Goal: Information Seeking & Learning: Learn about a topic

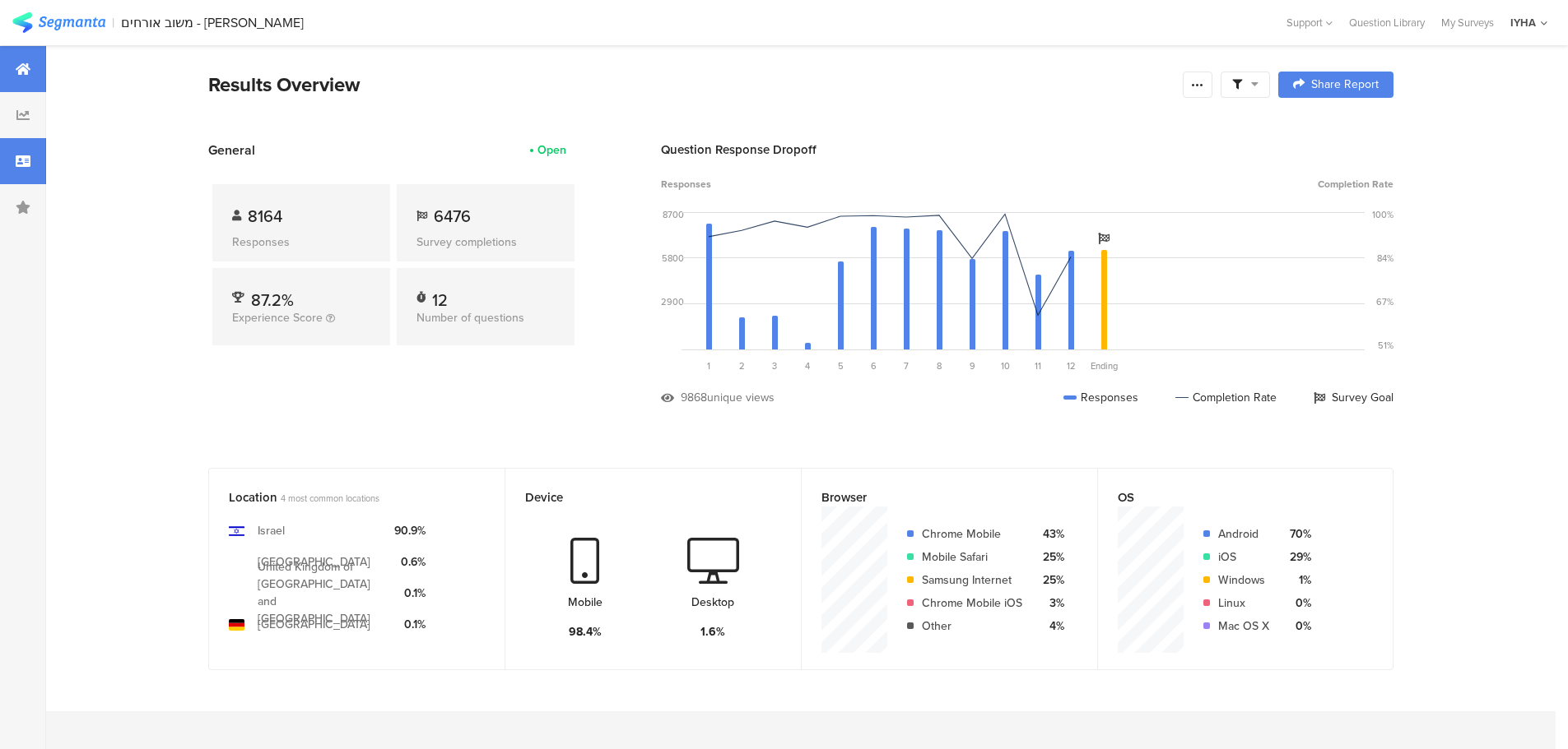
click at [12, 157] on div at bounding box center [23, 161] width 46 height 46
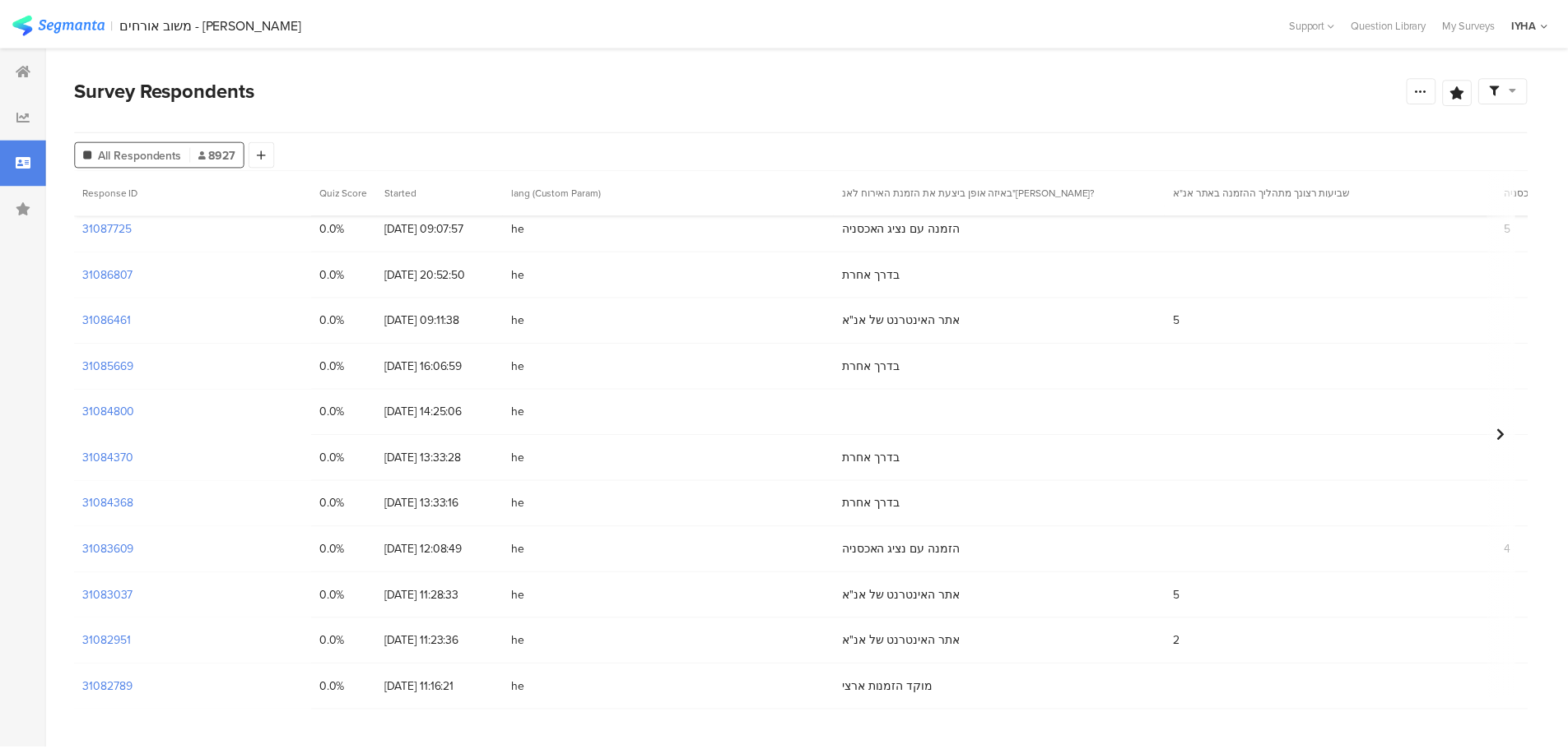
scroll to position [3866, 0]
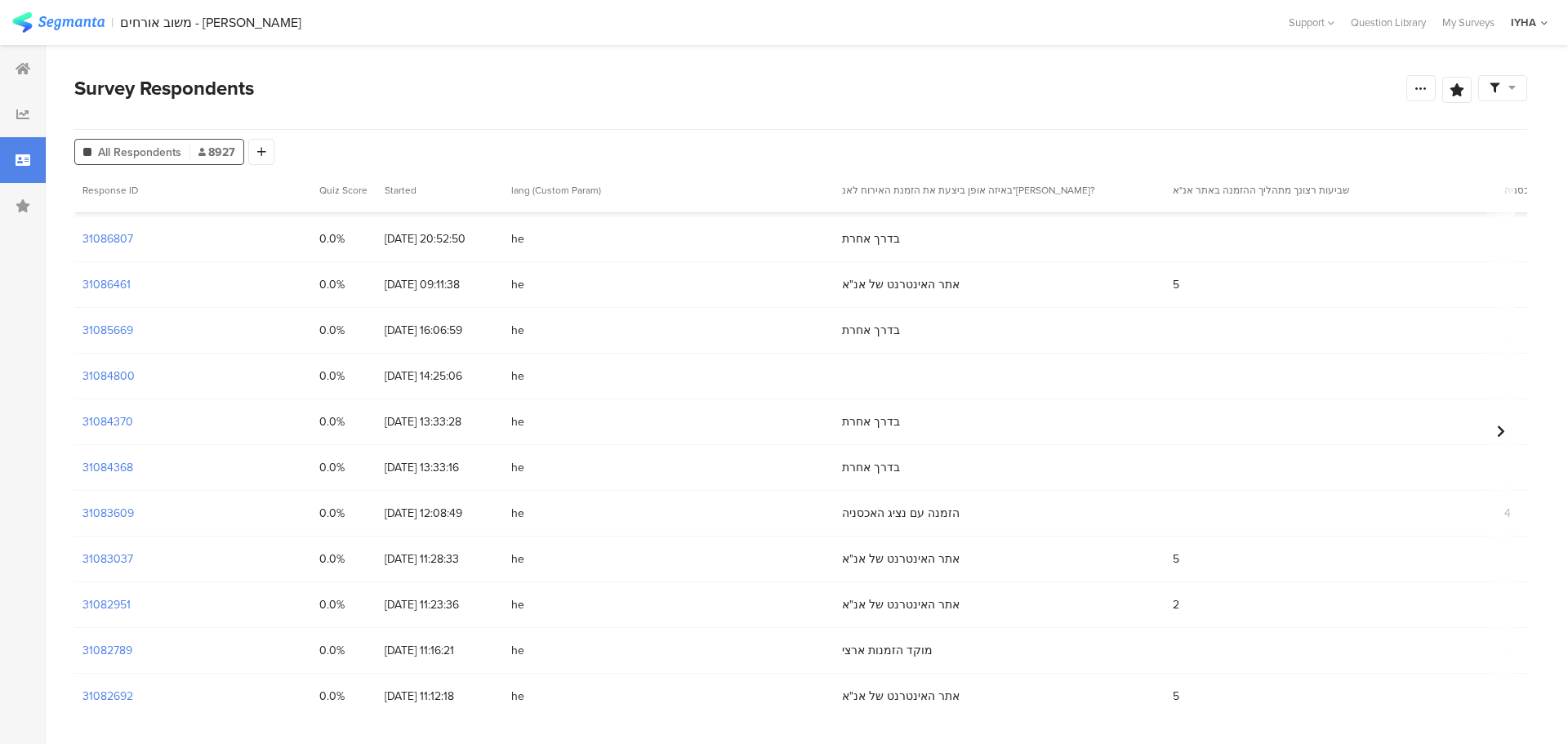
click at [134, 516] on div "31083609" at bounding box center [193, 513] width 237 height 45
click at [106, 511] on section "31083609" at bounding box center [108, 513] width 51 height 17
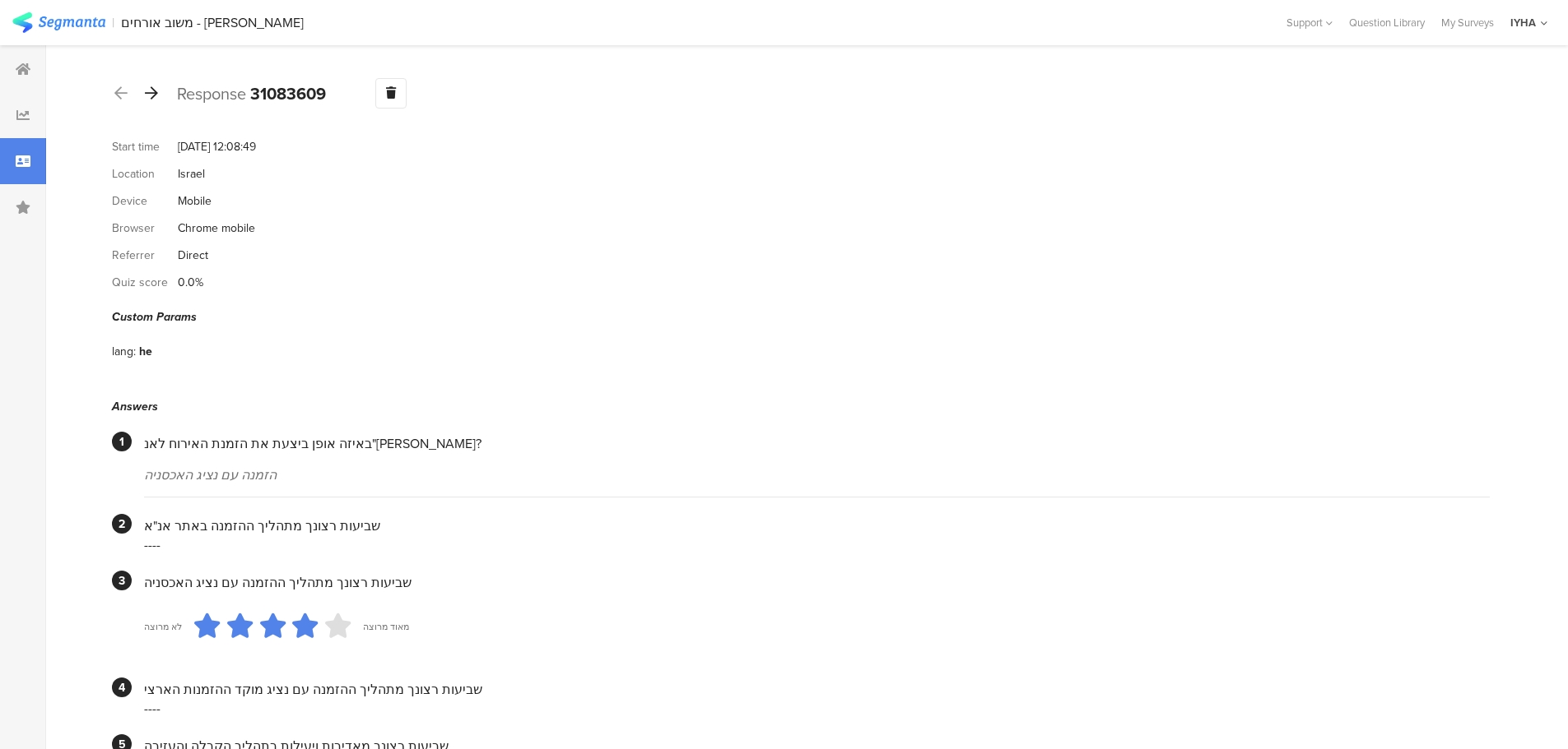
click at [155, 97] on icon at bounding box center [152, 93] width 13 height 15
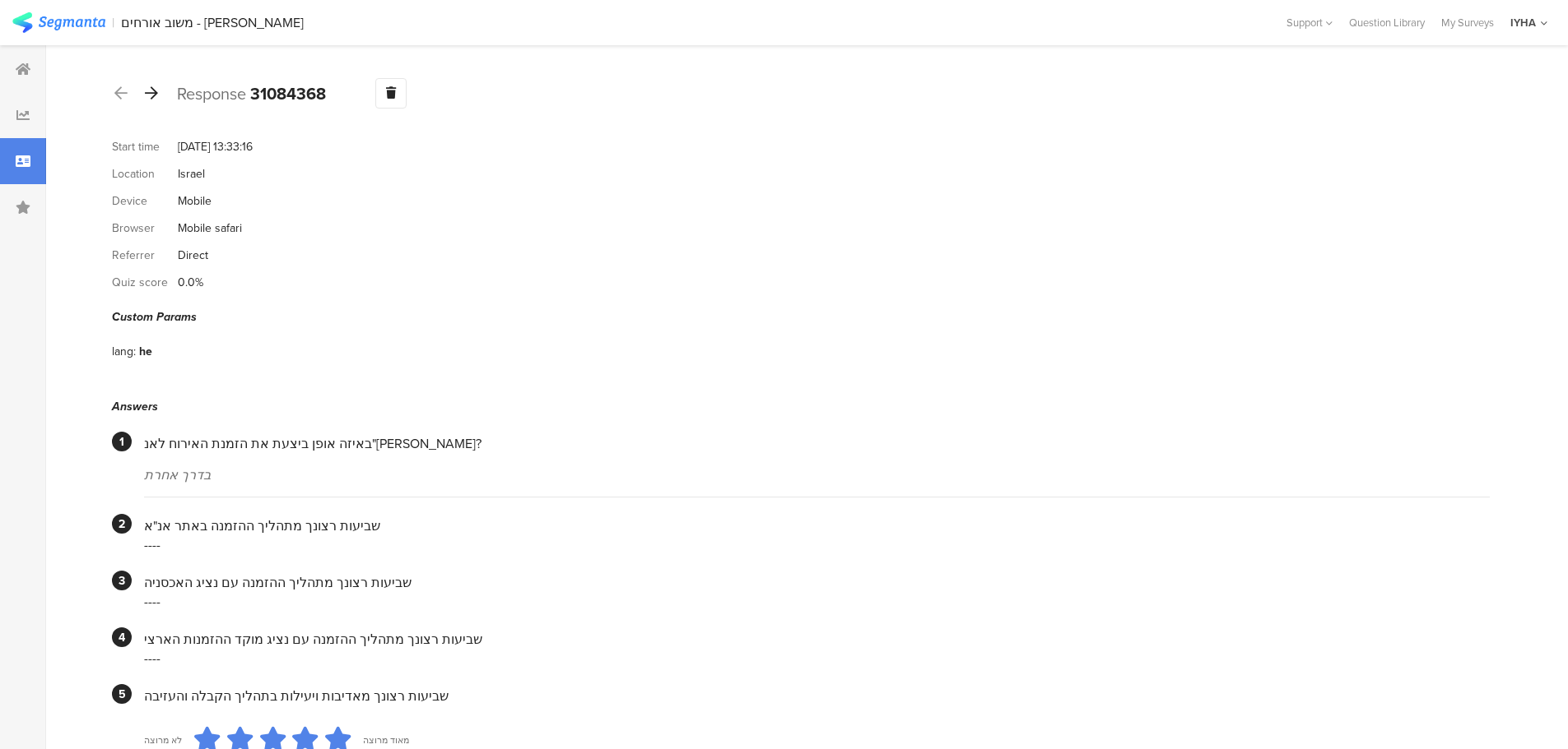
click at [154, 92] on icon at bounding box center [152, 93] width 13 height 15
click at [150, 93] on icon at bounding box center [152, 93] width 13 height 15
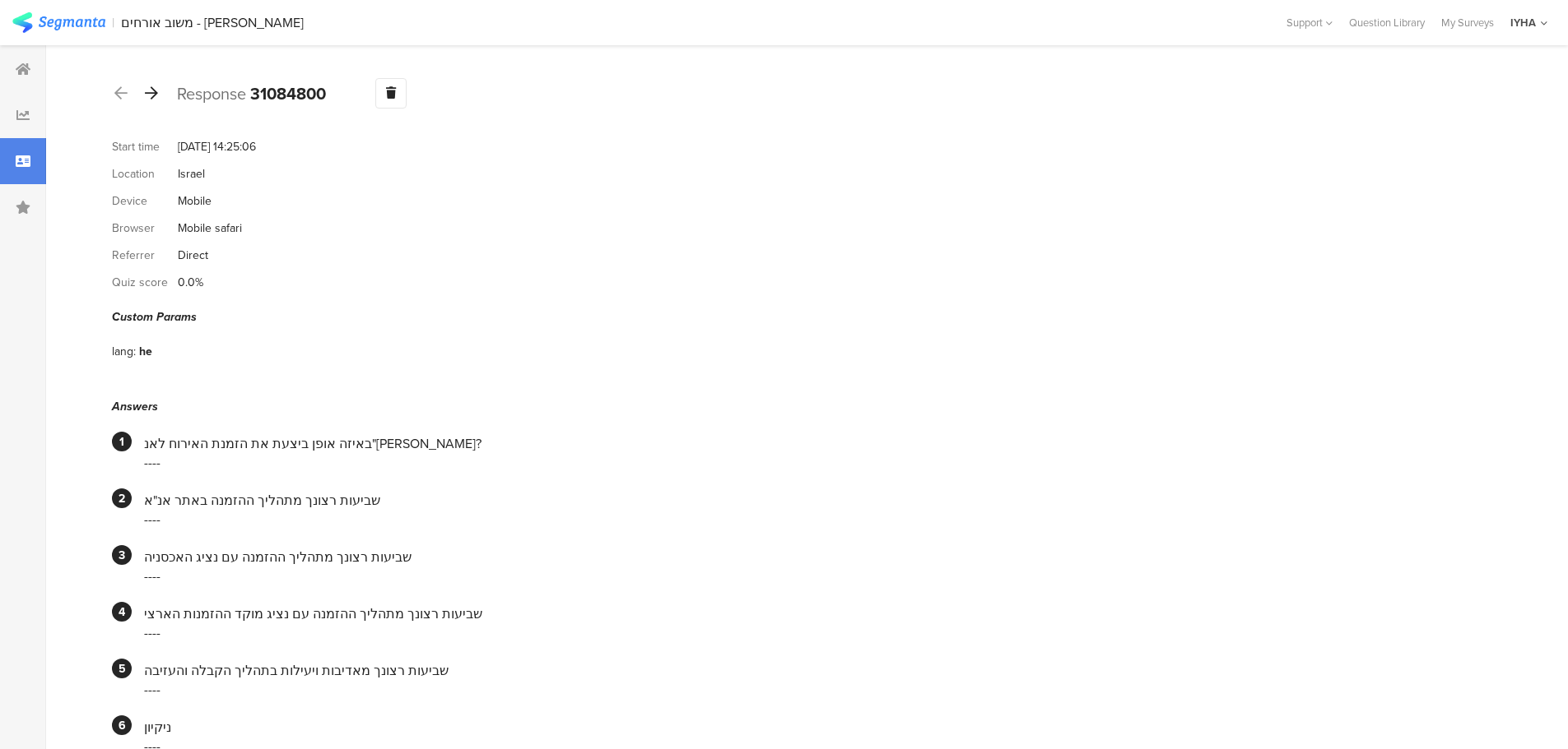
click at [151, 93] on icon at bounding box center [152, 93] width 13 height 15
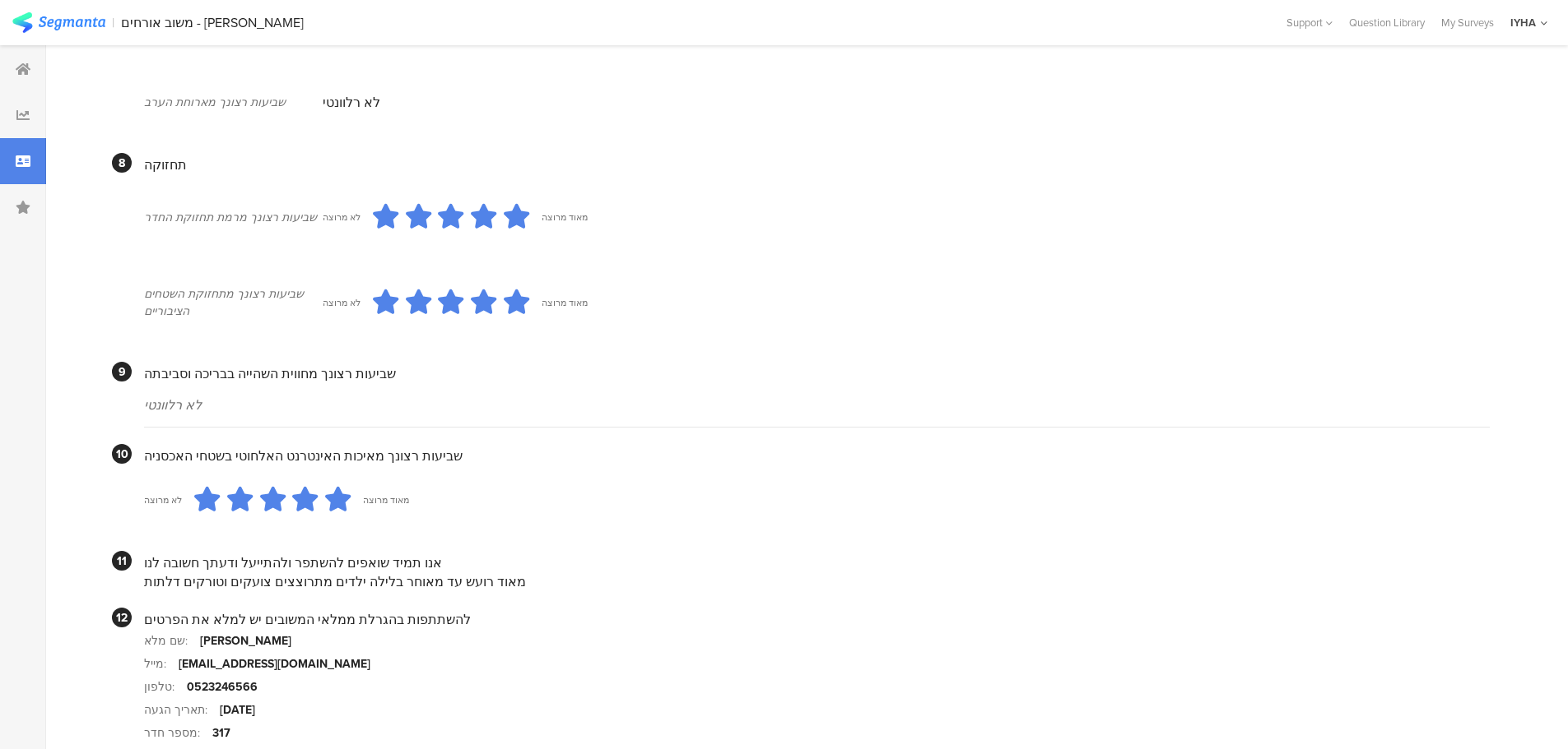
scroll to position [1317, 0]
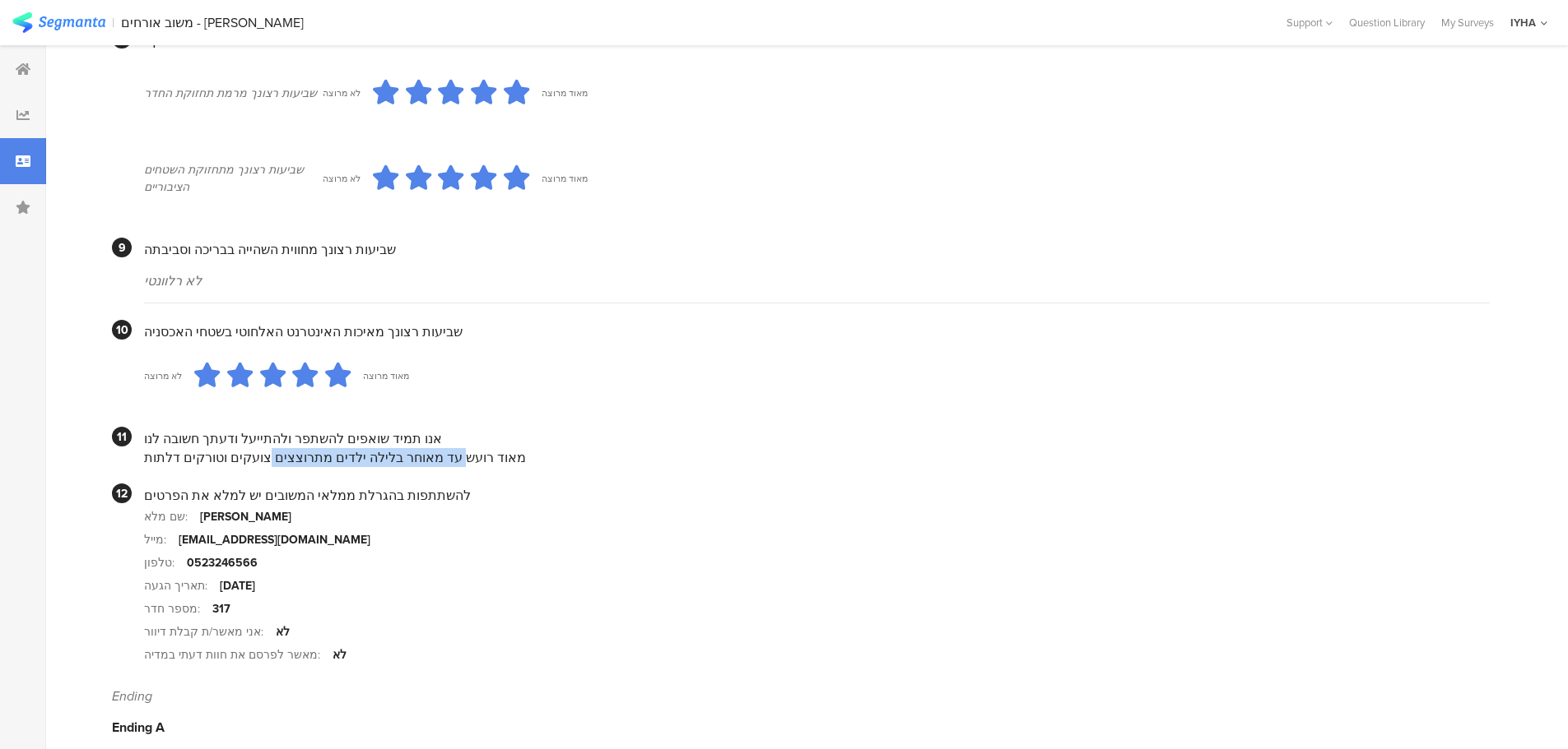
drag, startPoint x: 462, startPoint y: 443, endPoint x: 284, endPoint y: 429, distance: 178.5
click at [284, 448] on div "מאוד רועש עד מאוחר בלילה ילדים מתרוצצים צועקים וטורקים דלתות" at bounding box center [817, 457] width 1345 height 19
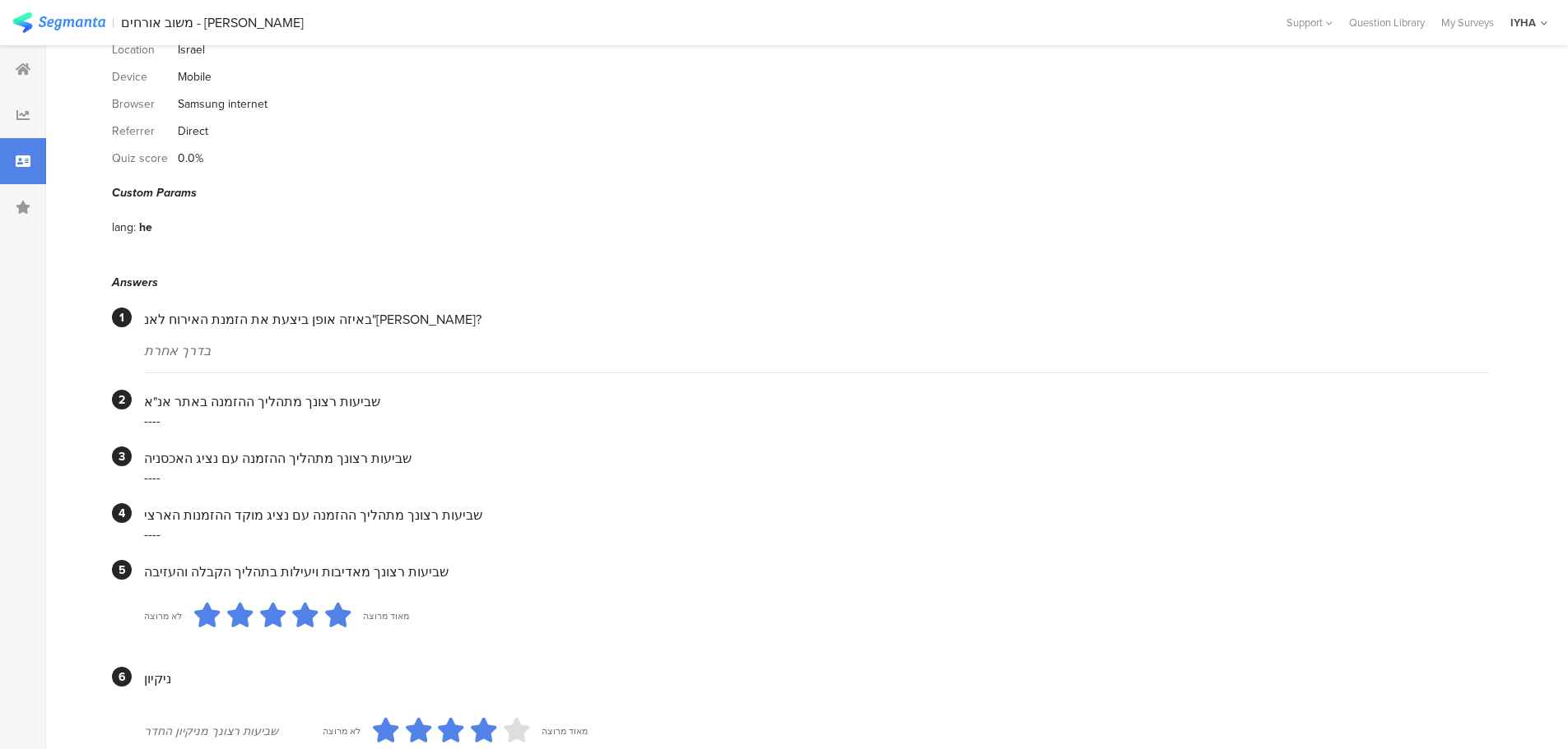
scroll to position [0, 0]
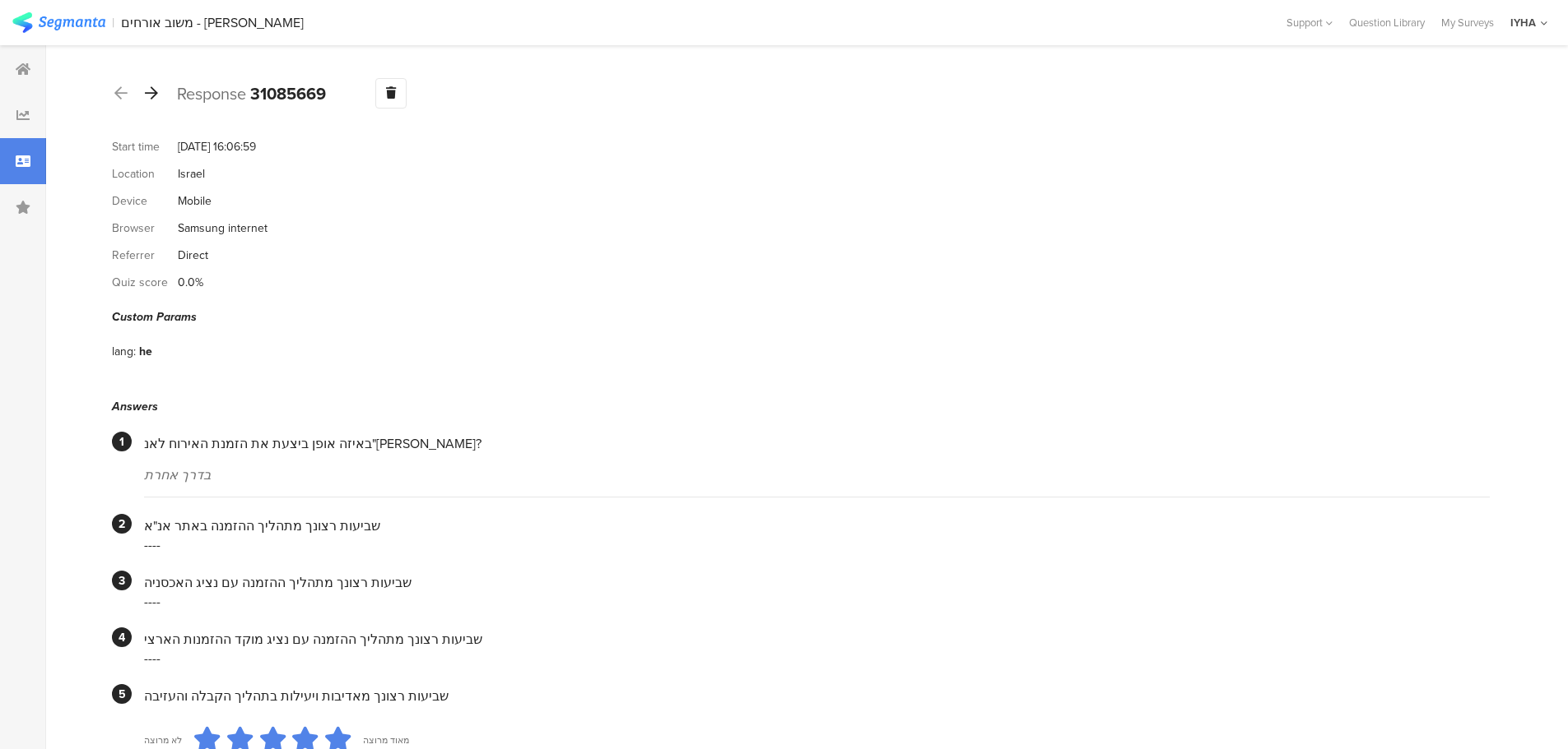
click at [153, 91] on icon at bounding box center [152, 93] width 13 height 15
click at [154, 96] on icon at bounding box center [152, 93] width 13 height 15
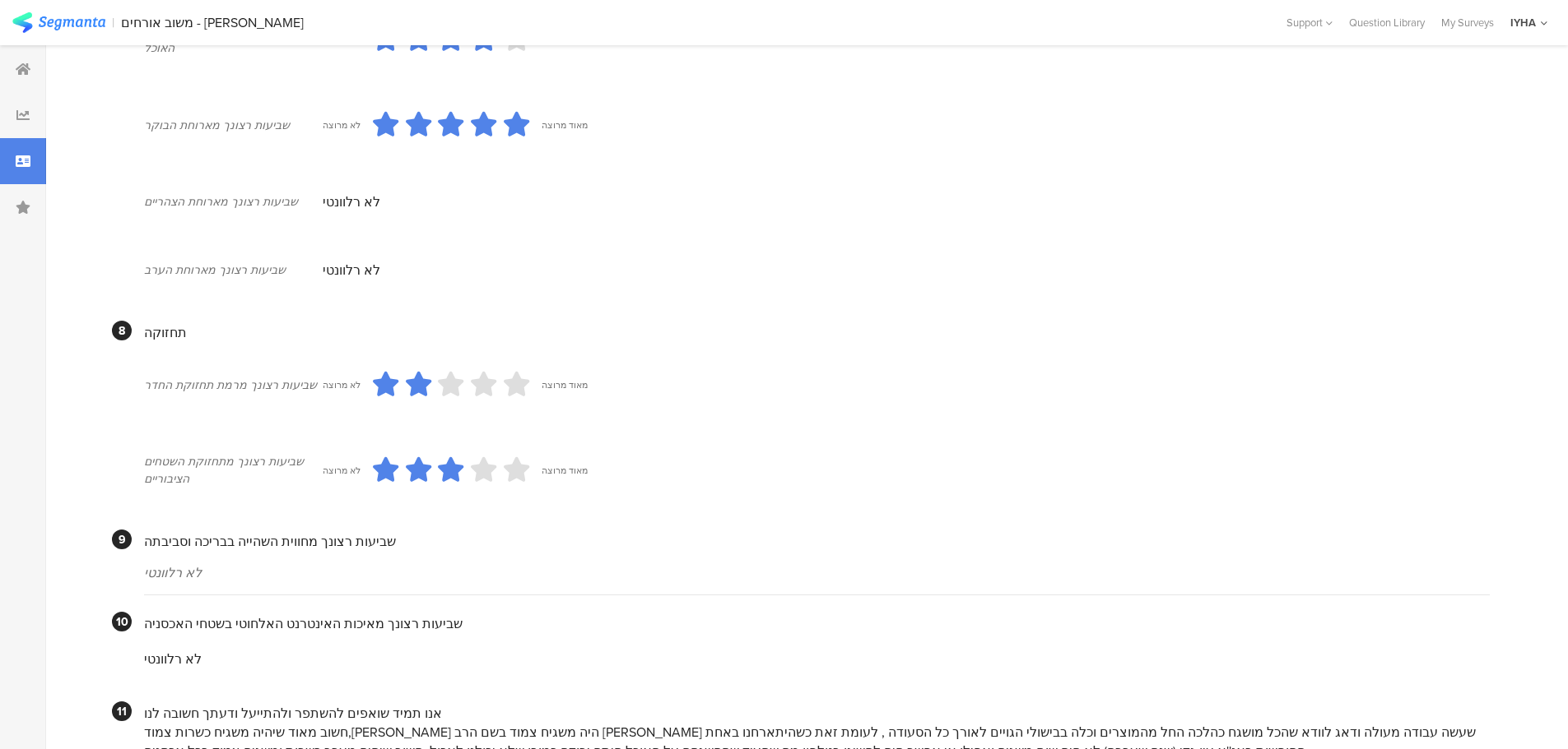
scroll to position [1255, 0]
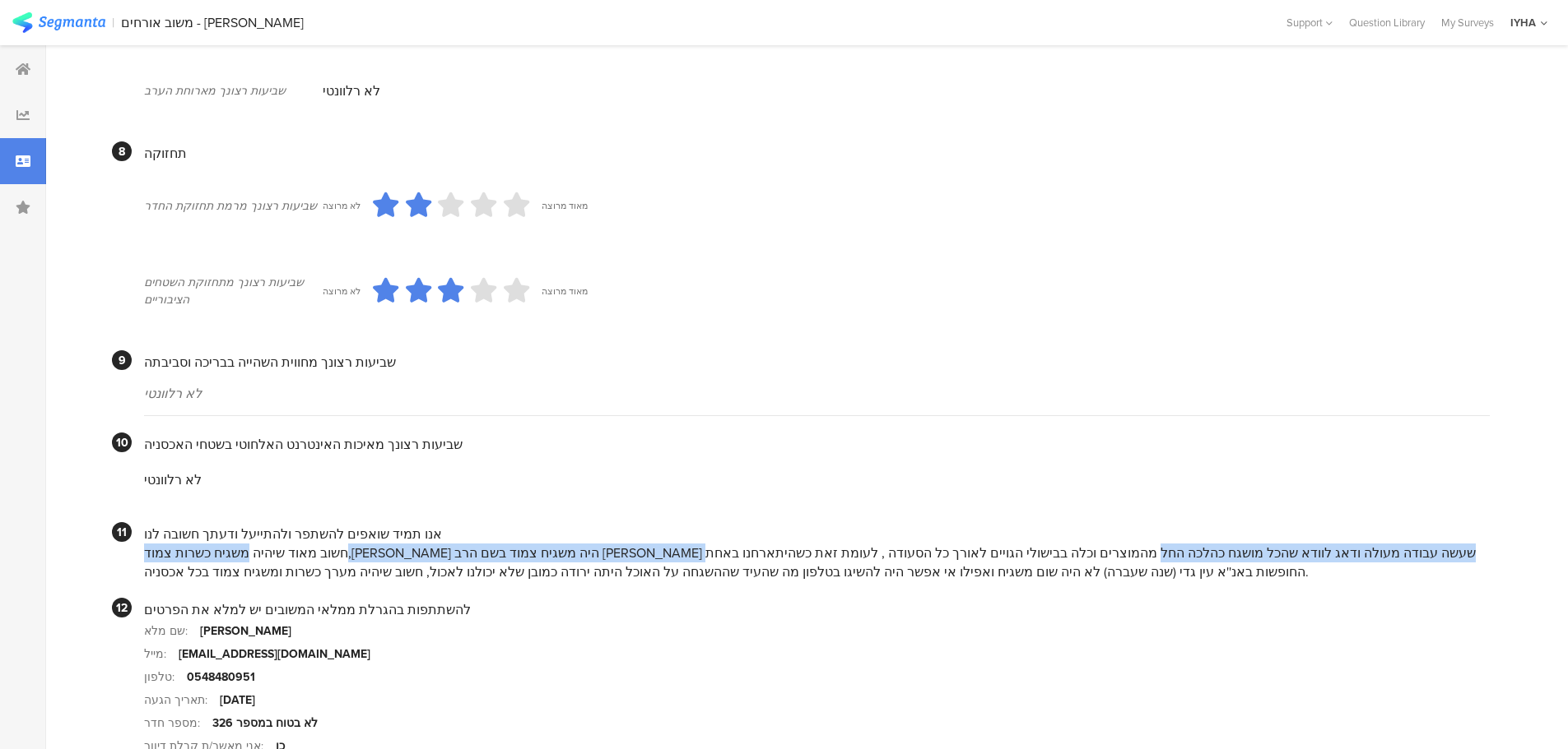
drag, startPoint x: 1401, startPoint y: 532, endPoint x: 711, endPoint y: 530, distance: 690.0
click at [712, 544] on div "חשוב מאוד שיהיה משגיח כשרות צמוד,[PERSON_NAME] היה משגיח צמוד בשם הרב [PERSON_N…" at bounding box center [817, 562] width 1345 height 37
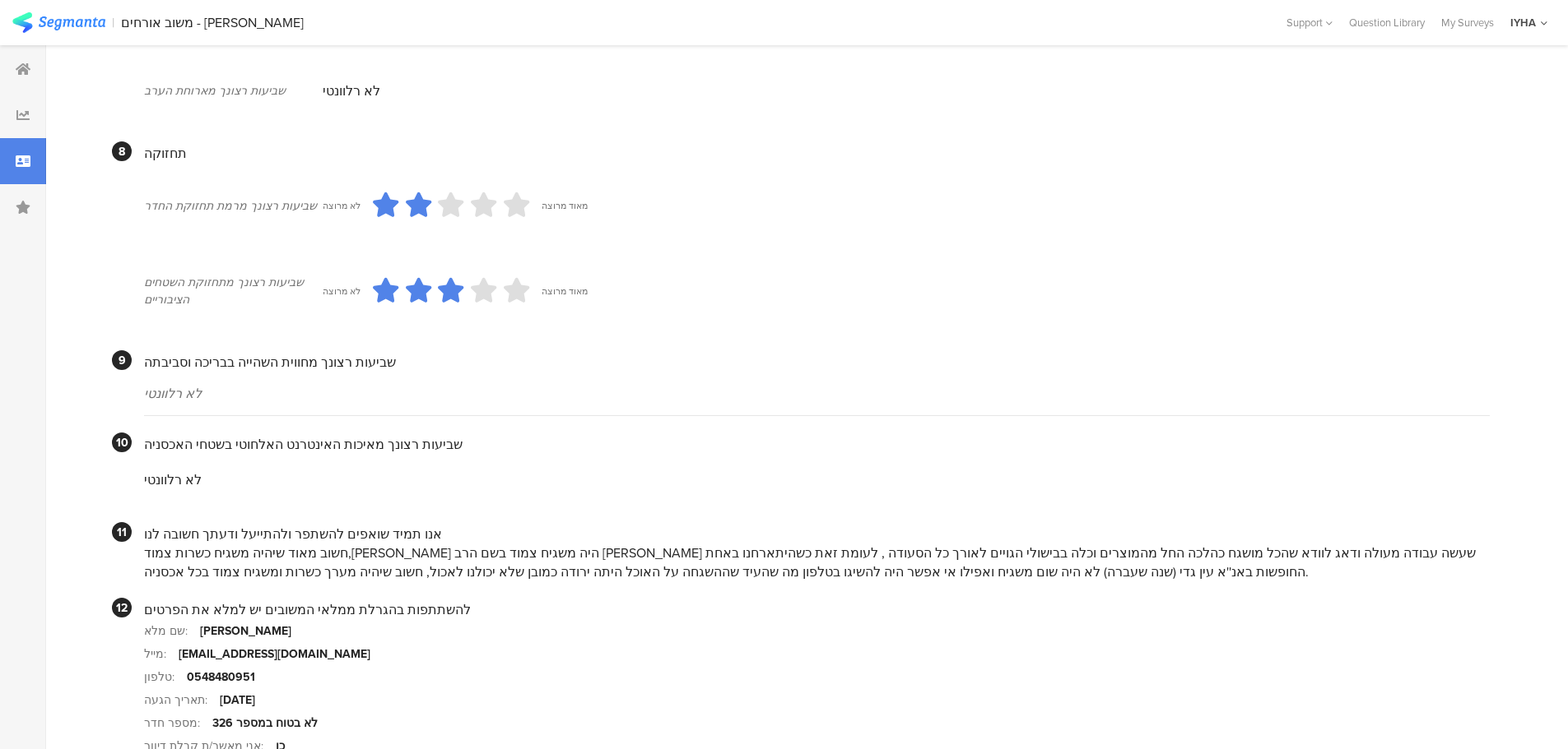
click at [809, 642] on section "מייל: [EMAIL_ADDRESS][DOMAIN_NAME]" at bounding box center [817, 654] width 1345 height 23
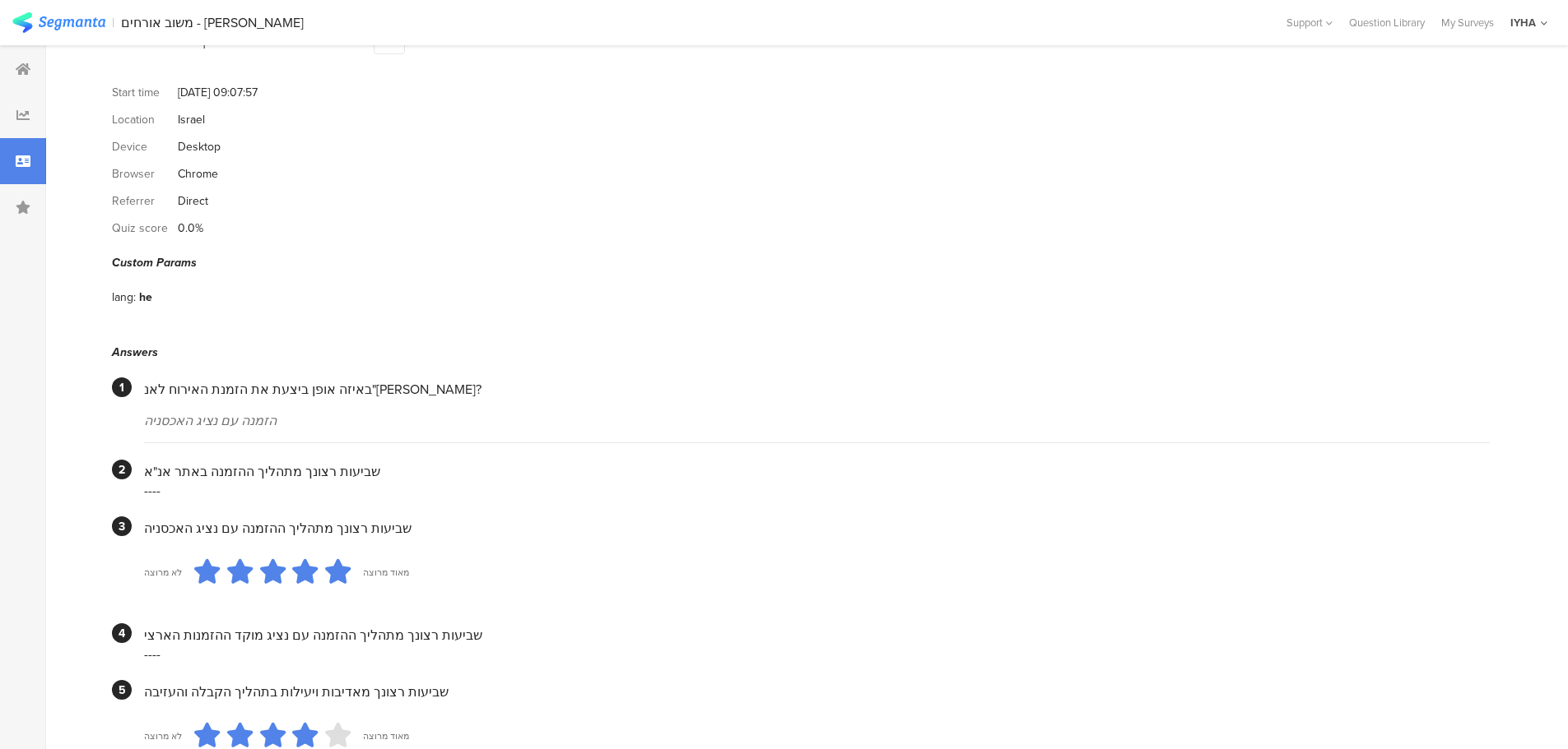
scroll to position [0, 0]
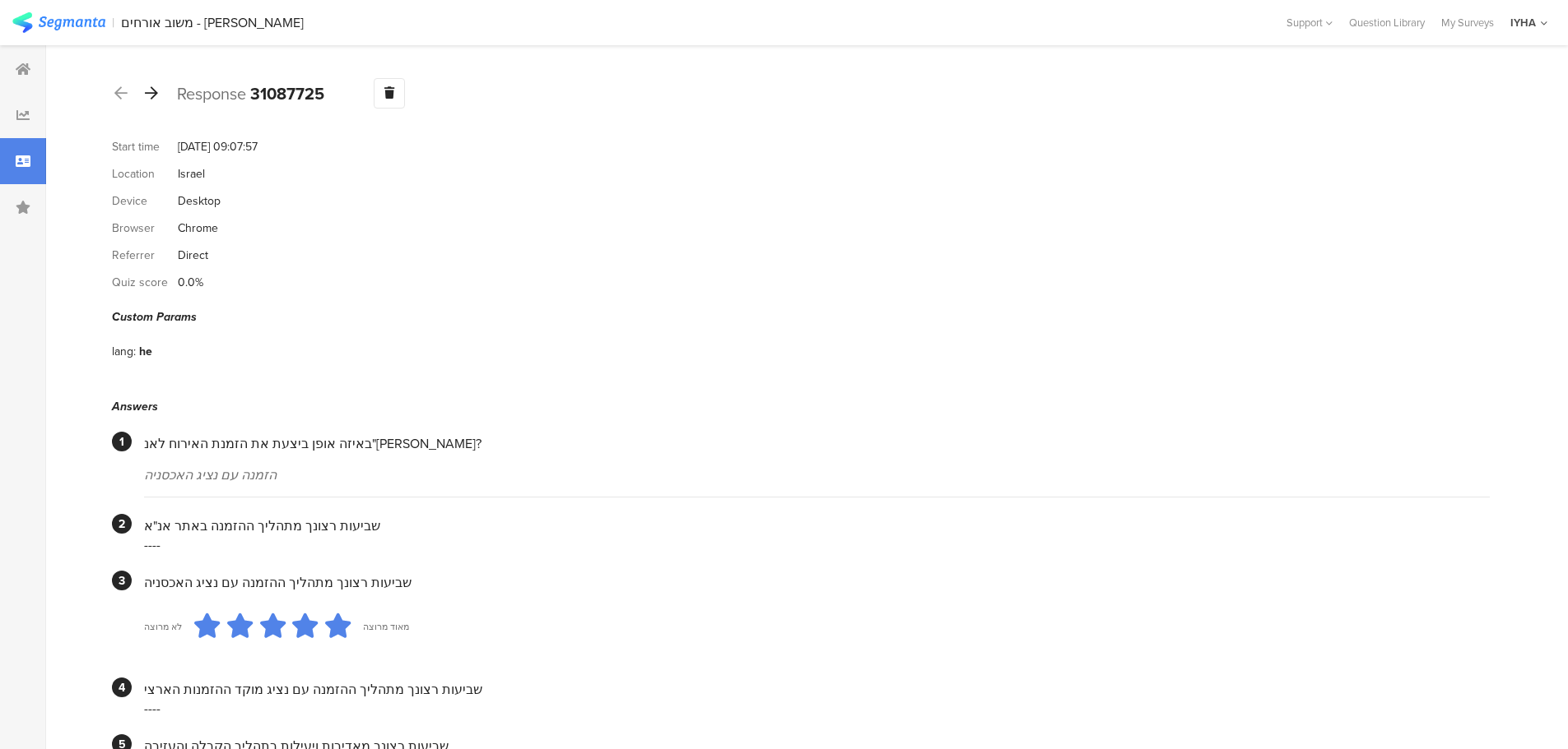
click at [149, 89] on icon at bounding box center [152, 93] width 13 height 15
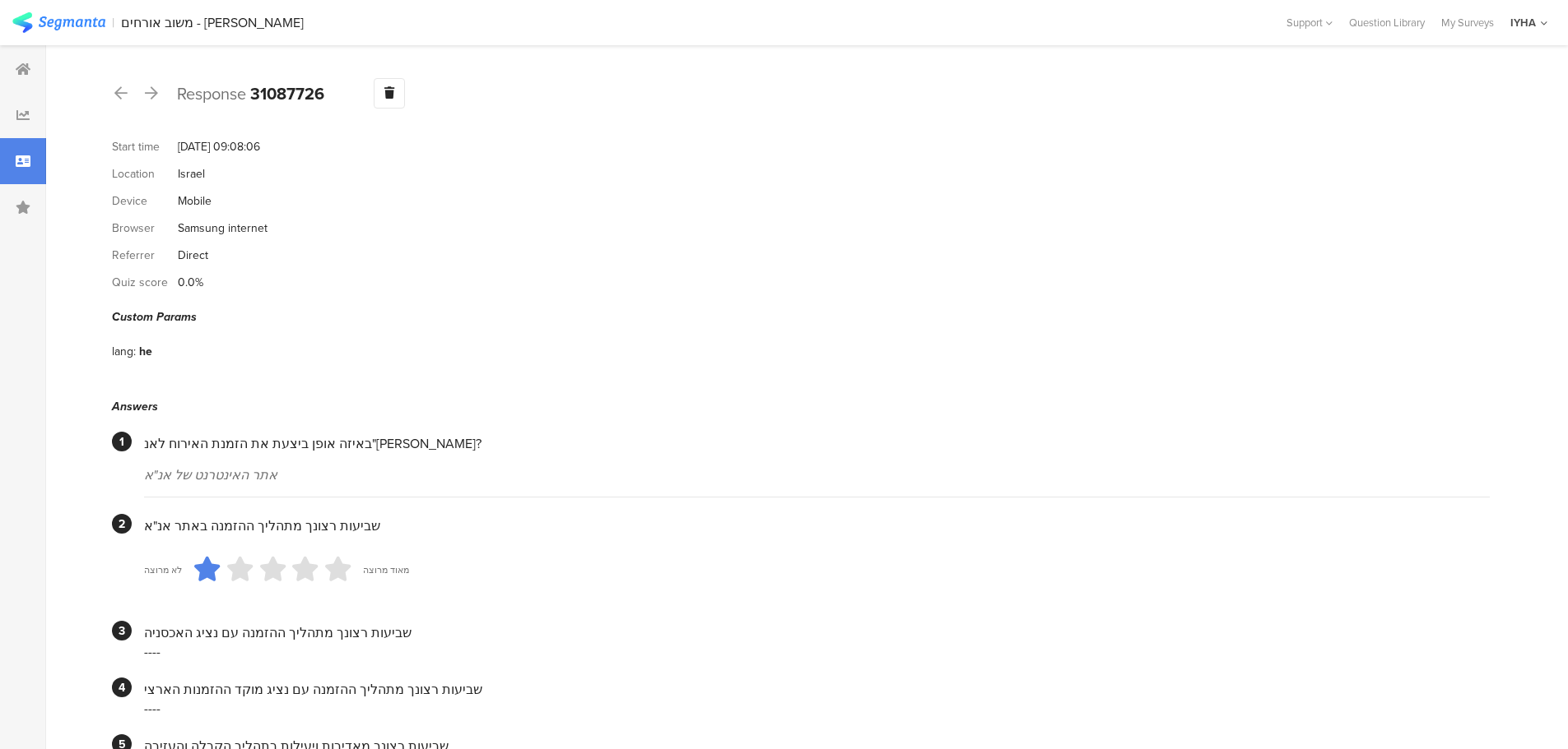
click at [742, 621] on div "שביעות רצונך מתהליך ההזמנה עם נציג האכסניה ----" at bounding box center [817, 641] width 1345 height 40
click at [125, 99] on icon at bounding box center [121, 93] width 13 height 15
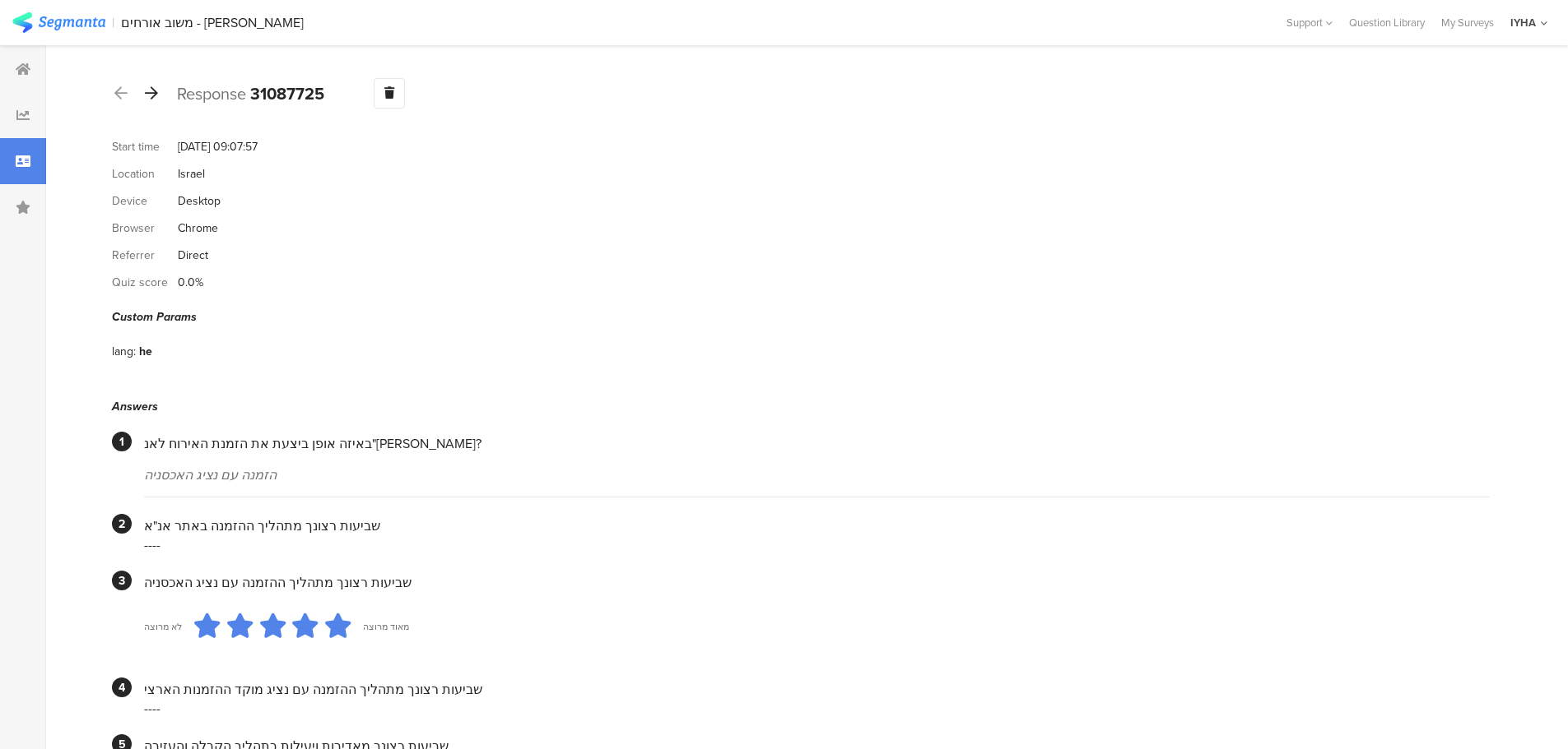
click at [157, 92] on icon at bounding box center [152, 93] width 13 height 15
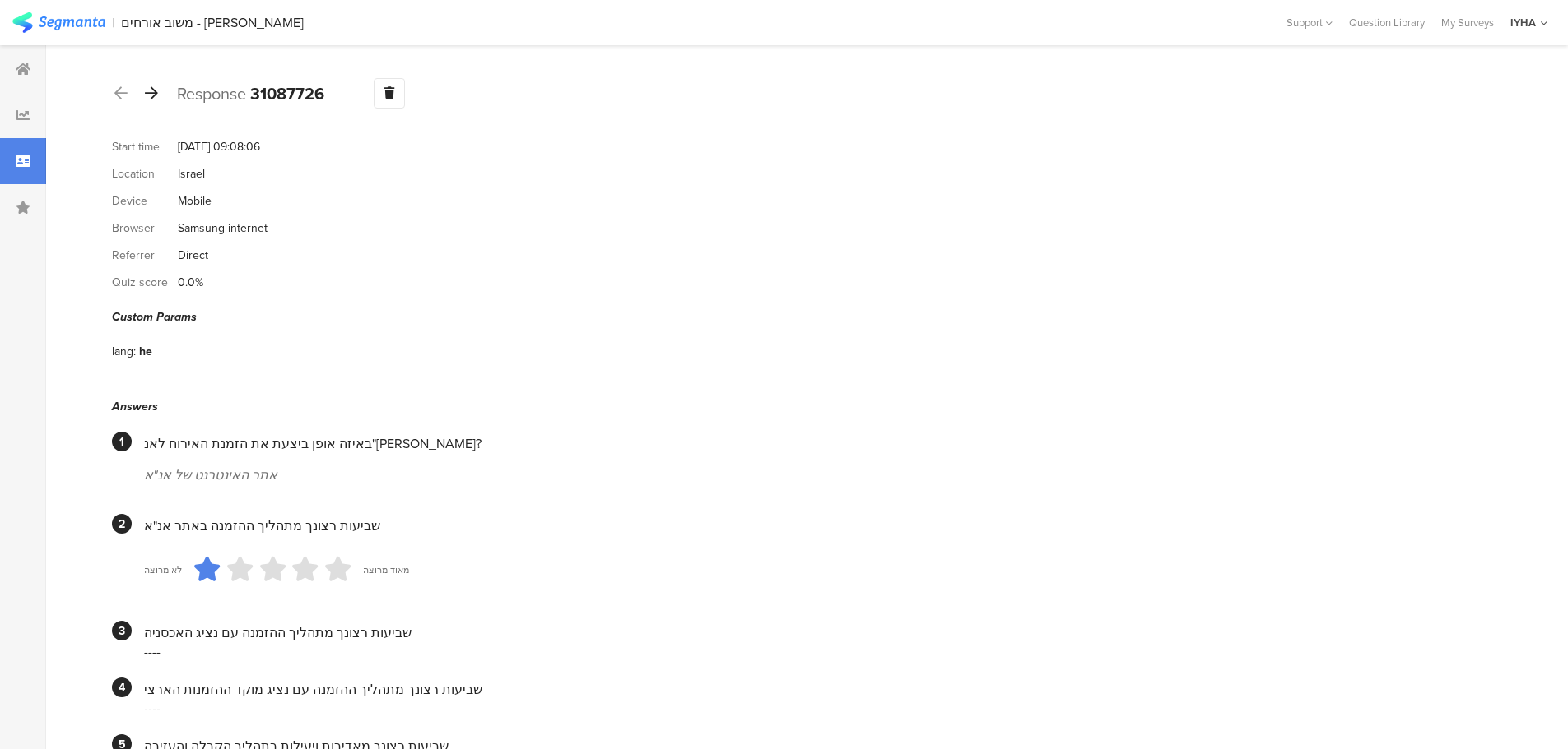
click at [156, 92] on icon at bounding box center [152, 93] width 13 height 15
click at [156, 99] on icon at bounding box center [152, 93] width 13 height 15
click at [148, 91] on icon at bounding box center [152, 93] width 13 height 15
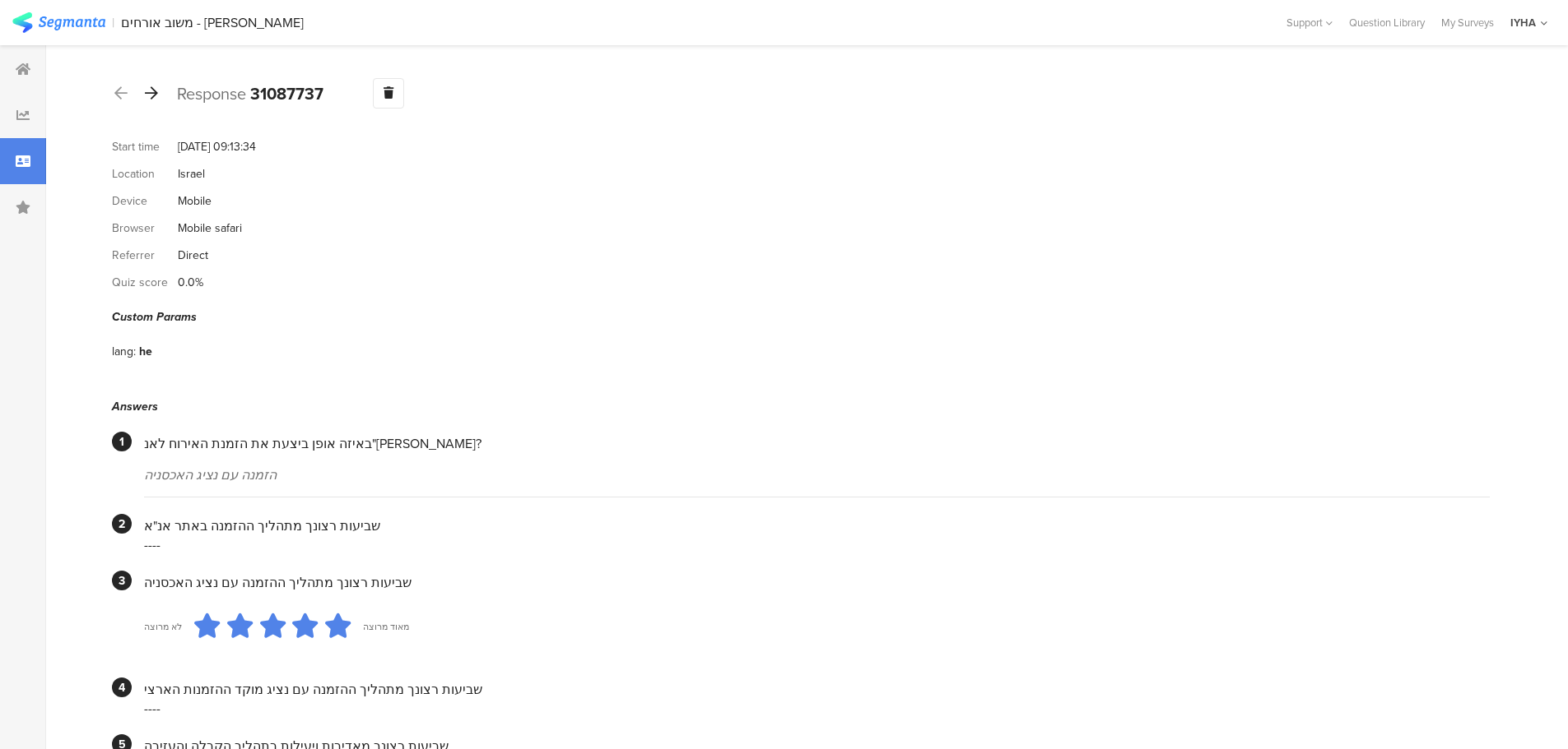
click at [152, 92] on icon at bounding box center [152, 93] width 13 height 15
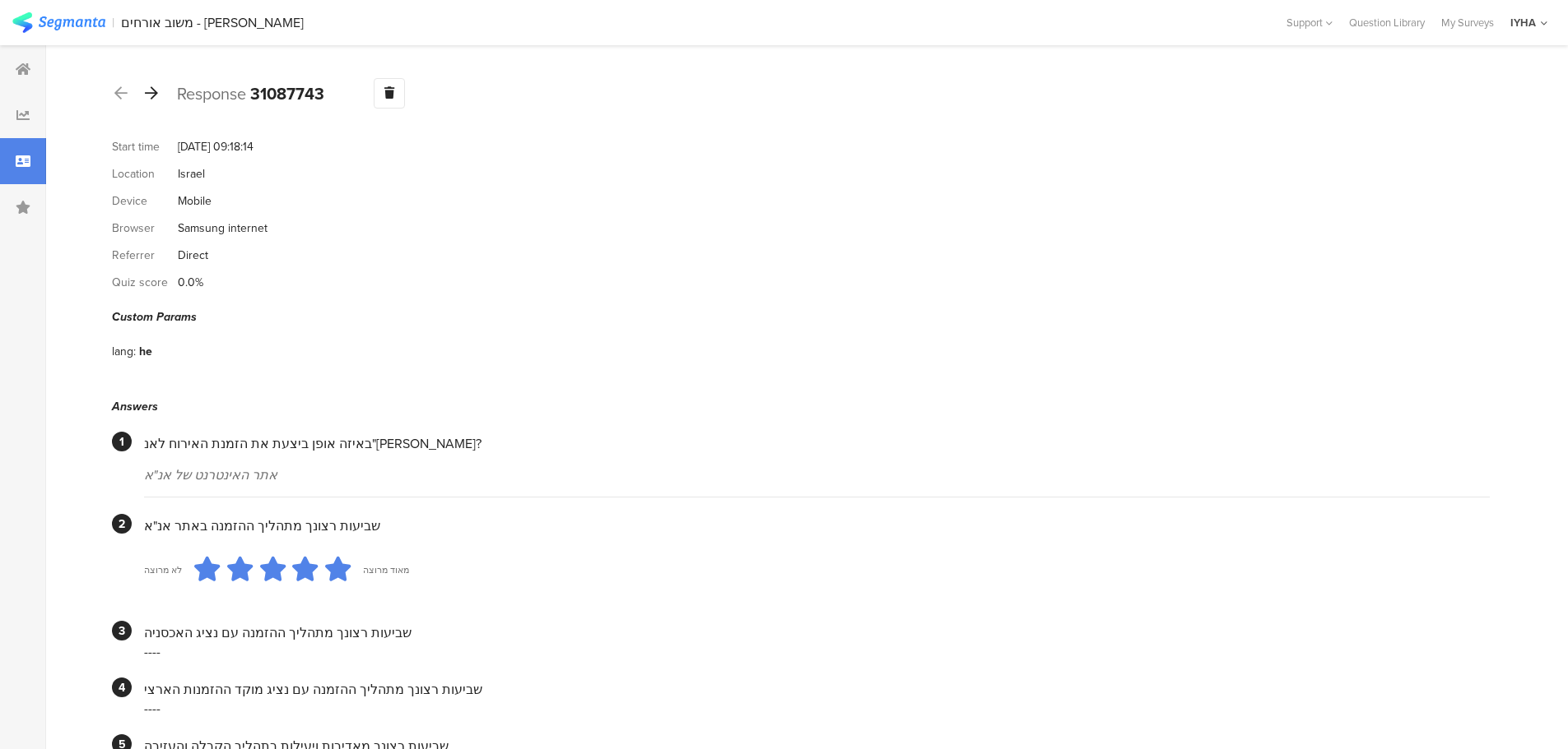
click at [153, 99] on icon at bounding box center [152, 93] width 13 height 15
click at [158, 84] on div at bounding box center [152, 94] width 18 height 27
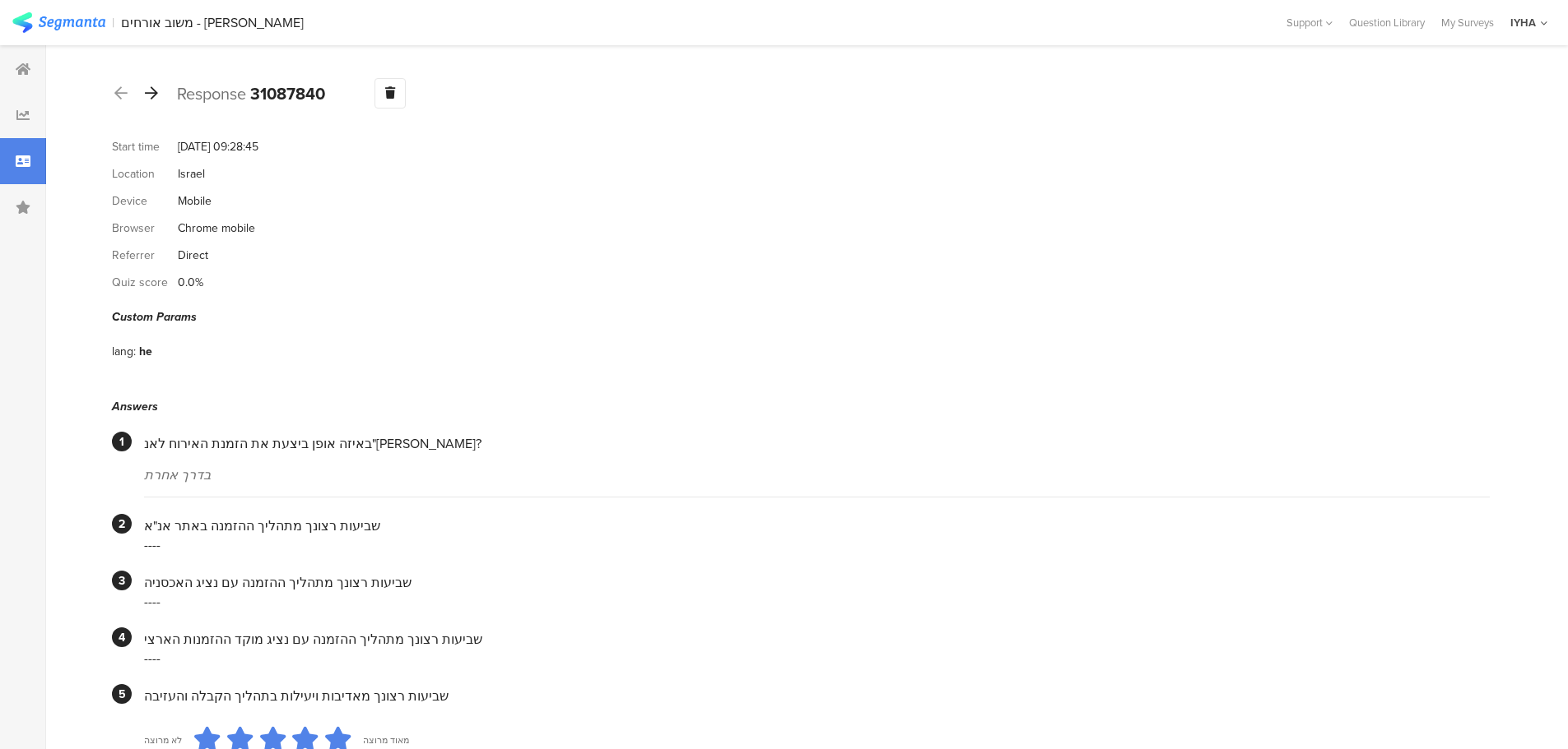
click at [153, 96] on icon at bounding box center [152, 93] width 13 height 15
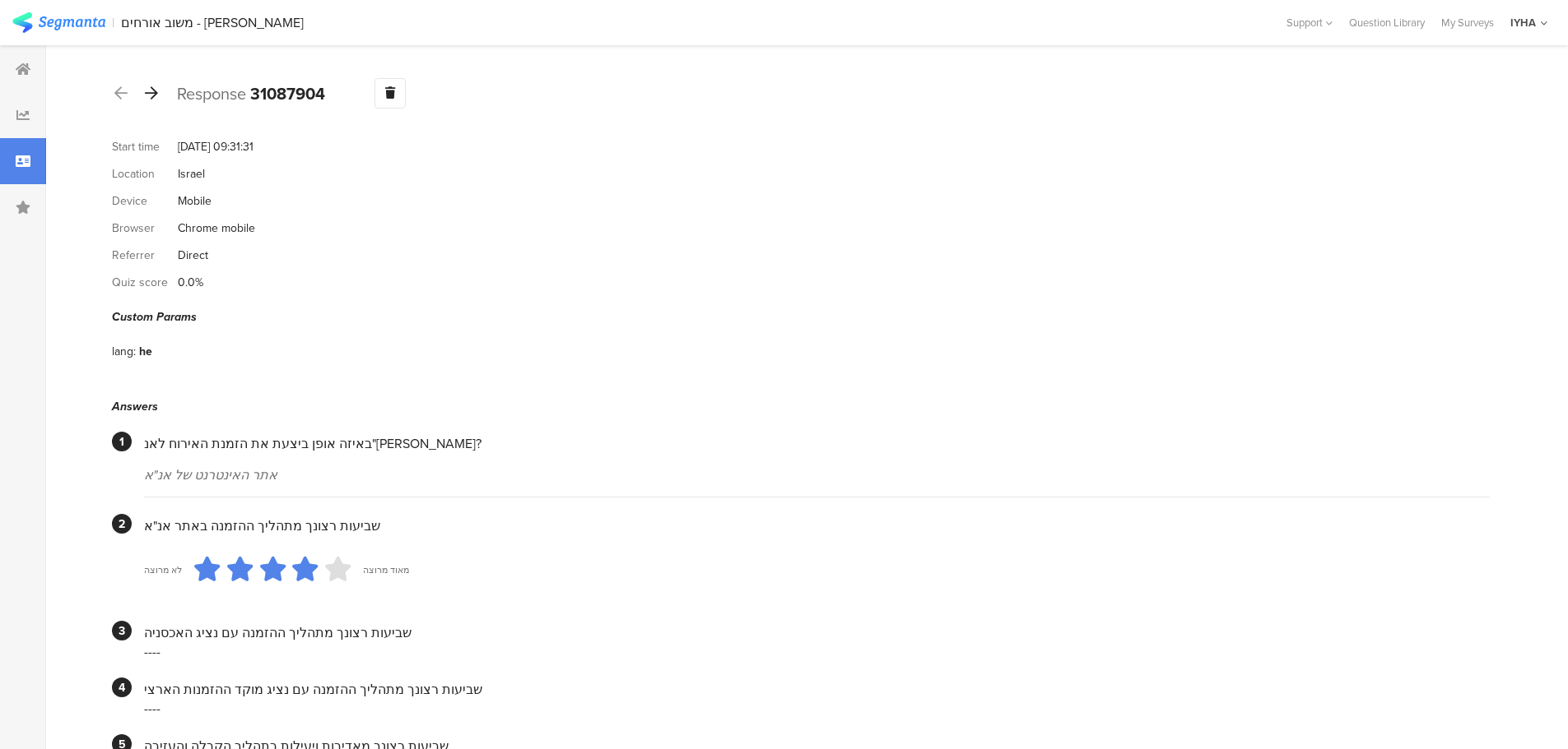
click at [152, 96] on icon at bounding box center [152, 93] width 13 height 15
click at [153, 92] on icon at bounding box center [152, 93] width 13 height 15
click at [158, 96] on div at bounding box center [152, 94] width 18 height 27
click at [157, 99] on icon at bounding box center [152, 93] width 13 height 15
click at [154, 95] on icon at bounding box center [152, 93] width 13 height 15
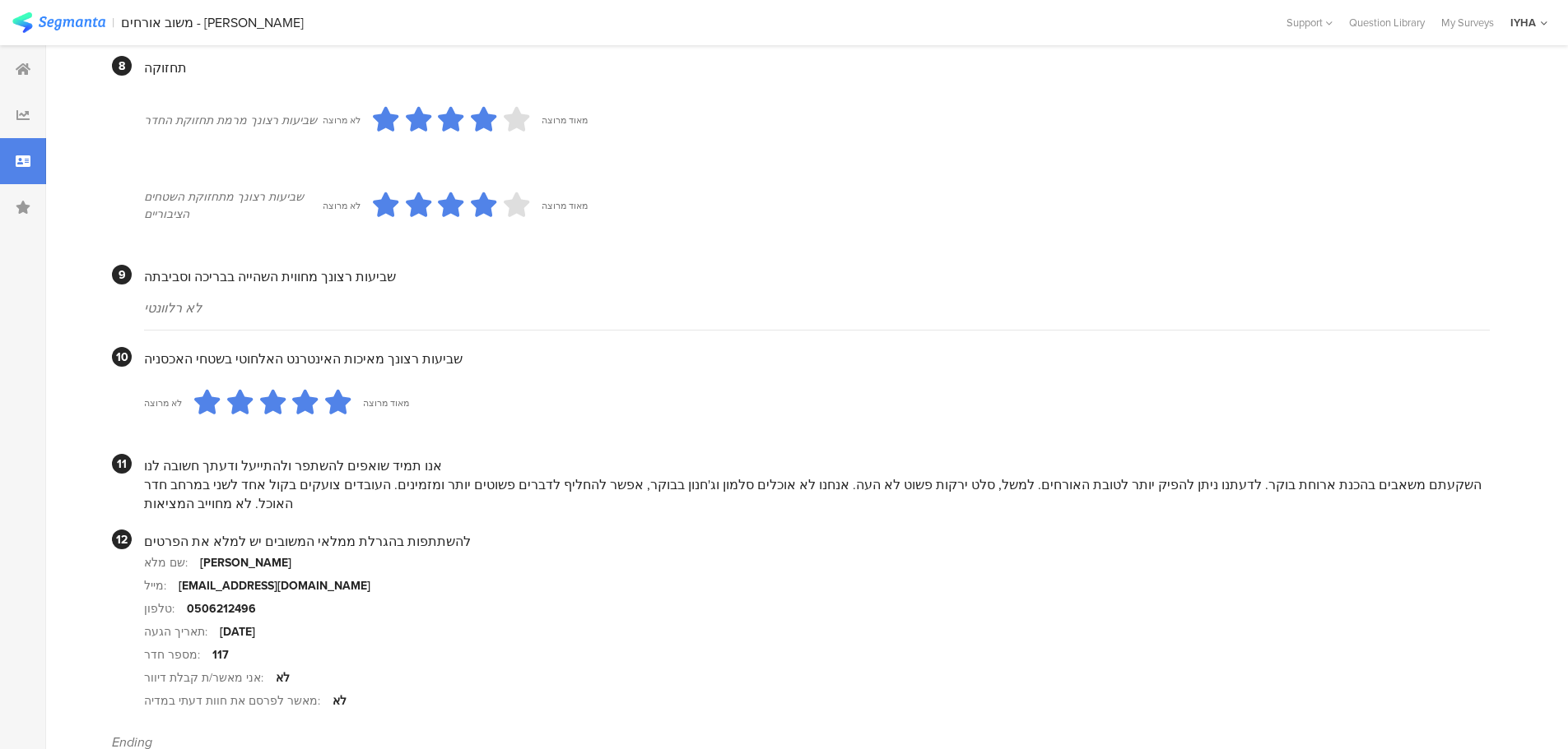
scroll to position [1357, 0]
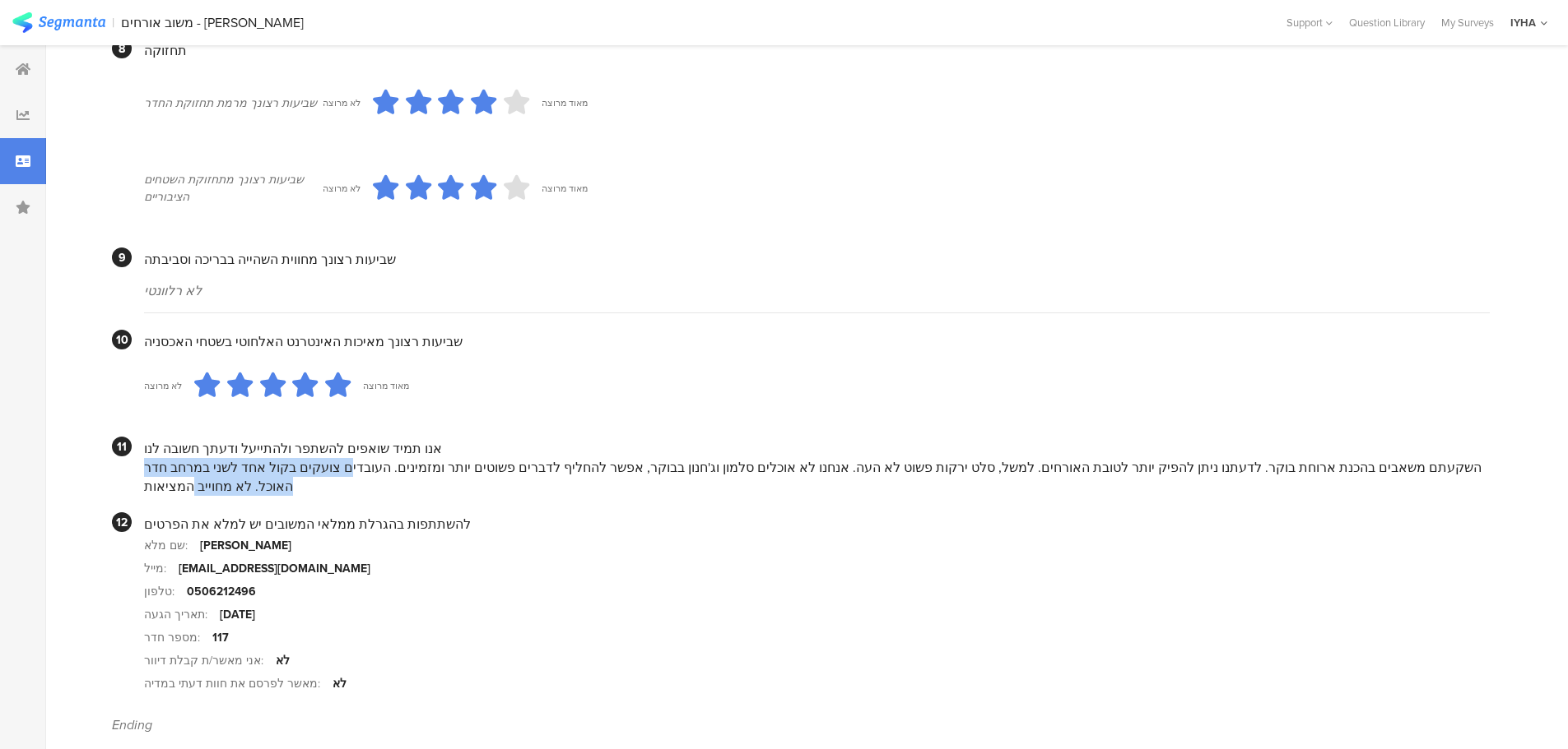
drag, startPoint x: 451, startPoint y: 451, endPoint x: 158, endPoint y: 457, distance: 293.1
click at [158, 458] on div "השקעתם משאבים בהכנת ארוחת בוקר. לדעתנו ניתן להפיק יותר לטובת האורחים. למשל, סלט…" at bounding box center [817, 477] width 1345 height 37
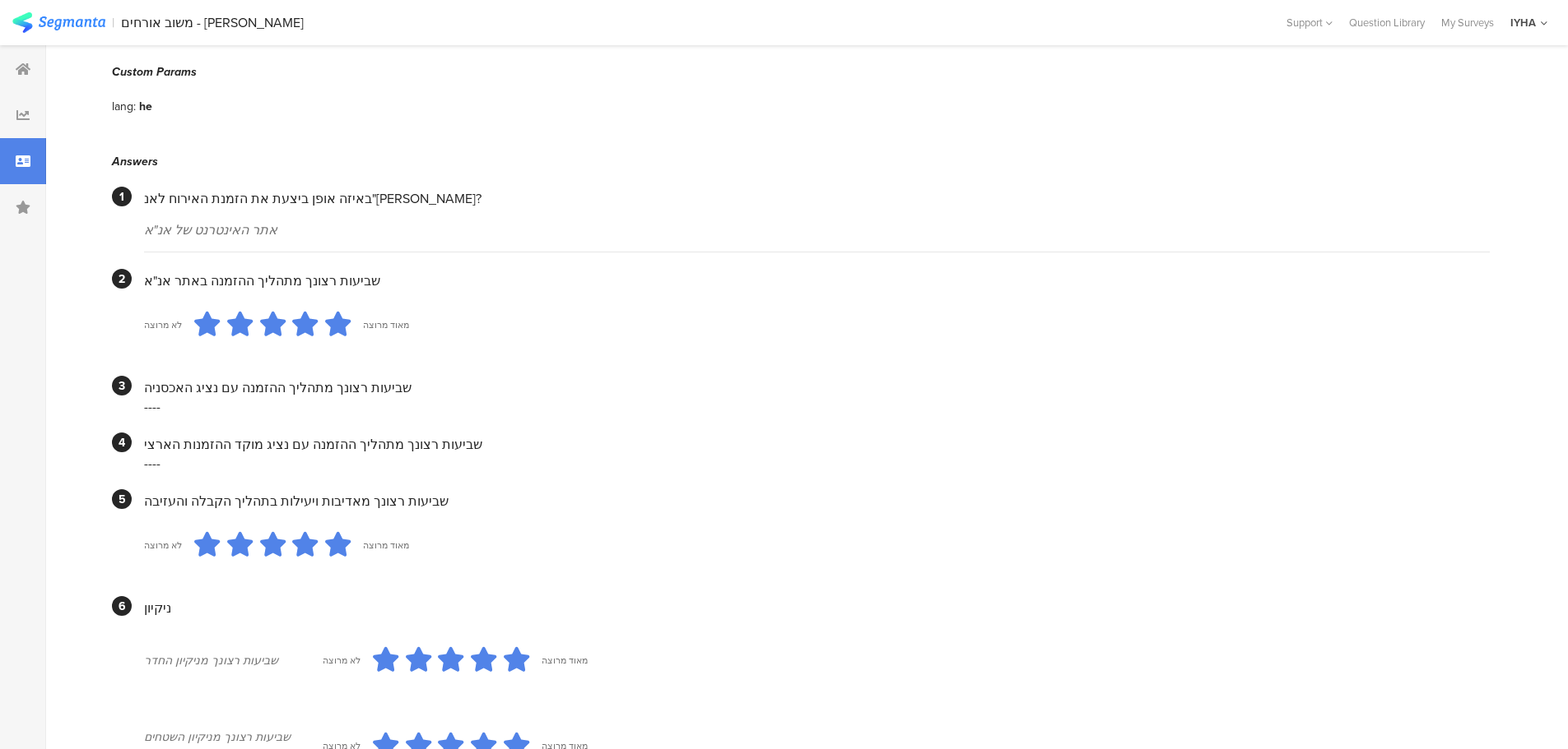
scroll to position [0, 0]
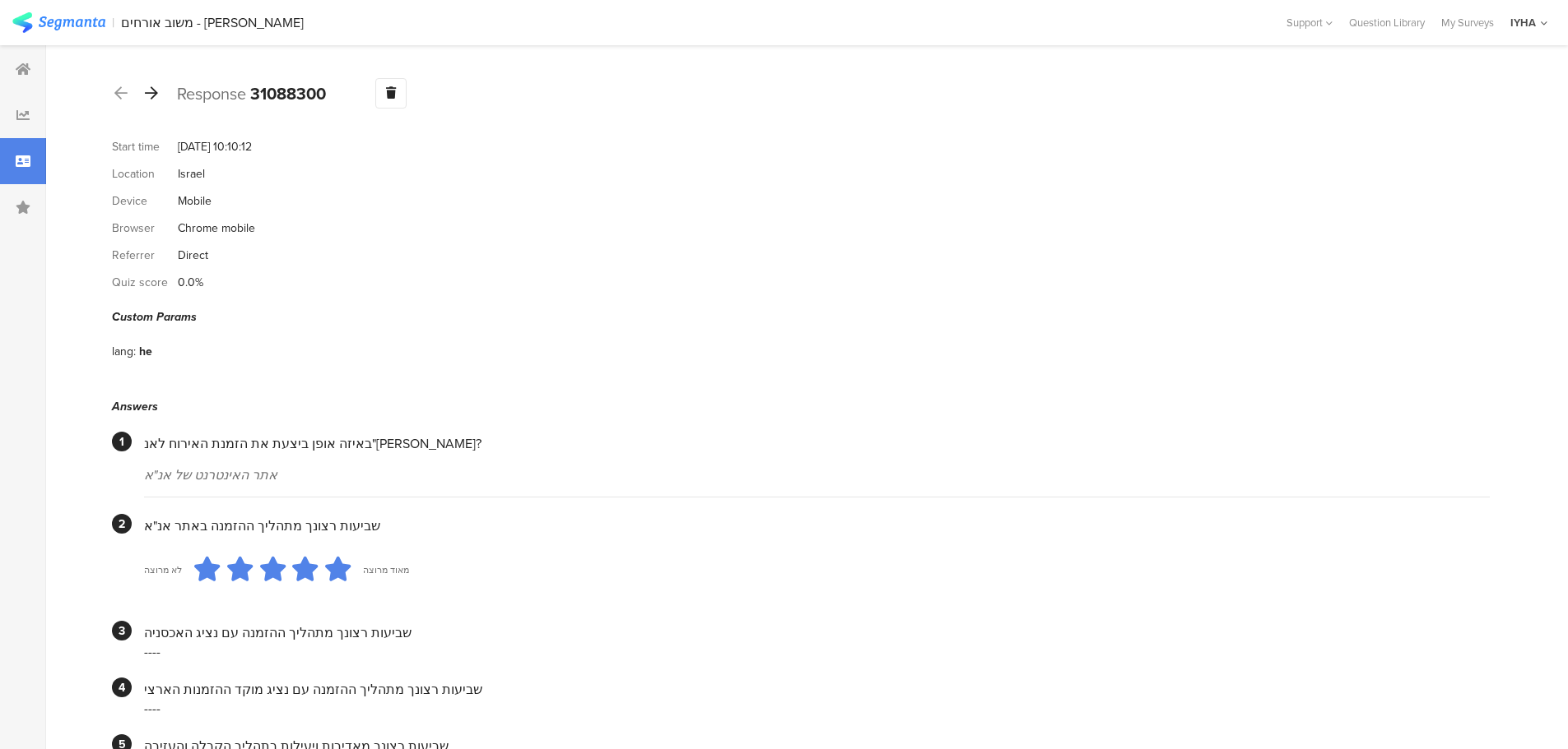
click at [158, 90] on icon at bounding box center [152, 93] width 13 height 15
click at [152, 98] on icon at bounding box center [152, 93] width 13 height 15
click at [151, 92] on icon at bounding box center [152, 93] width 13 height 15
click at [148, 92] on icon at bounding box center [152, 93] width 13 height 15
click at [154, 97] on icon at bounding box center [152, 93] width 13 height 15
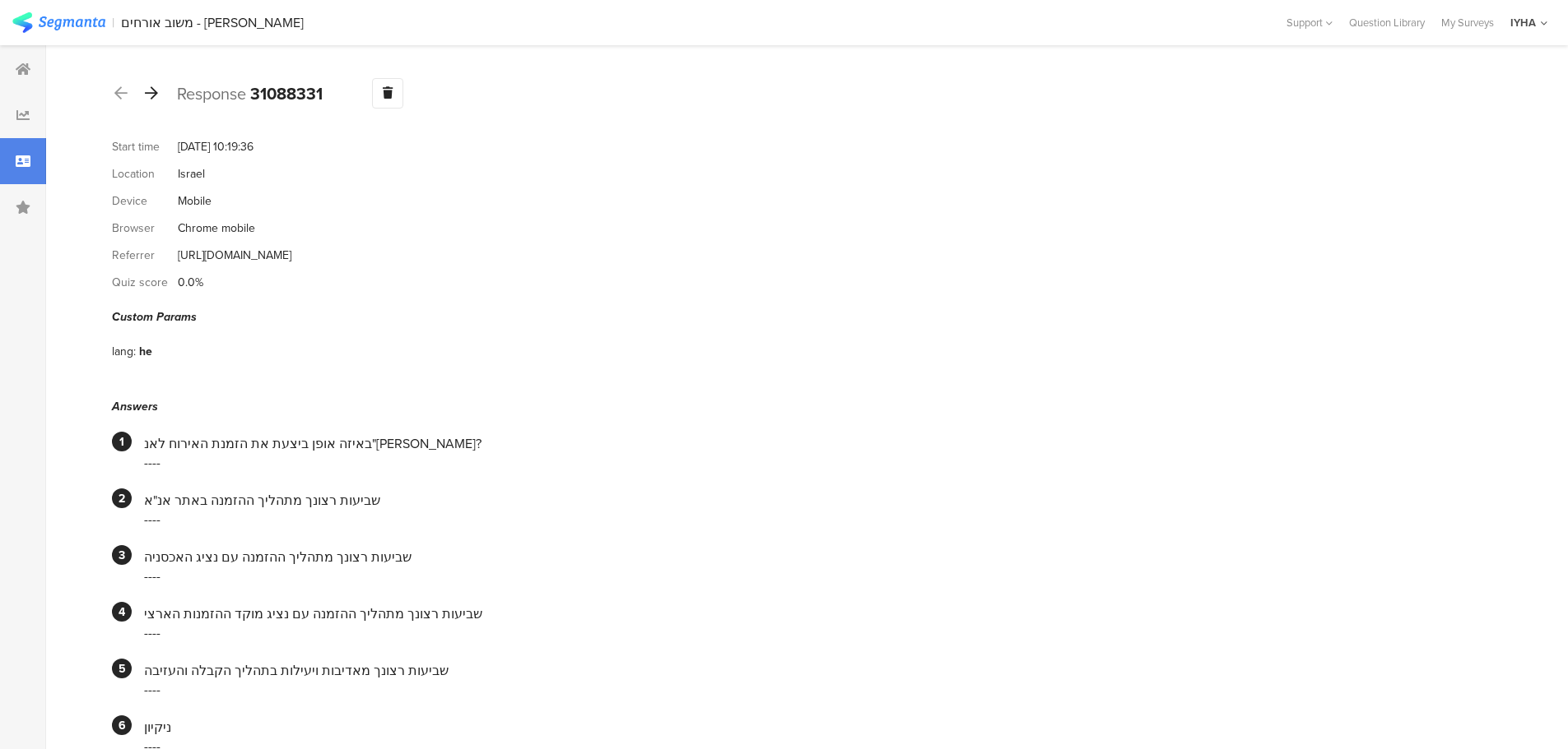
click at [154, 97] on icon at bounding box center [152, 93] width 13 height 15
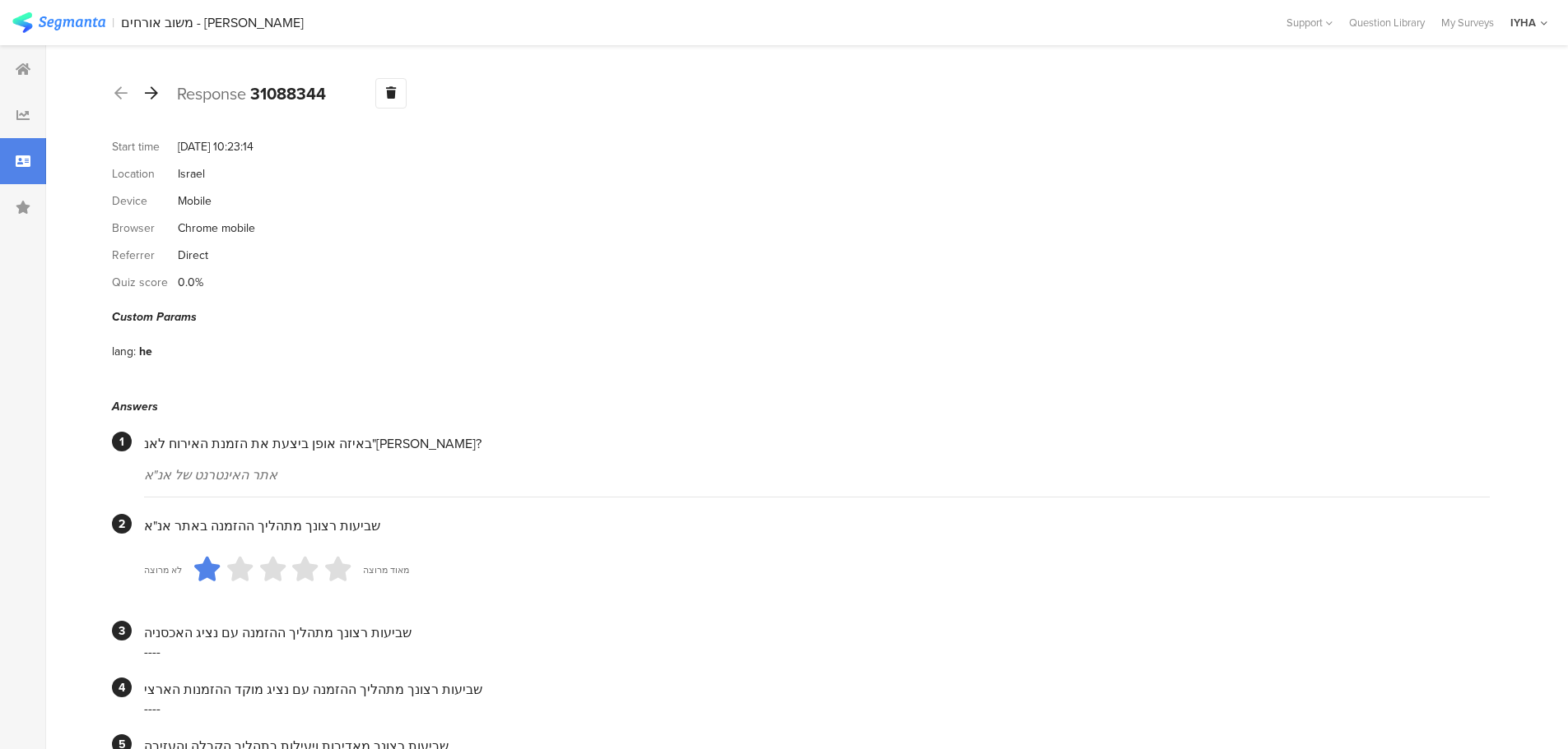
click at [149, 91] on icon at bounding box center [152, 93] width 13 height 15
click at [148, 93] on icon at bounding box center [152, 93] width 13 height 15
click at [153, 94] on icon at bounding box center [152, 93] width 13 height 15
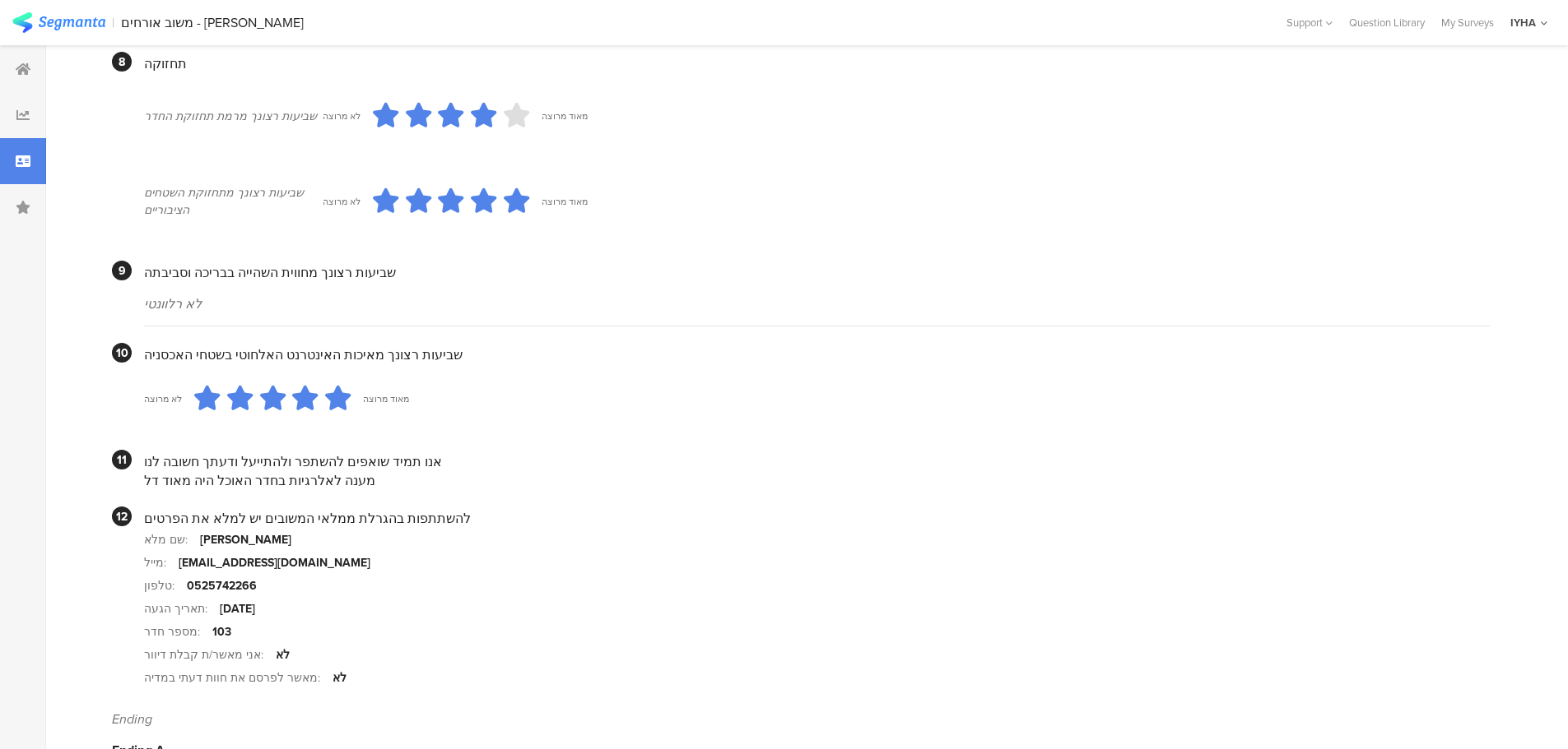
scroll to position [1386, 0]
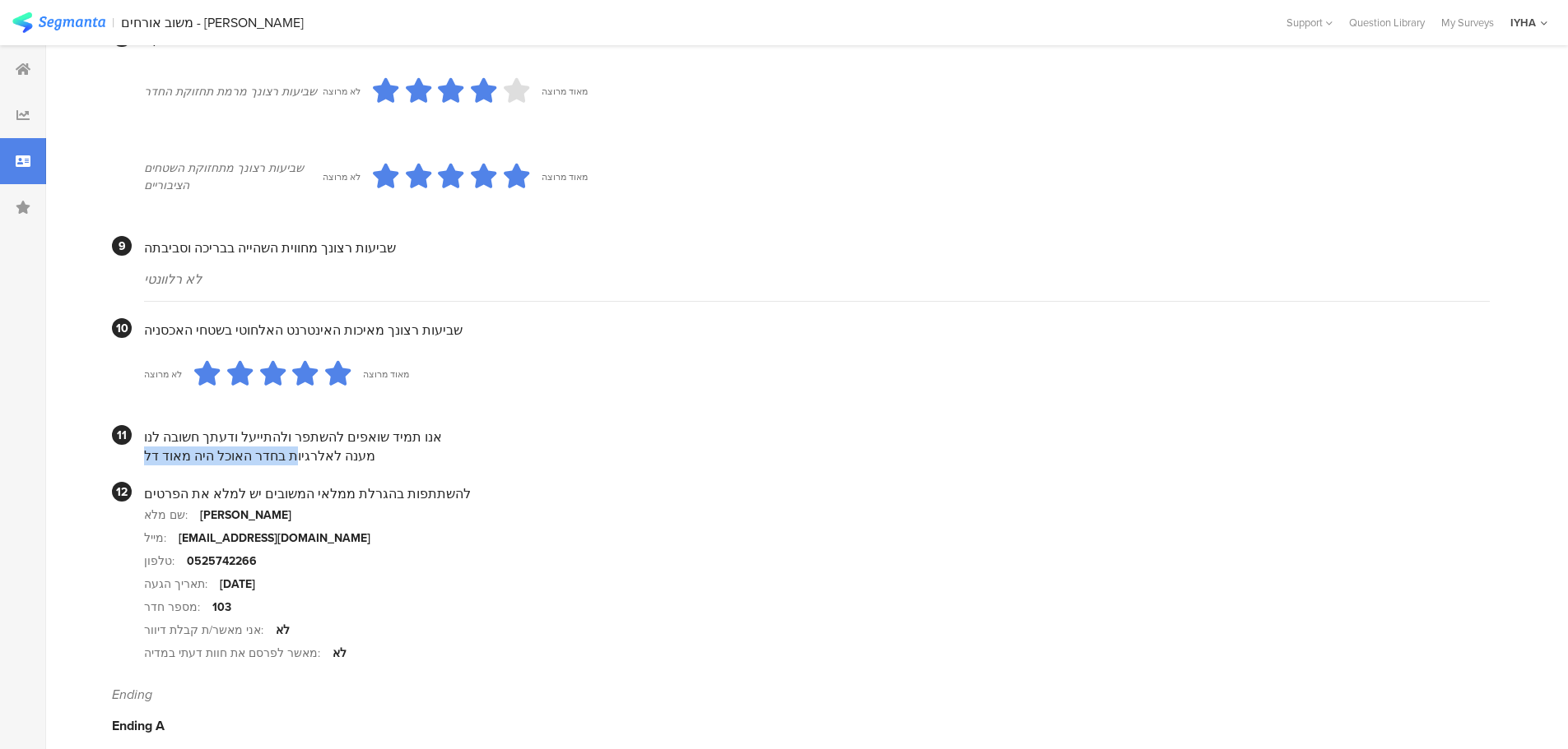
drag, startPoint x: 293, startPoint y: 436, endPoint x: 168, endPoint y: 440, distance: 125.1
click at [168, 447] on div "מענה לאלרגיות בחדר האוכל היה מאוד דל" at bounding box center [817, 456] width 1345 height 19
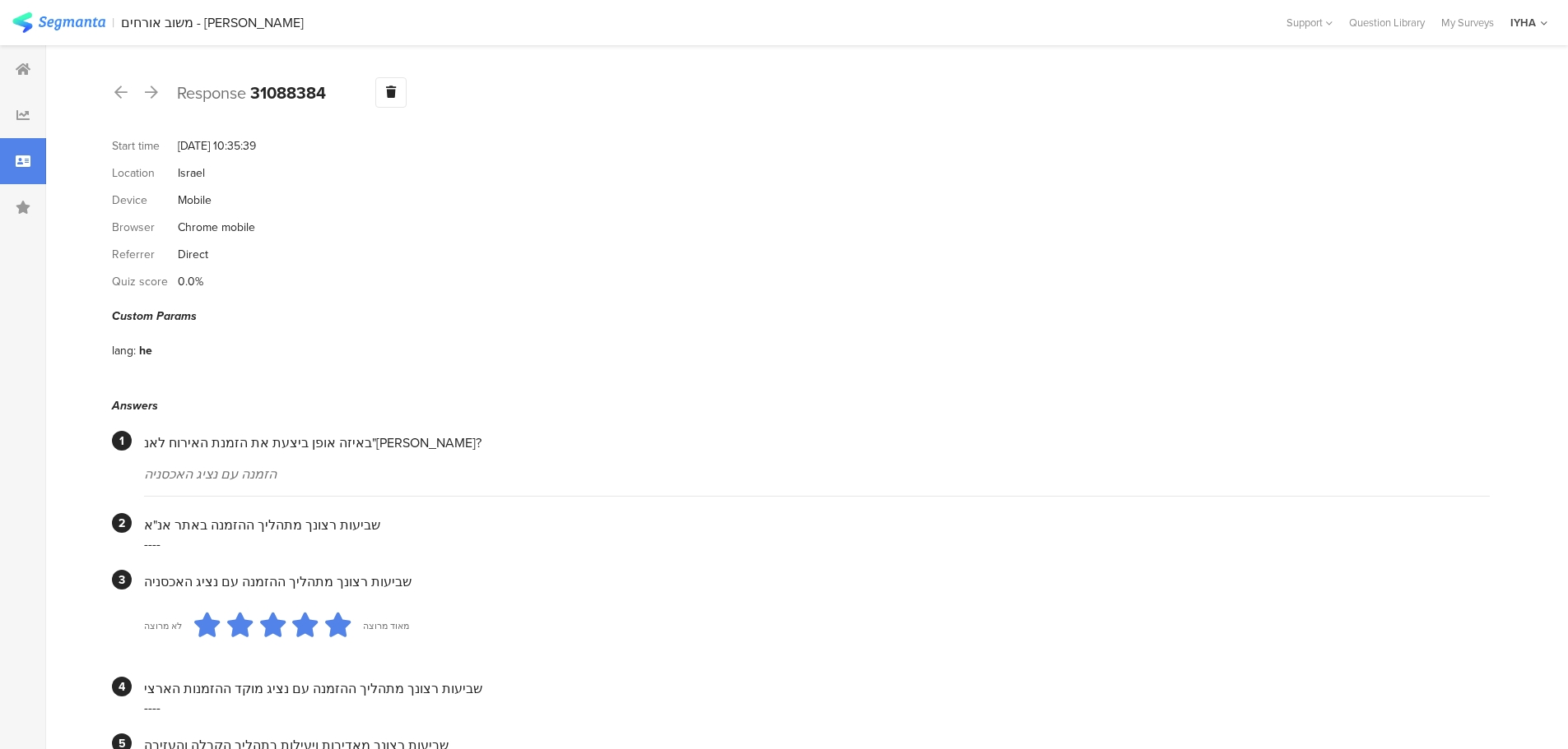
scroll to position [0, 0]
click at [153, 102] on div at bounding box center [152, 94] width 18 height 27
click at [148, 90] on icon at bounding box center [152, 93] width 13 height 15
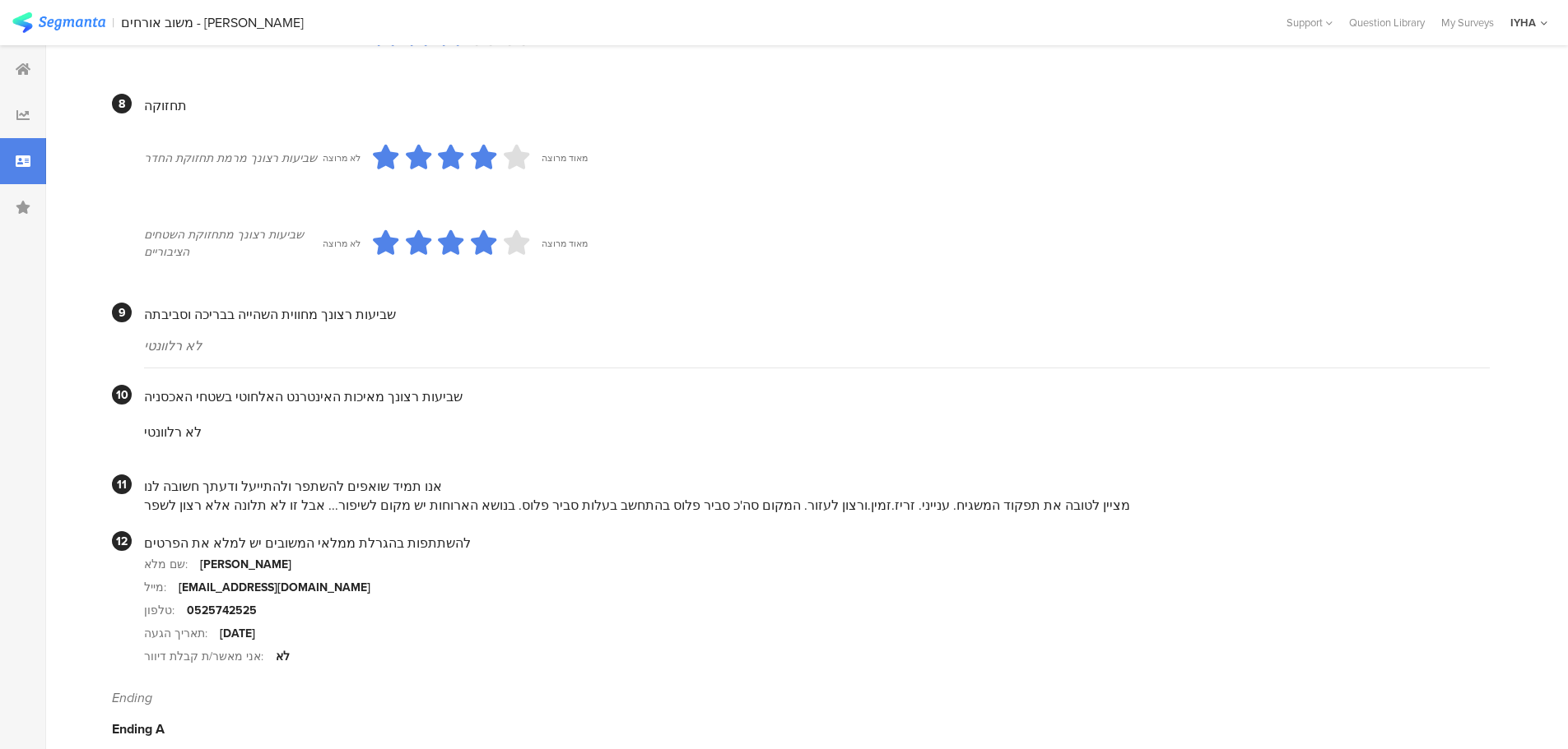
scroll to position [1340, 0]
drag, startPoint x: 451, startPoint y: 484, endPoint x: 168, endPoint y: 452, distance: 284.8
click at [154, 492] on div "מציין לטובה את תפקוד המשגיח. ענייני. זריז.זמין.ורצון לעזור. המקום סה'כ סביר פלו…" at bounding box center [817, 502] width 1345 height 19
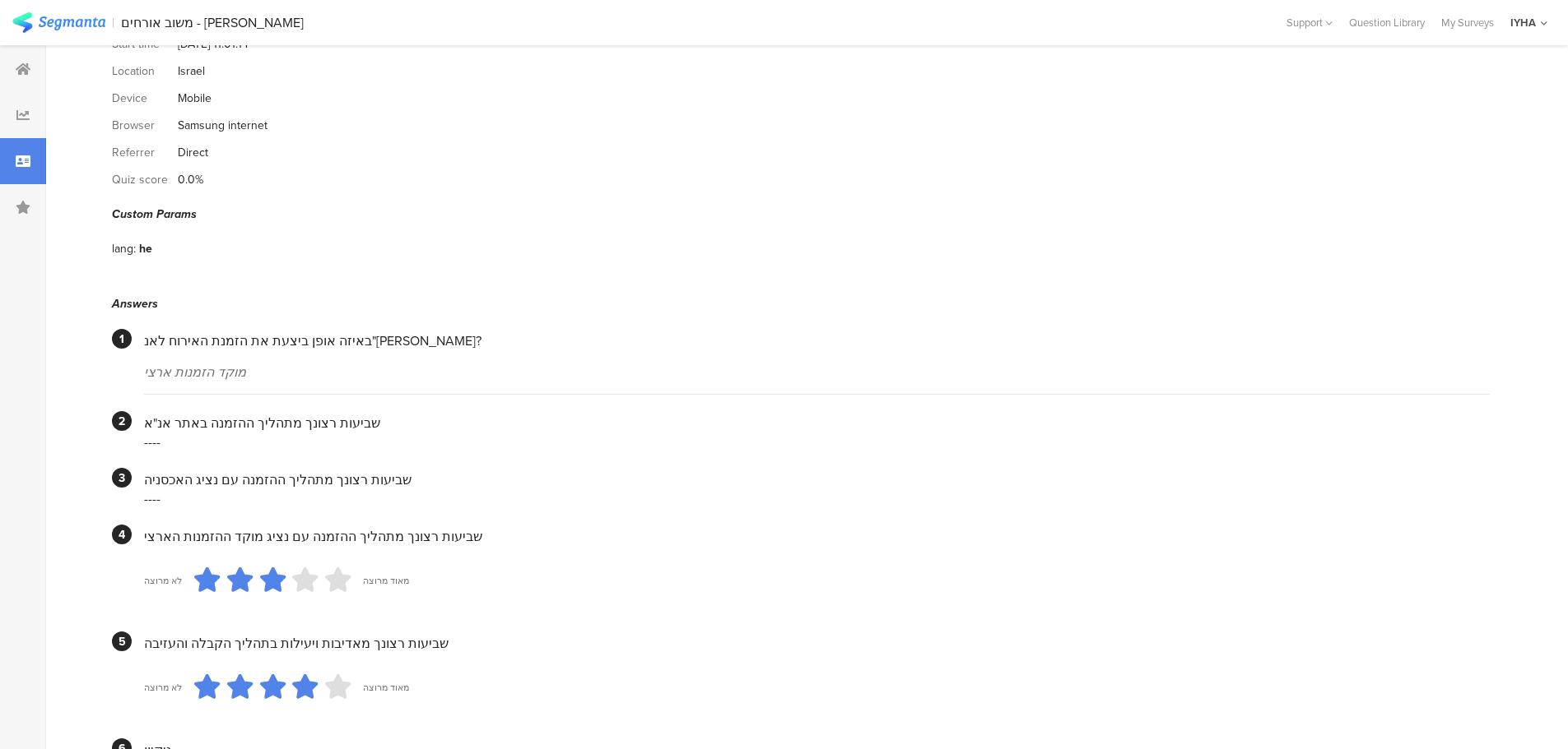
scroll to position [0, 0]
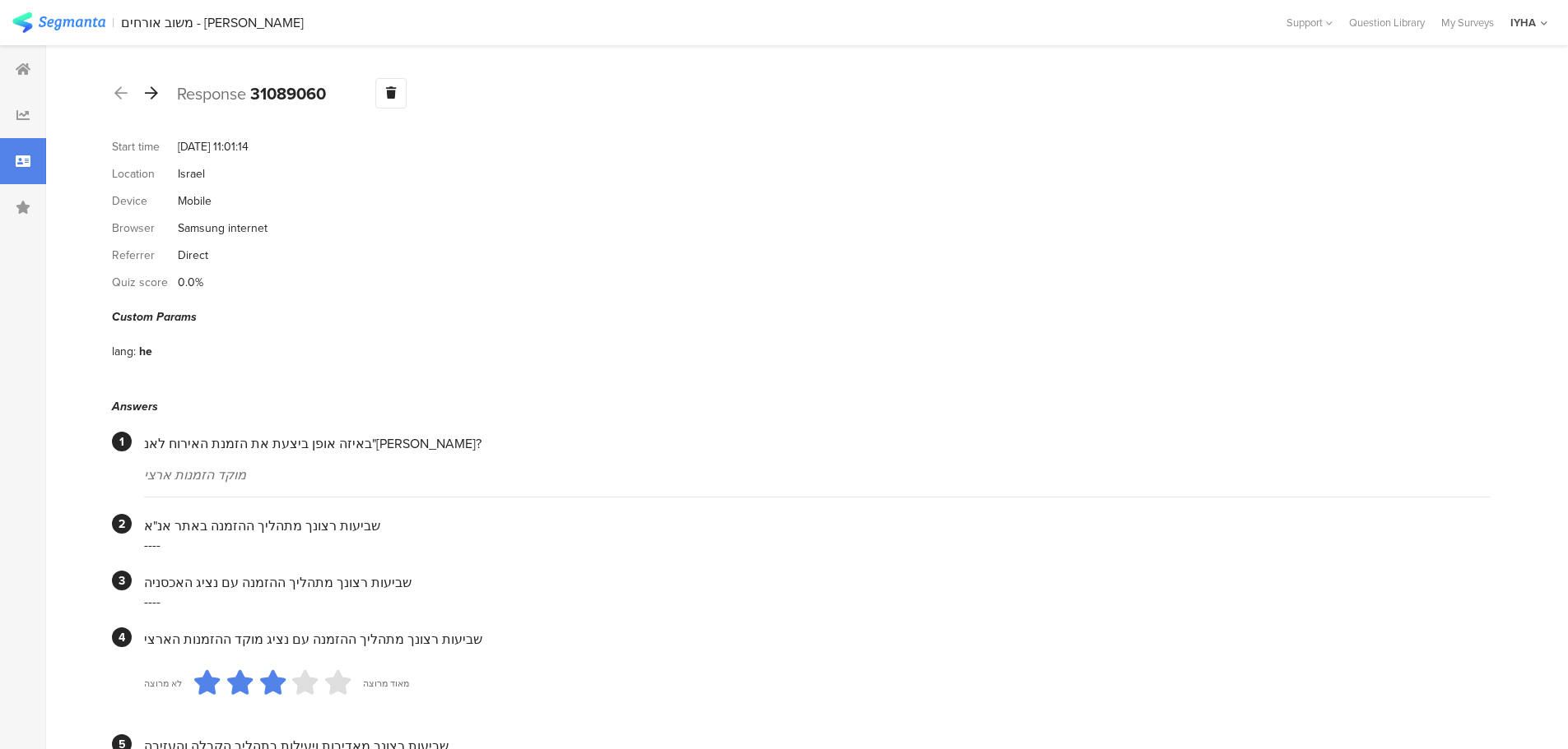
click at [148, 97] on icon at bounding box center [152, 93] width 13 height 15
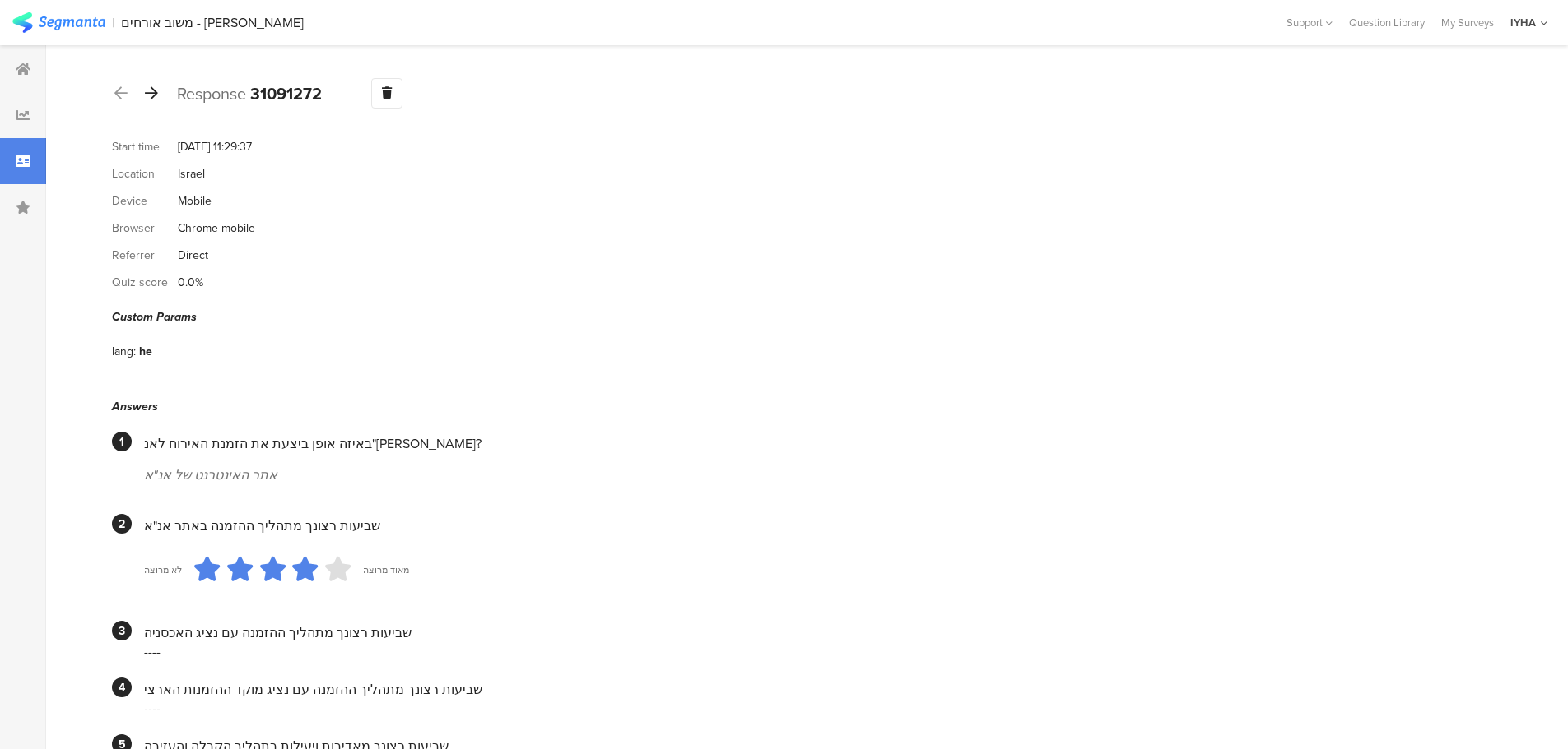
click at [151, 95] on icon at bounding box center [152, 93] width 13 height 15
click at [151, 94] on icon at bounding box center [152, 93] width 13 height 15
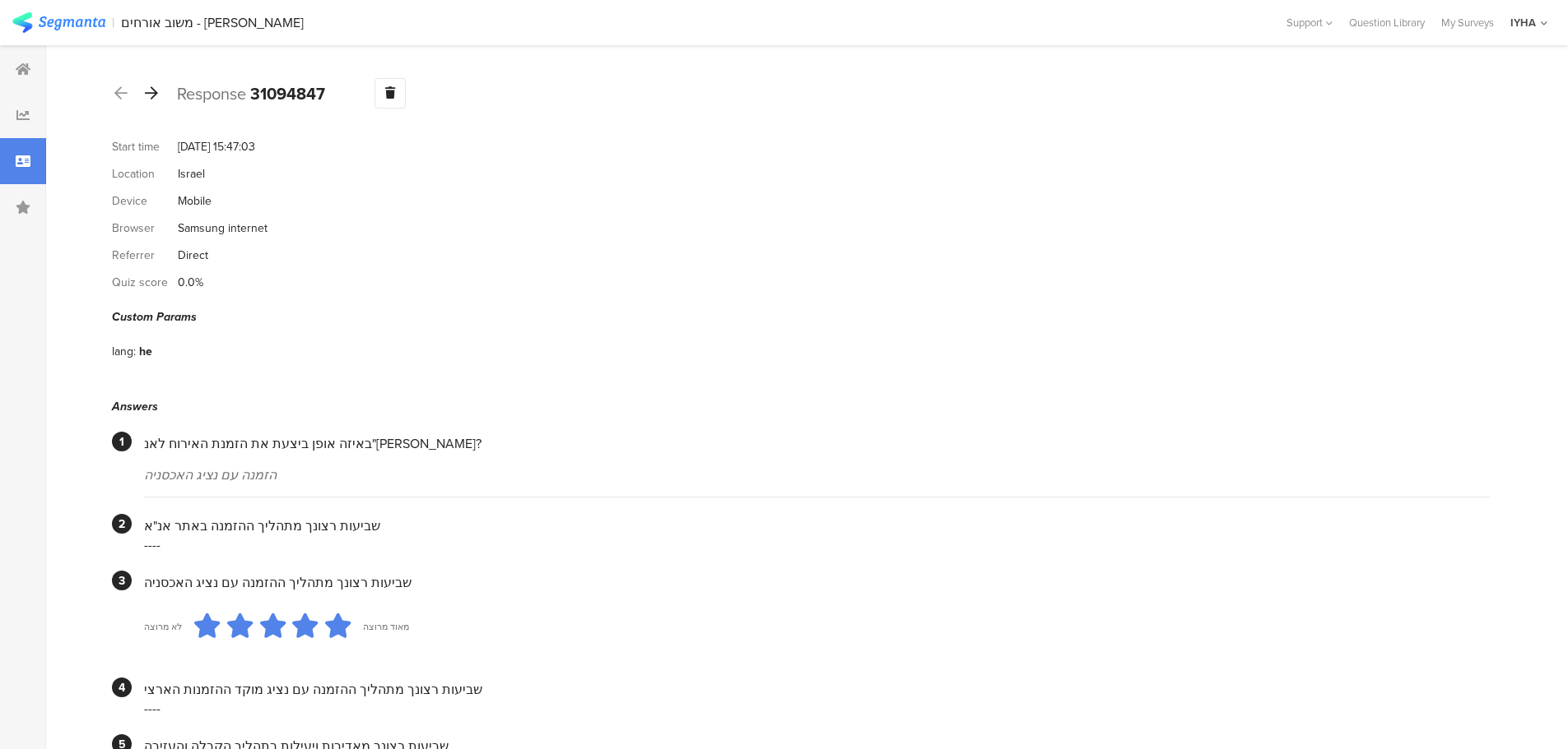
click at [149, 92] on icon at bounding box center [152, 93] width 13 height 15
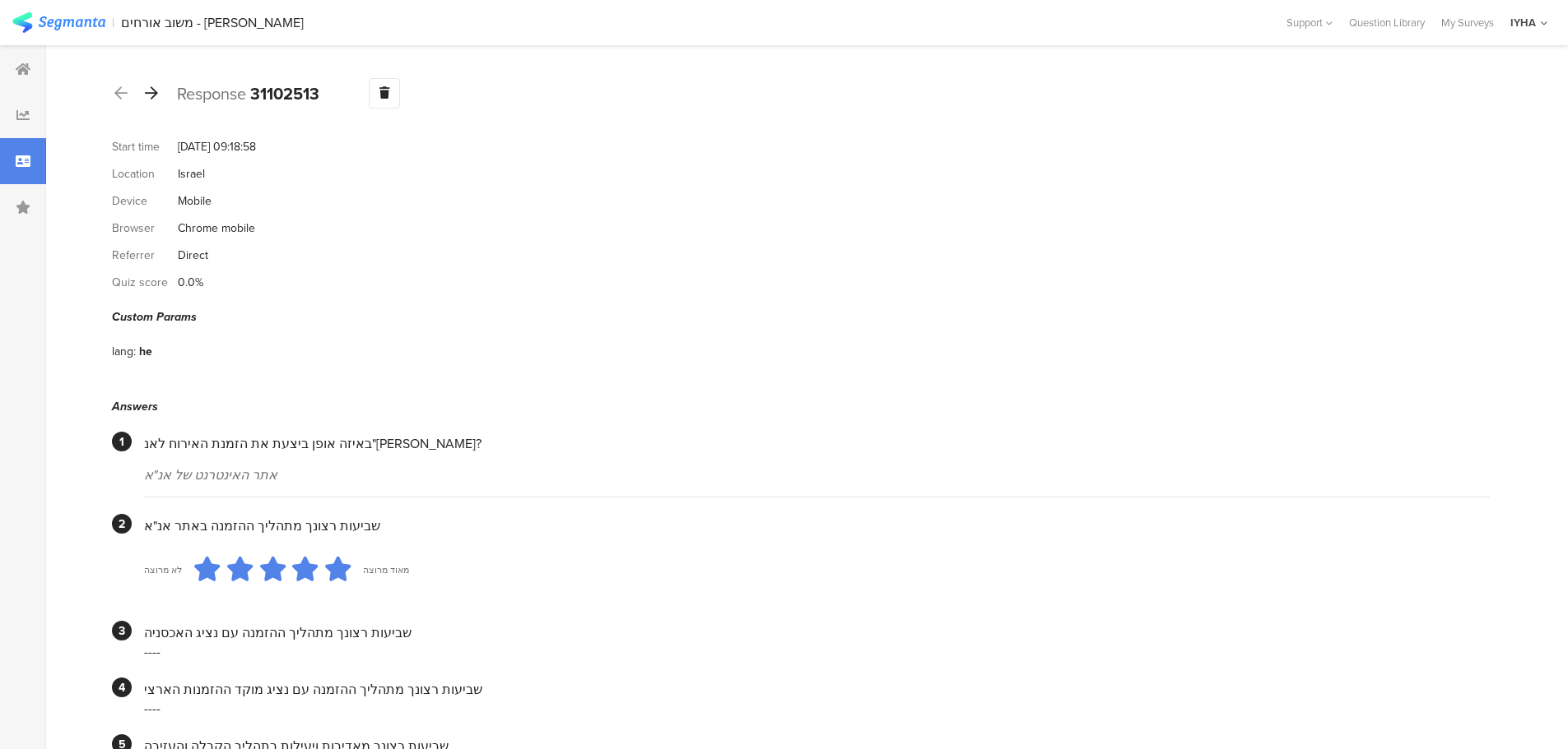
click at [150, 90] on icon at bounding box center [152, 93] width 13 height 15
click at [155, 88] on icon at bounding box center [152, 93] width 13 height 15
click at [152, 92] on icon at bounding box center [152, 93] width 13 height 15
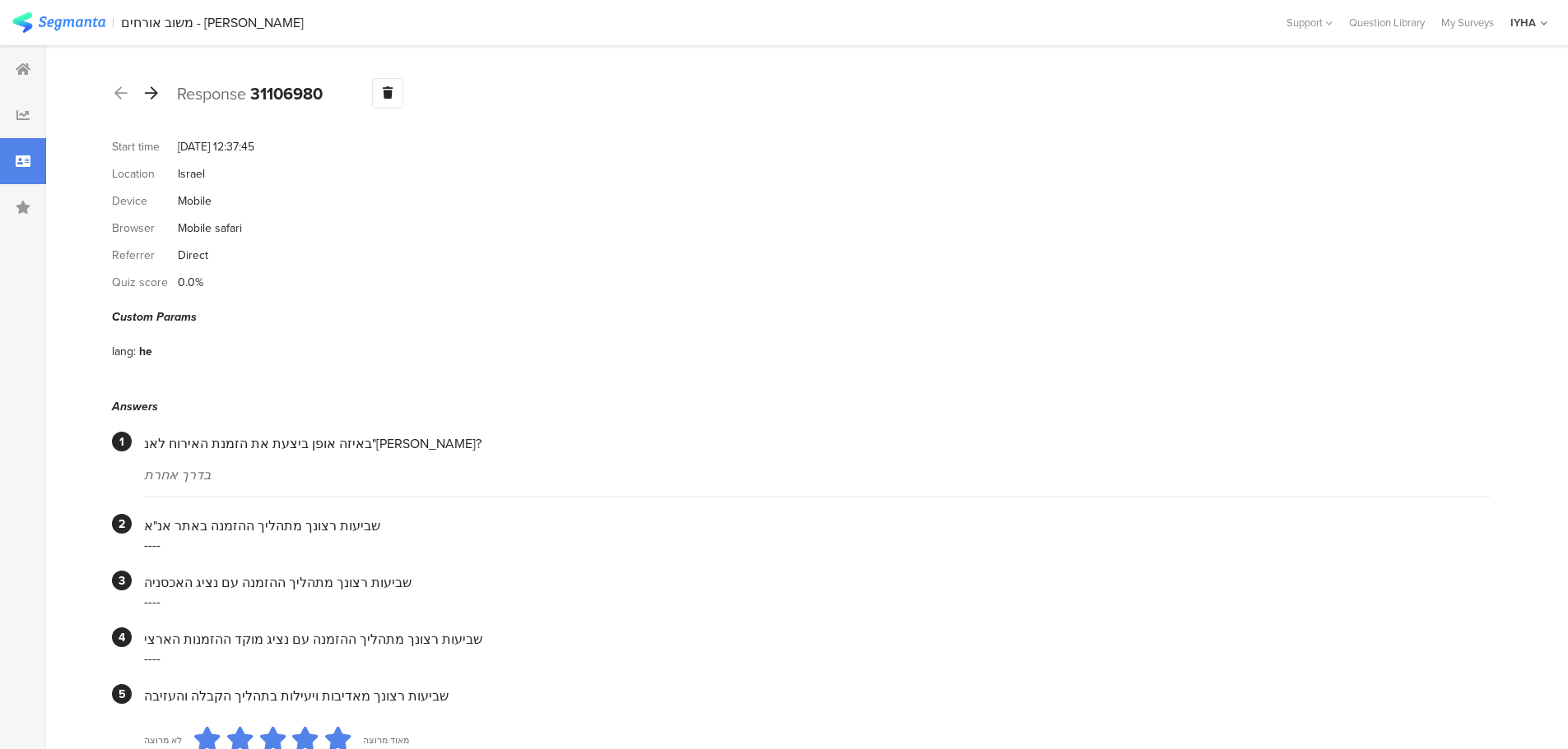
click at [150, 97] on icon at bounding box center [152, 93] width 13 height 15
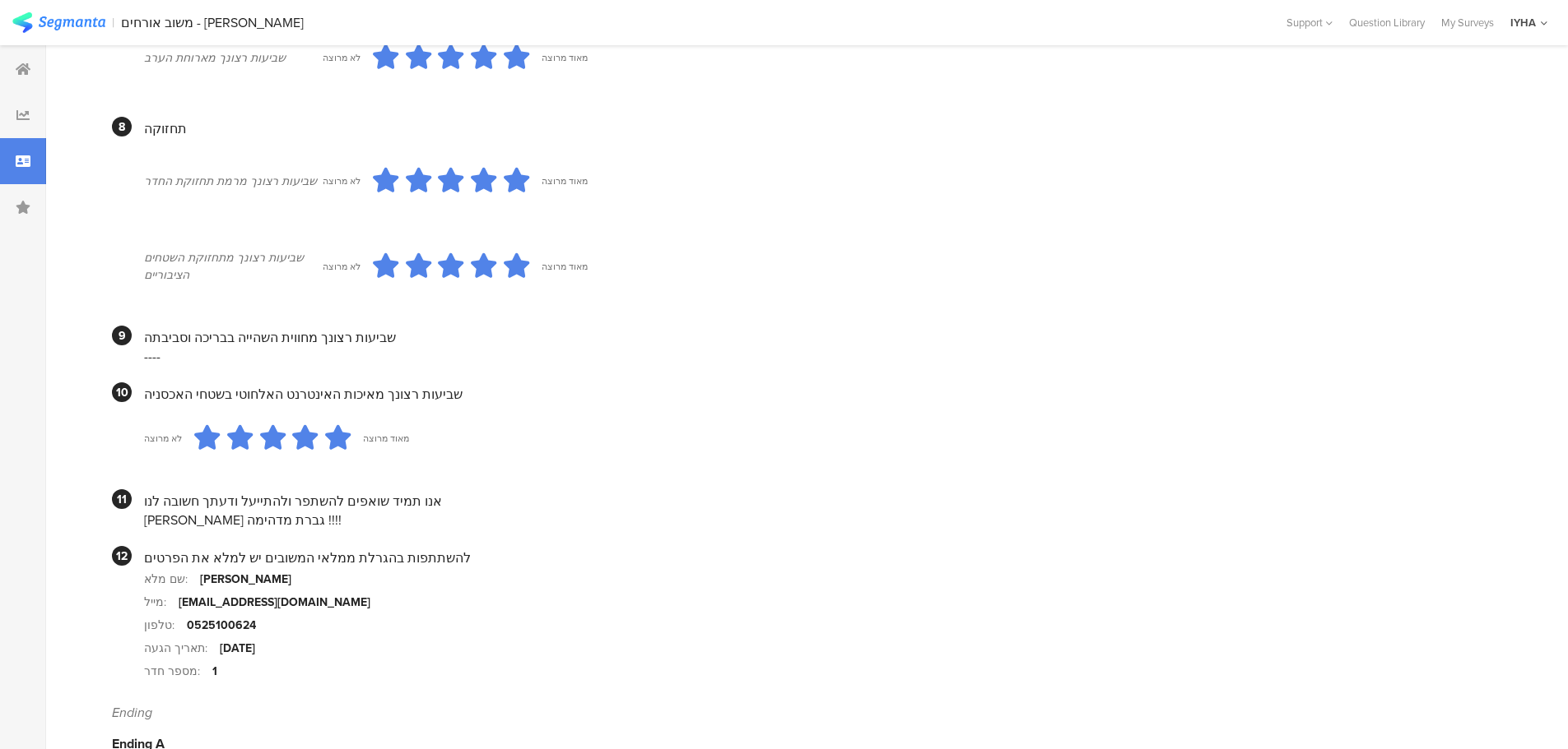
scroll to position [1260, 0]
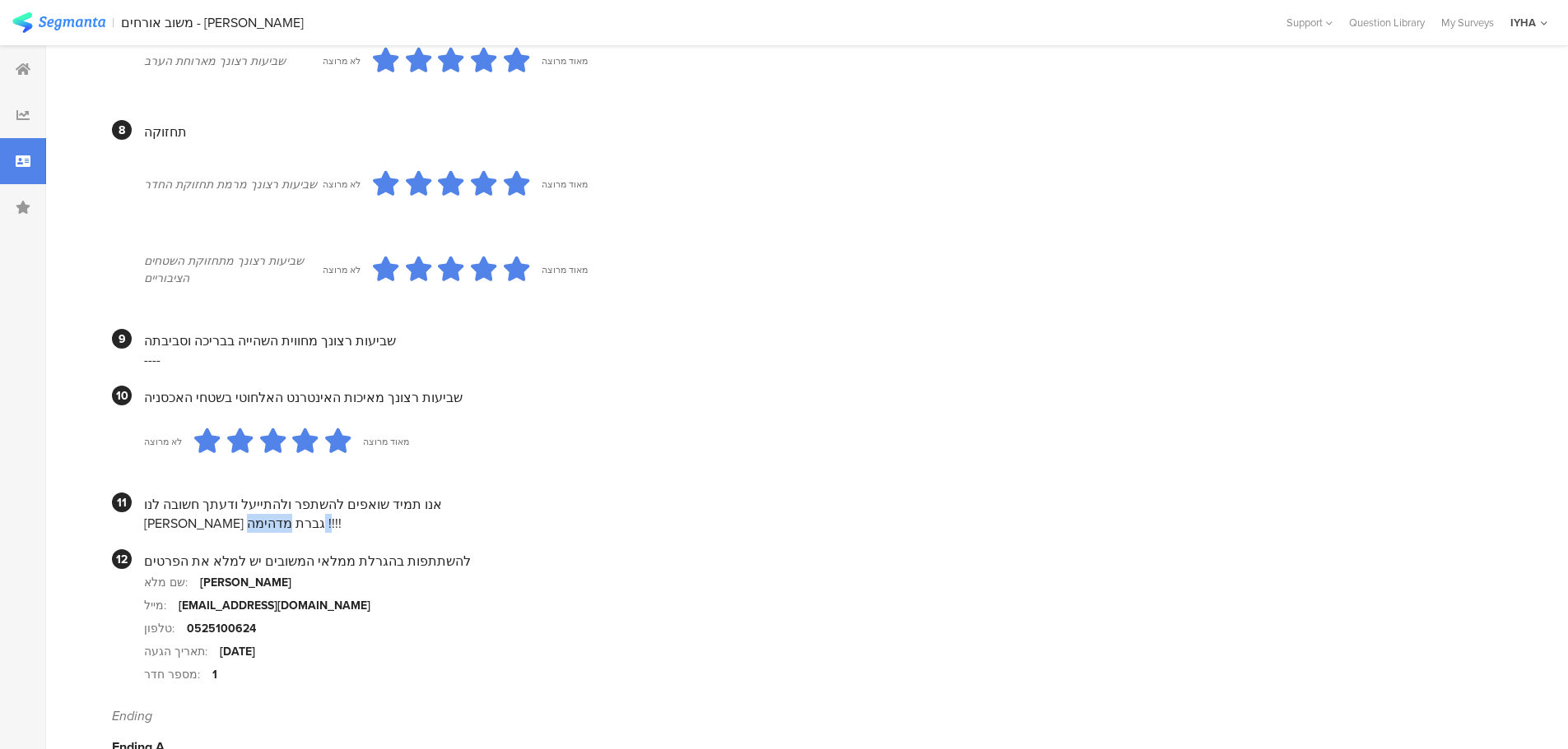
drag, startPoint x: 272, startPoint y: 502, endPoint x: 162, endPoint y: 507, distance: 110.1
click at [162, 514] on div "[PERSON_NAME] גברת מדהימה !!!!" at bounding box center [817, 523] width 1345 height 19
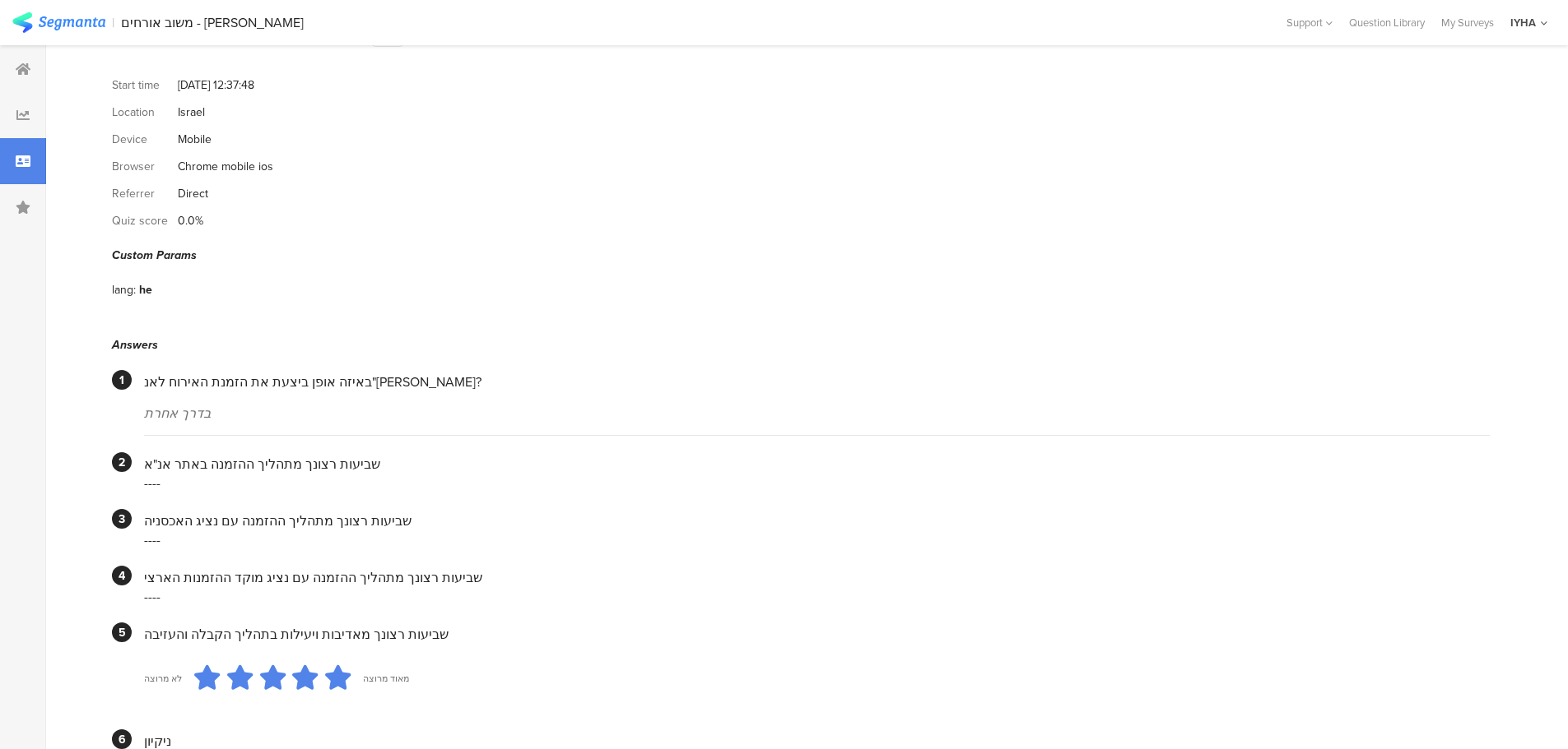
scroll to position [0, 0]
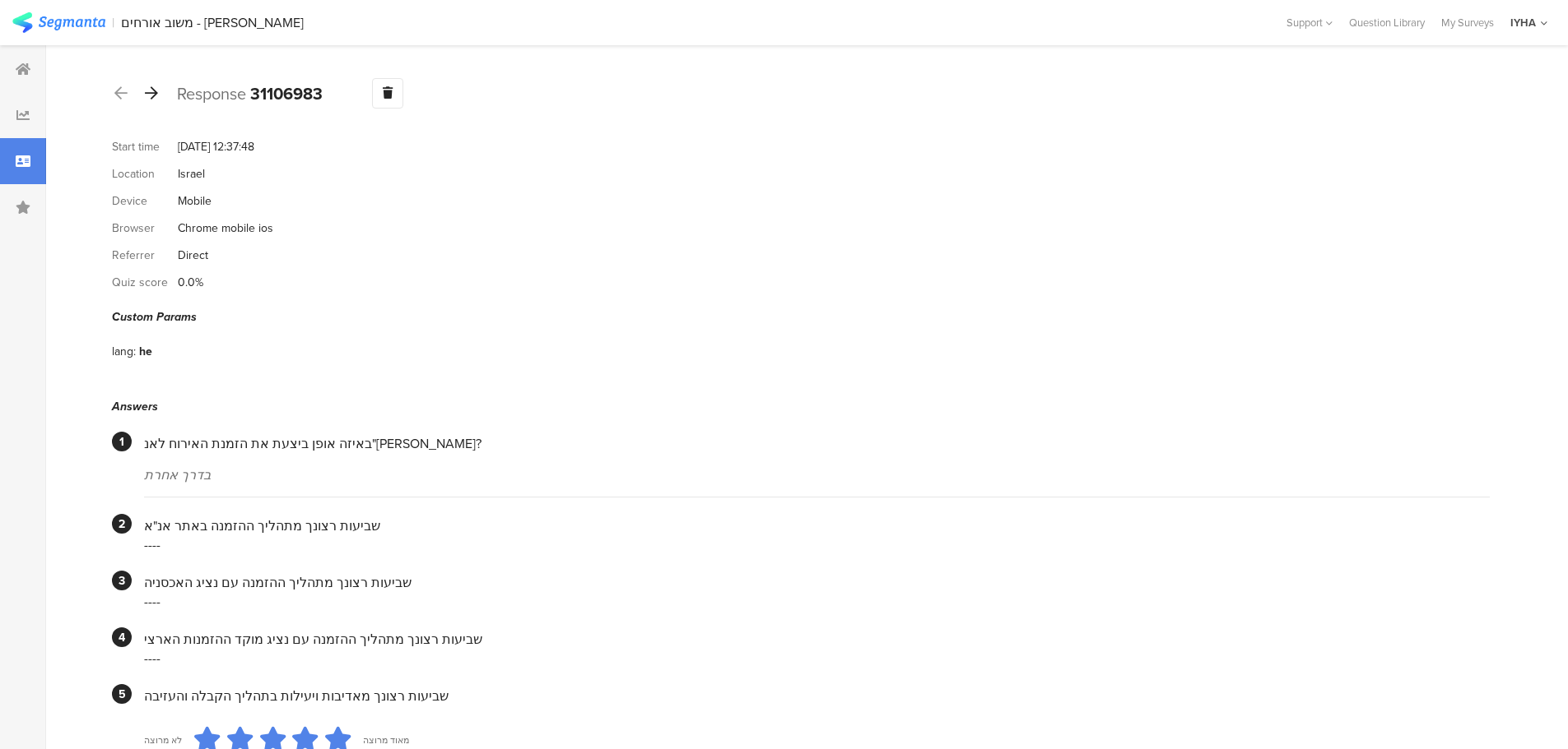
click at [158, 97] on icon at bounding box center [152, 93] width 13 height 15
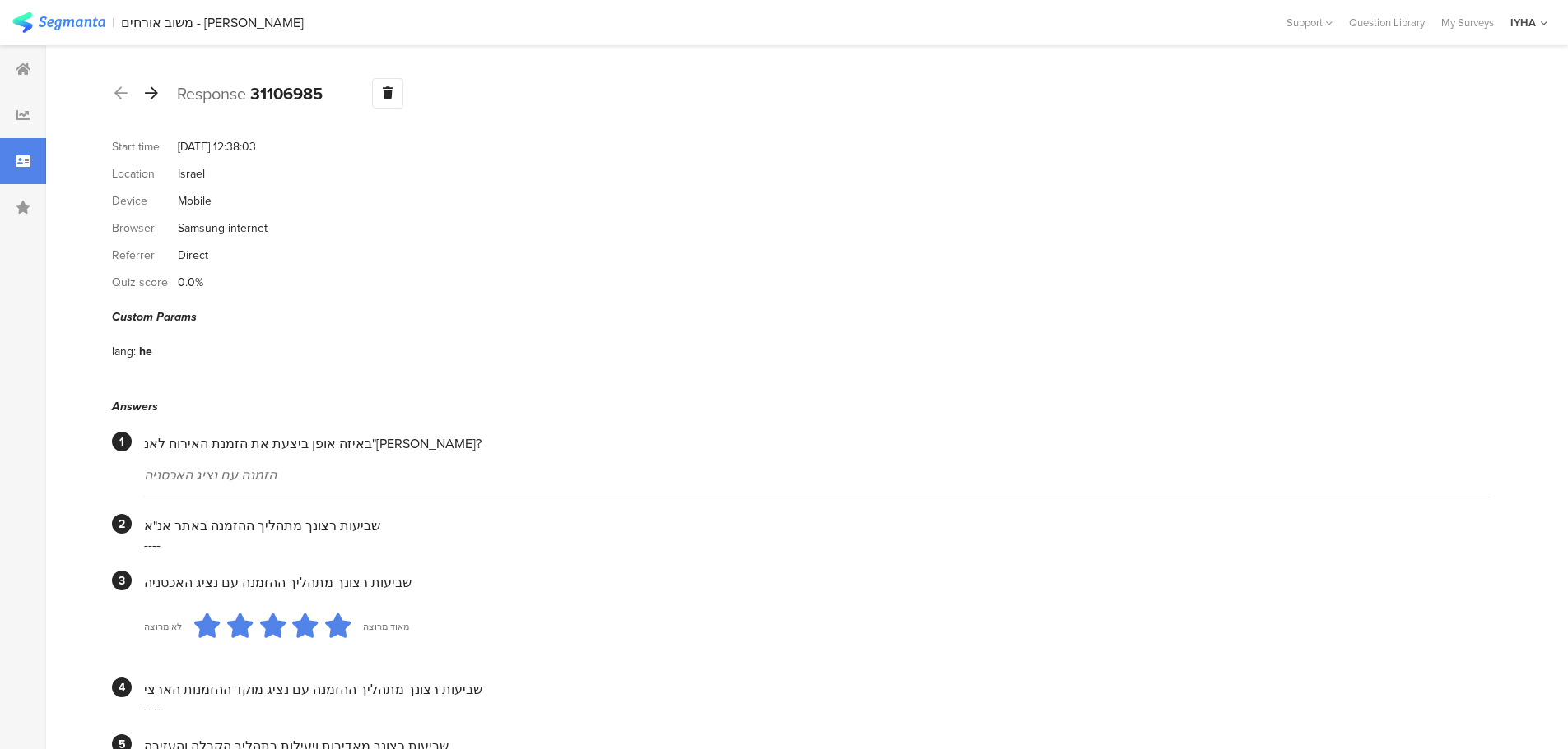
click at [156, 88] on icon at bounding box center [152, 93] width 13 height 15
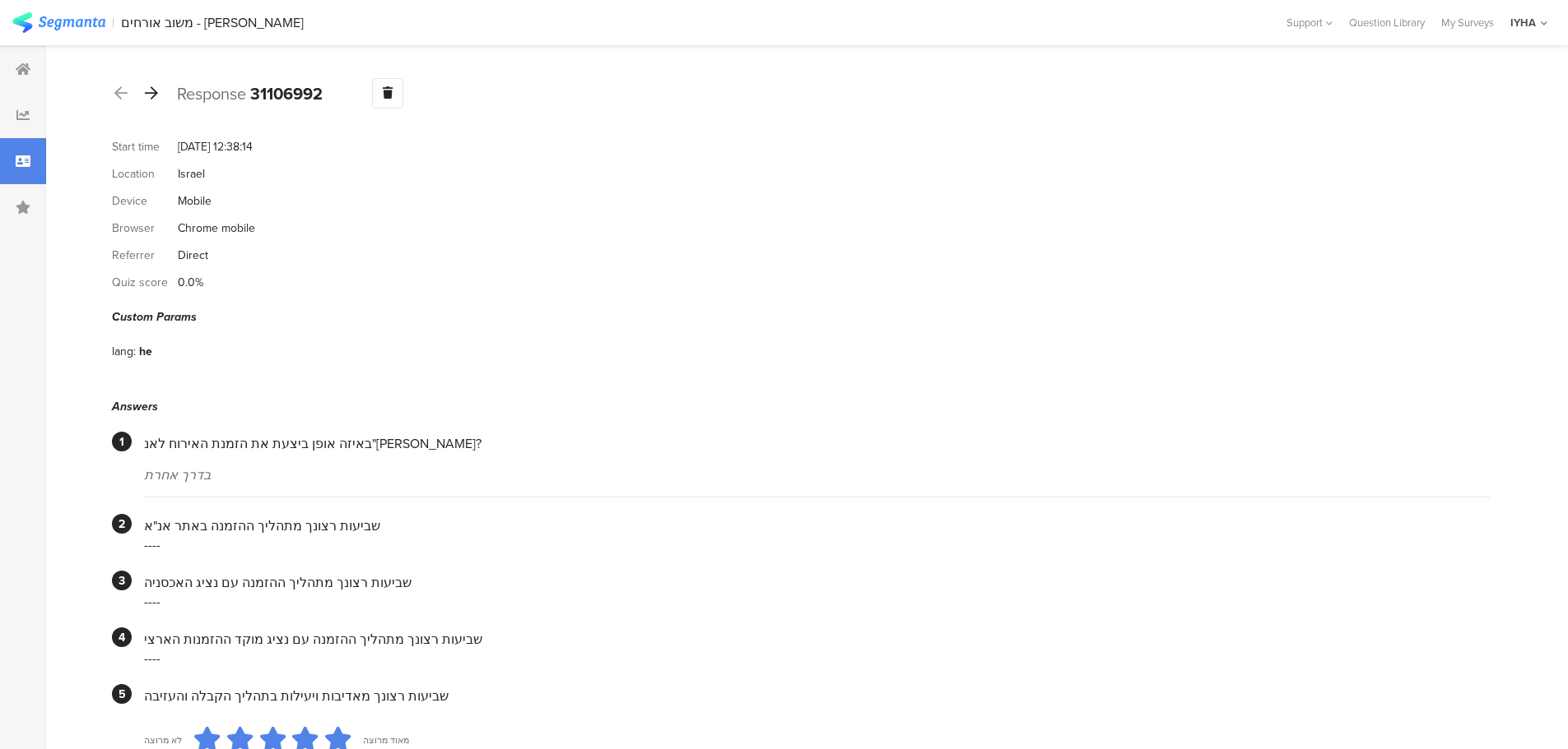
click at [154, 83] on div at bounding box center [152, 94] width 18 height 27
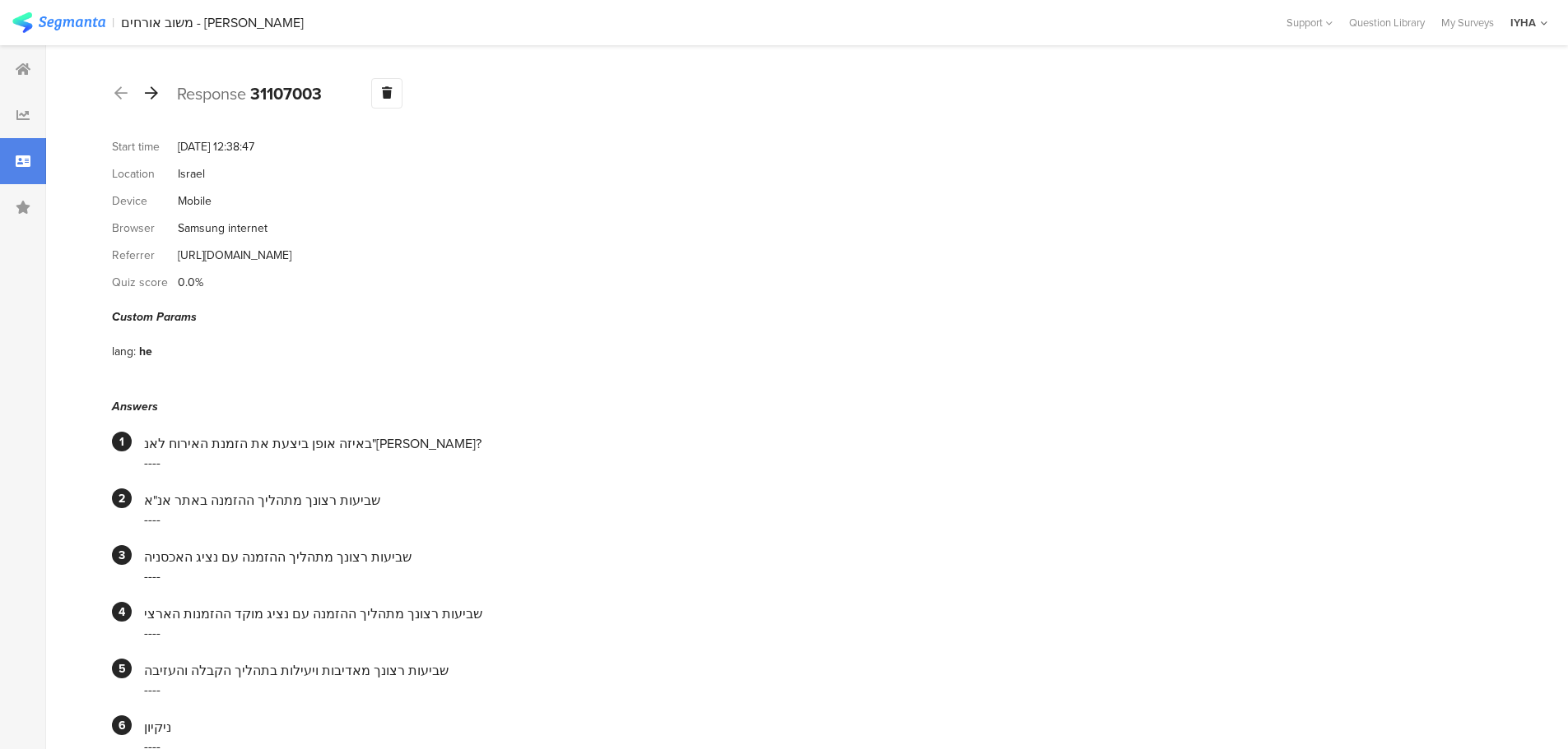
click at [150, 92] on icon at bounding box center [152, 93] width 13 height 15
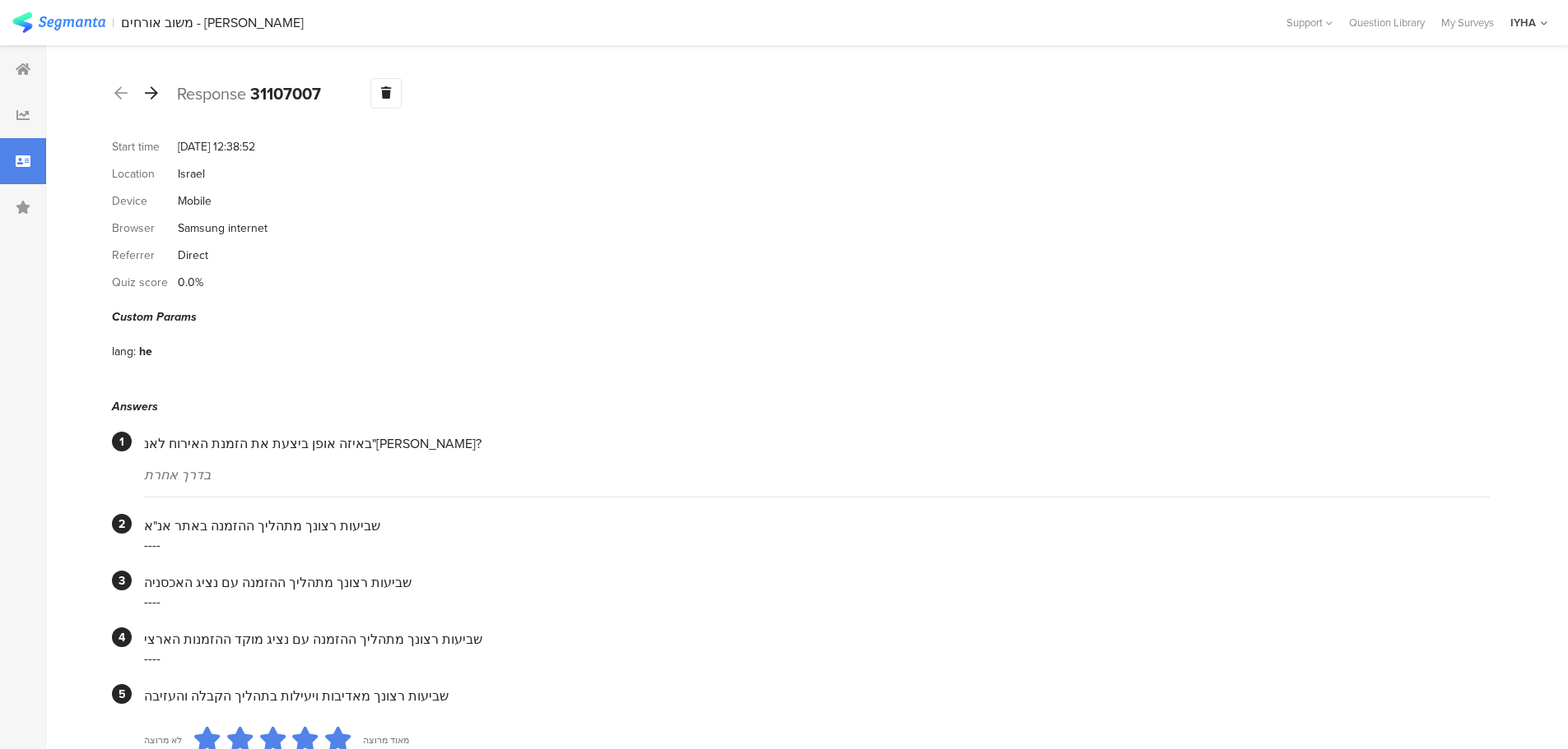
click at [152, 94] on icon at bounding box center [152, 93] width 13 height 15
click at [155, 96] on icon at bounding box center [152, 93] width 13 height 15
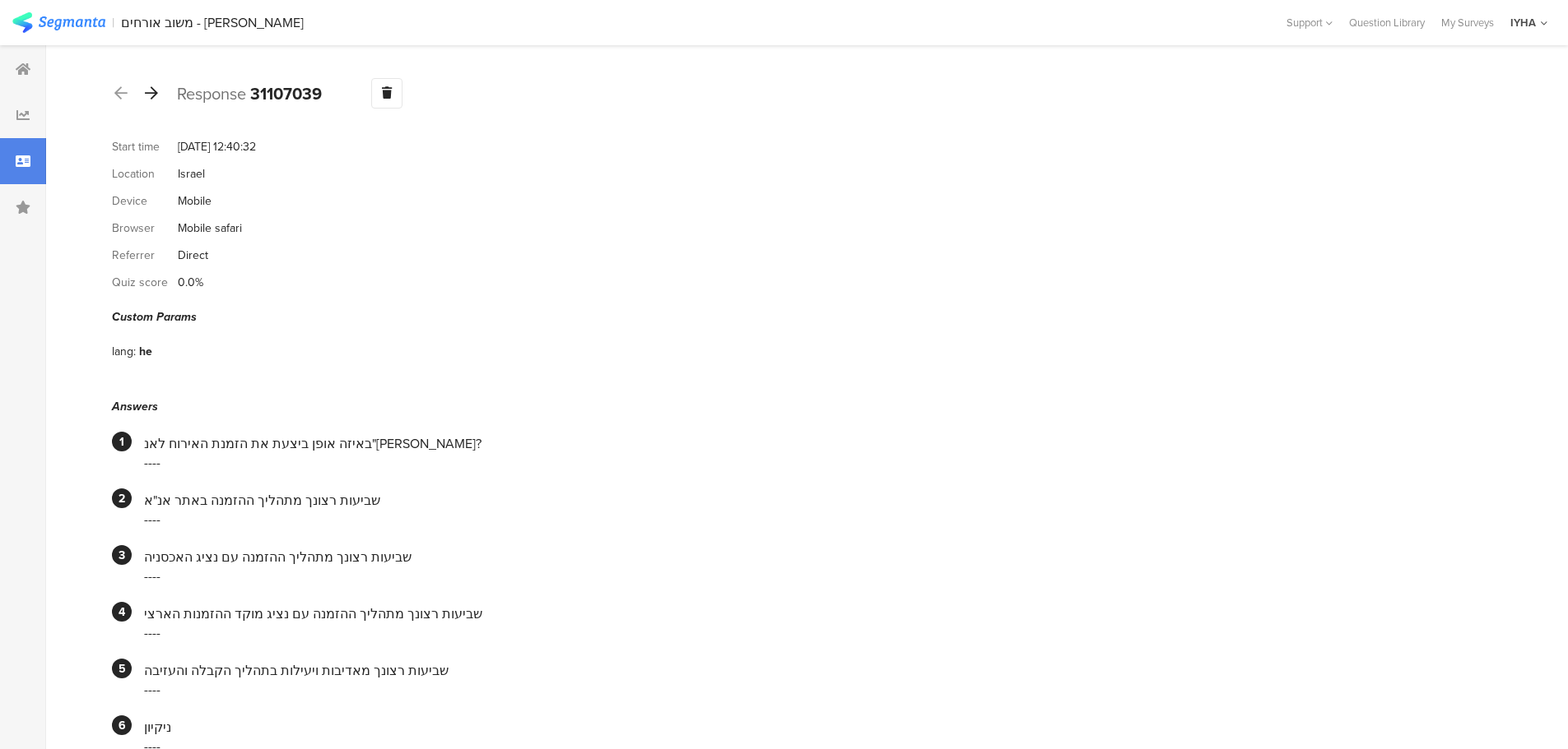
click at [153, 90] on icon at bounding box center [152, 93] width 13 height 15
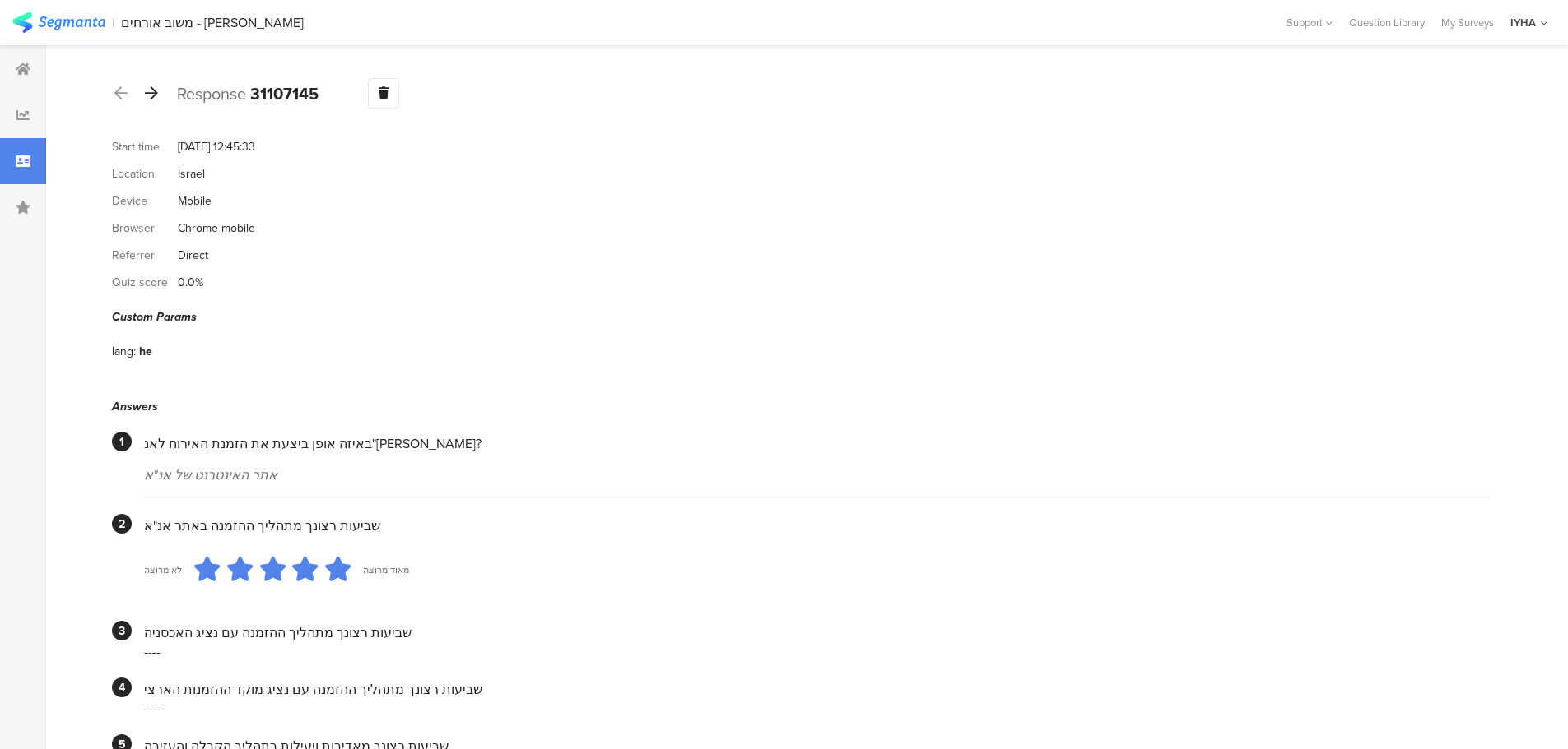
click at [151, 97] on icon at bounding box center [152, 93] width 13 height 15
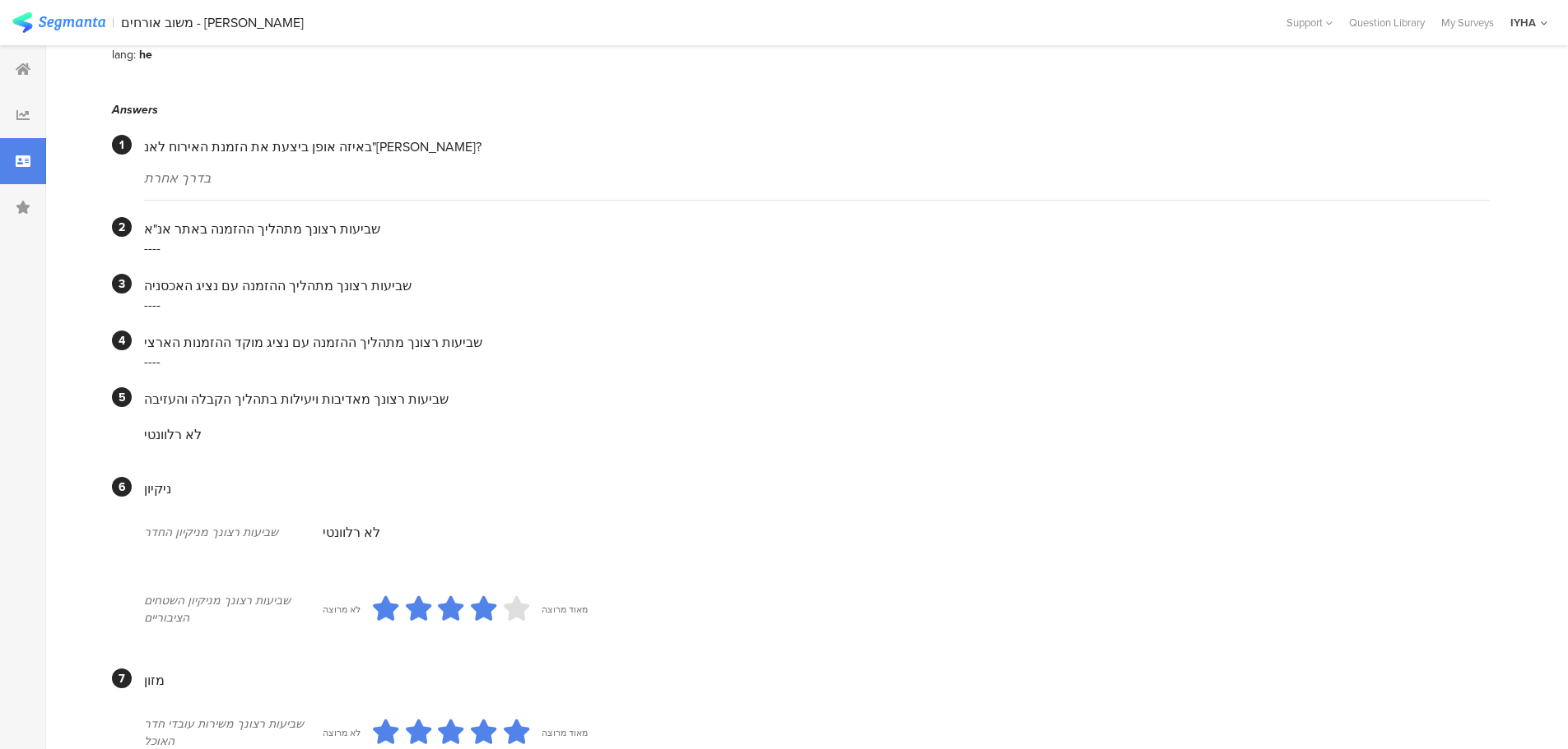
scroll to position [100, 0]
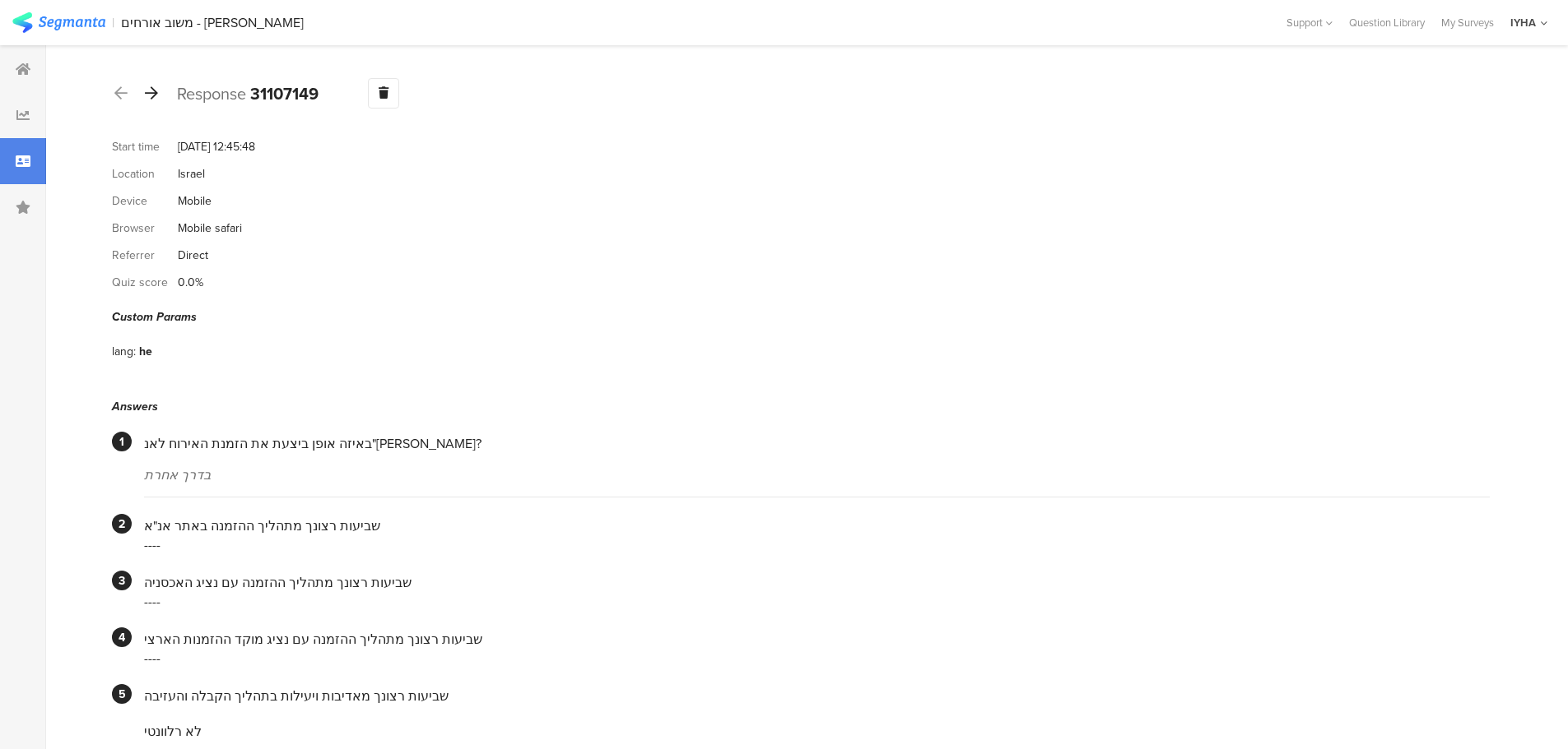
click at [151, 93] on icon at bounding box center [152, 93] width 13 height 15
click at [156, 97] on icon at bounding box center [152, 93] width 13 height 15
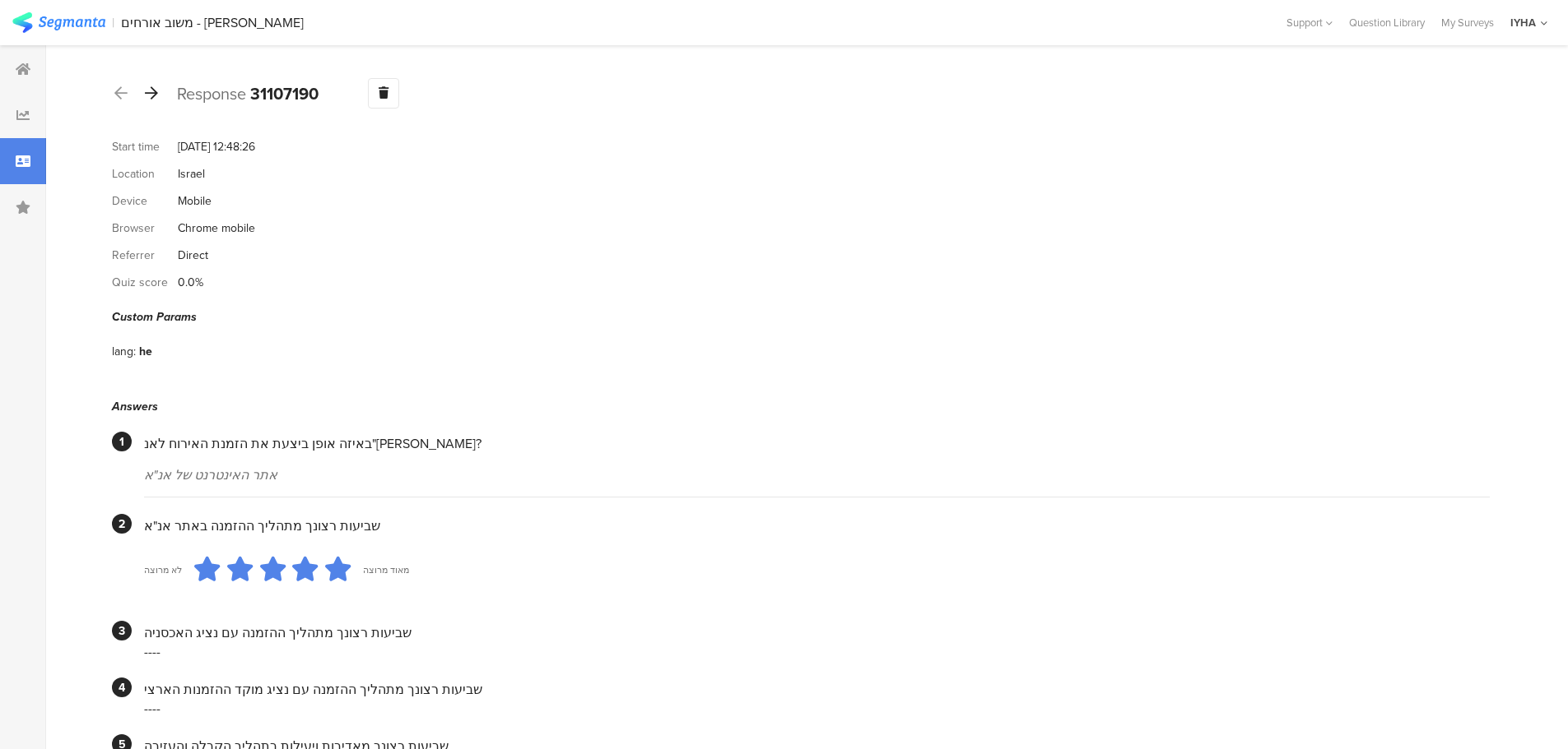
click at [154, 97] on icon at bounding box center [152, 93] width 13 height 15
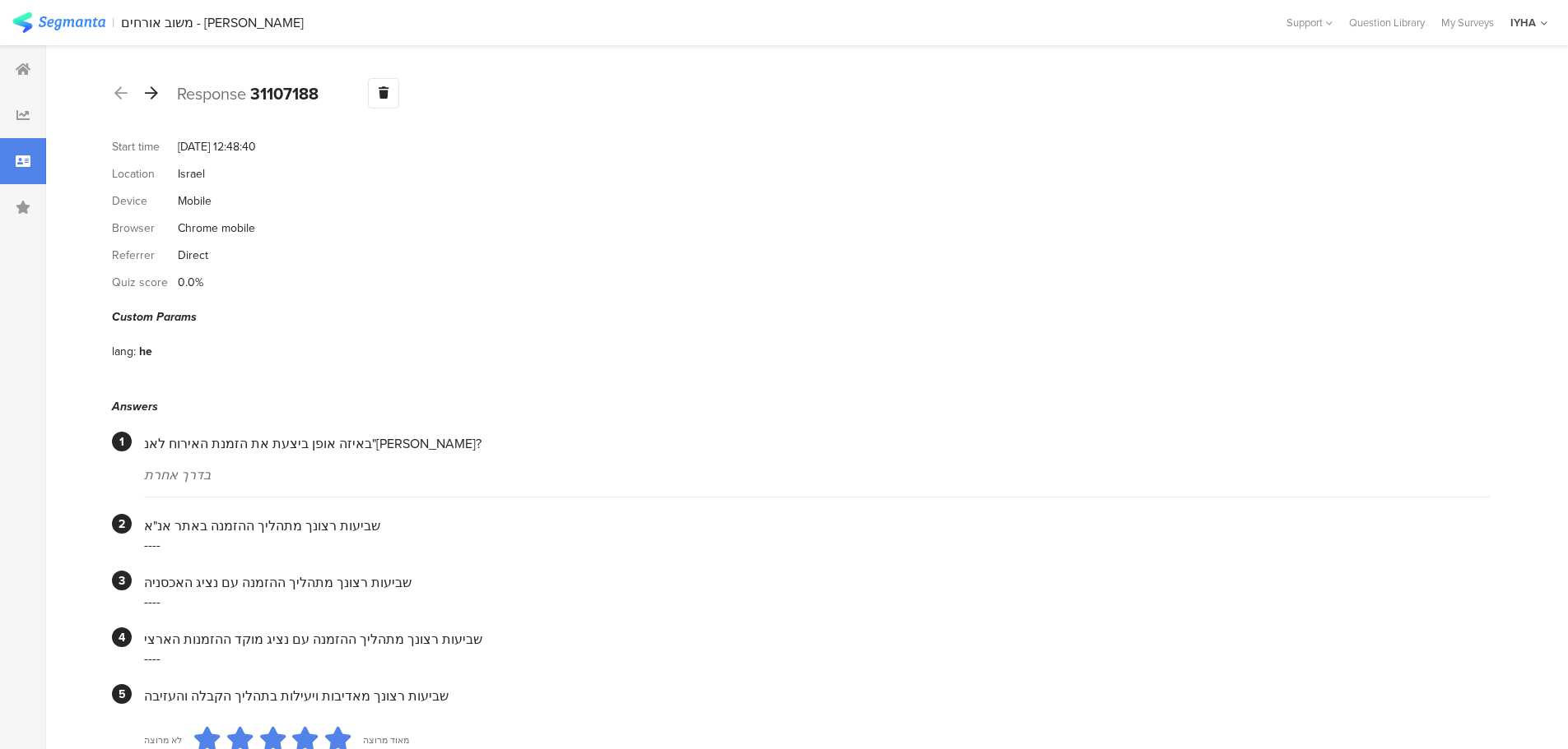
click at [153, 101] on div at bounding box center [152, 94] width 18 height 27
click at [154, 95] on icon at bounding box center [152, 93] width 13 height 15
click at [157, 92] on icon at bounding box center [152, 93] width 13 height 15
click at [149, 91] on icon at bounding box center [152, 93] width 13 height 15
click at [151, 96] on icon at bounding box center [152, 93] width 13 height 15
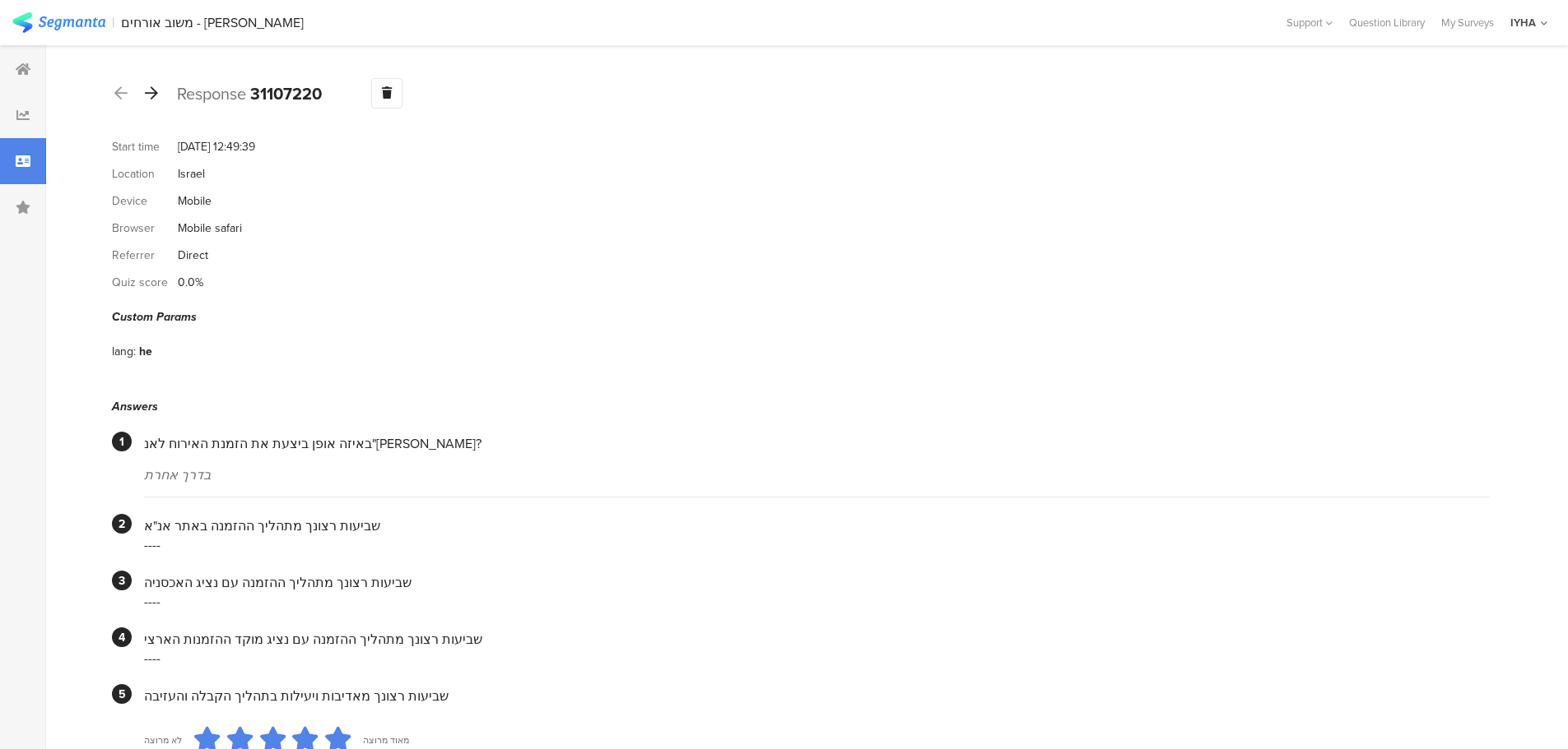
click at [154, 96] on icon at bounding box center [152, 93] width 13 height 15
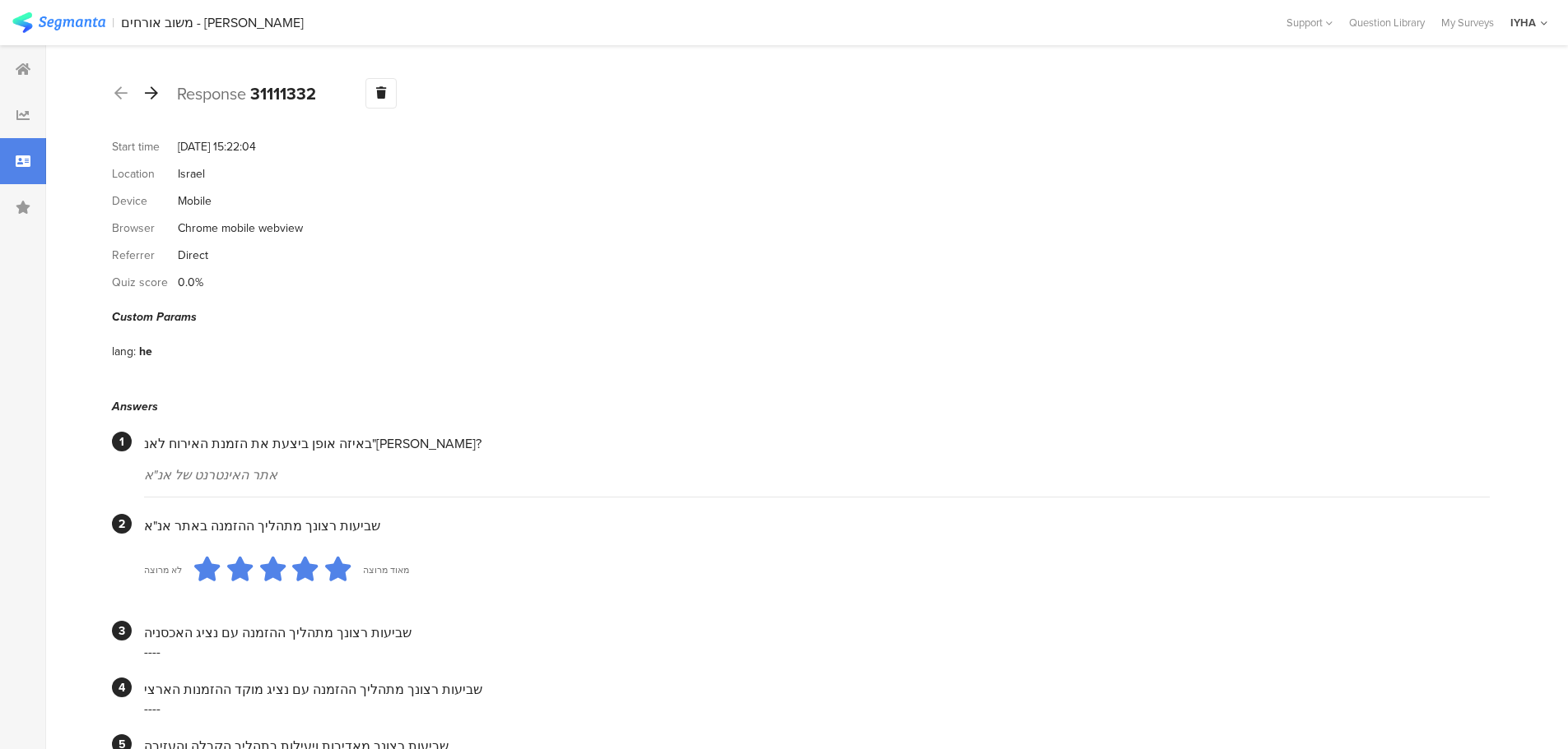
click at [153, 96] on icon at bounding box center [152, 93] width 13 height 15
click at [151, 94] on icon at bounding box center [152, 93] width 13 height 15
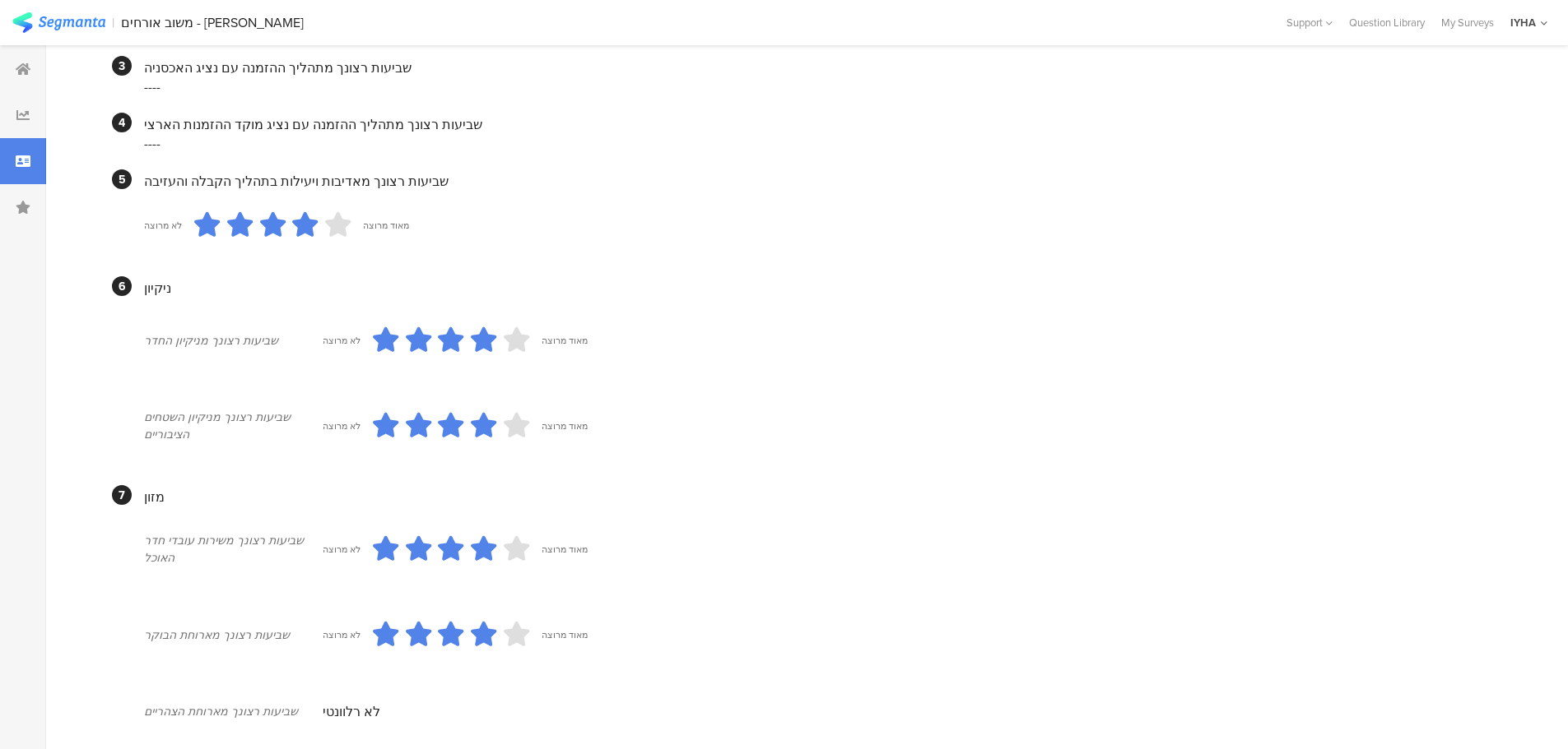
scroll to position [298, 0]
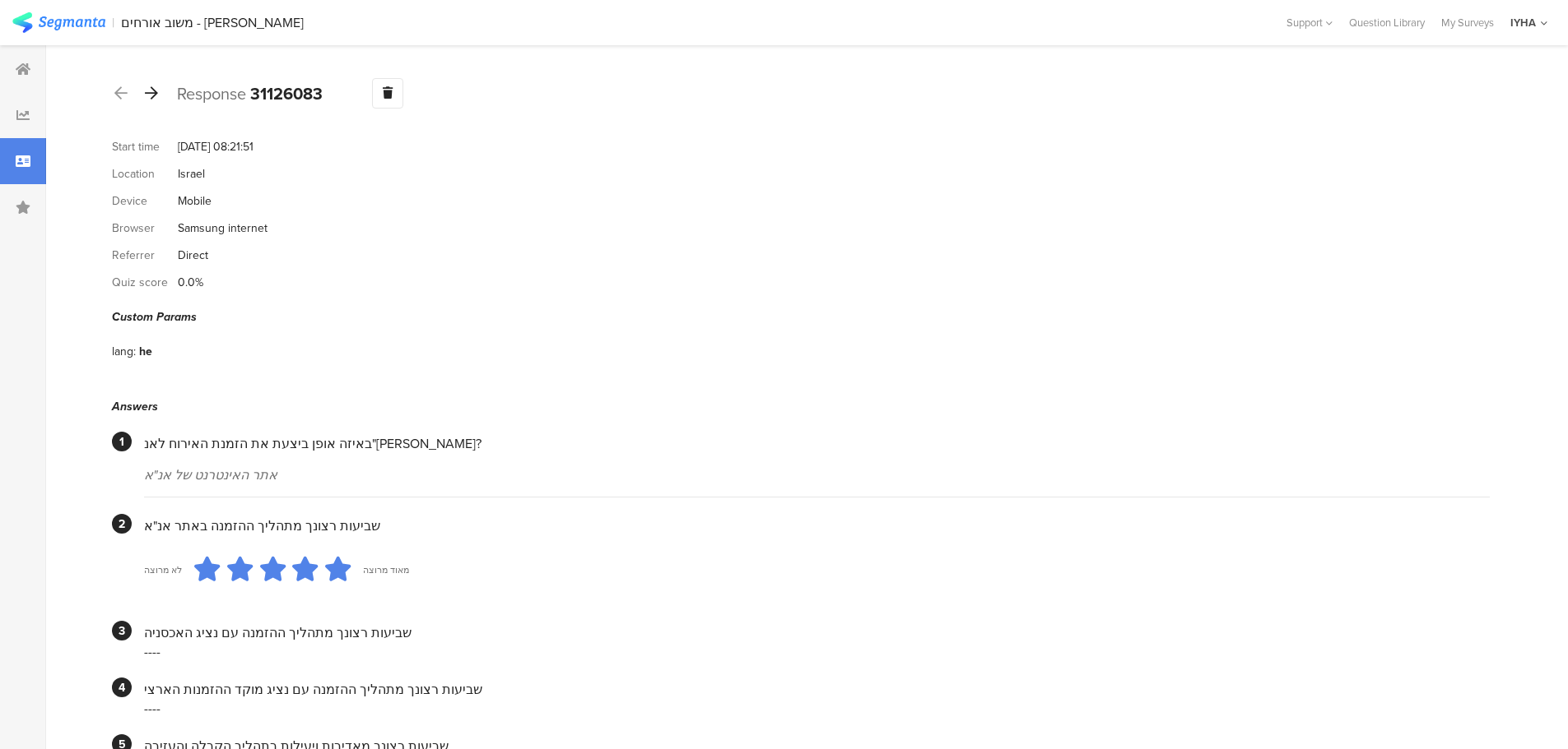
click at [152, 98] on icon at bounding box center [152, 93] width 13 height 15
click at [153, 96] on icon at bounding box center [152, 93] width 13 height 15
click at [153, 95] on icon at bounding box center [152, 93] width 13 height 15
click at [152, 91] on icon at bounding box center [152, 93] width 13 height 15
click at [154, 91] on icon at bounding box center [152, 93] width 13 height 15
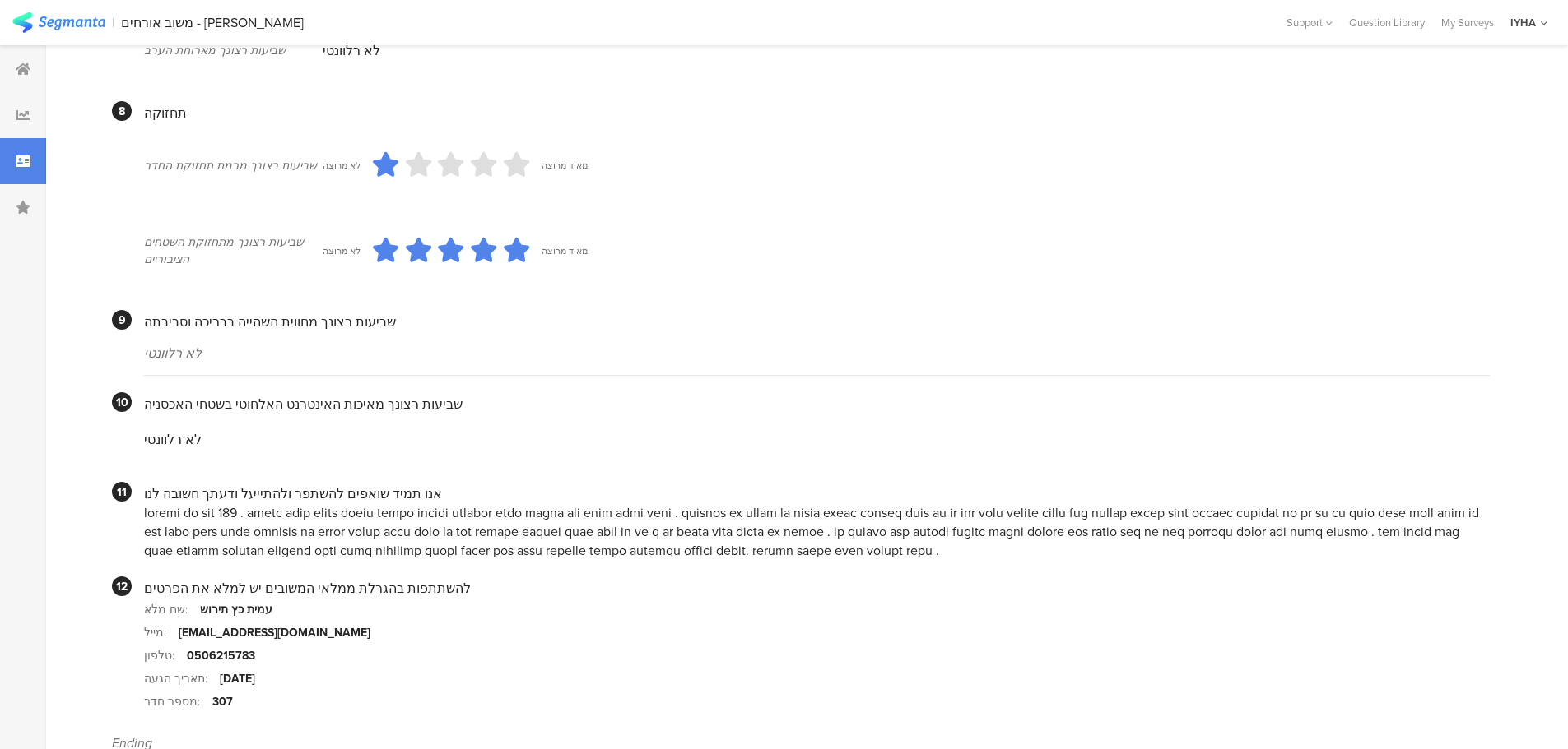
scroll to position [1321, 0]
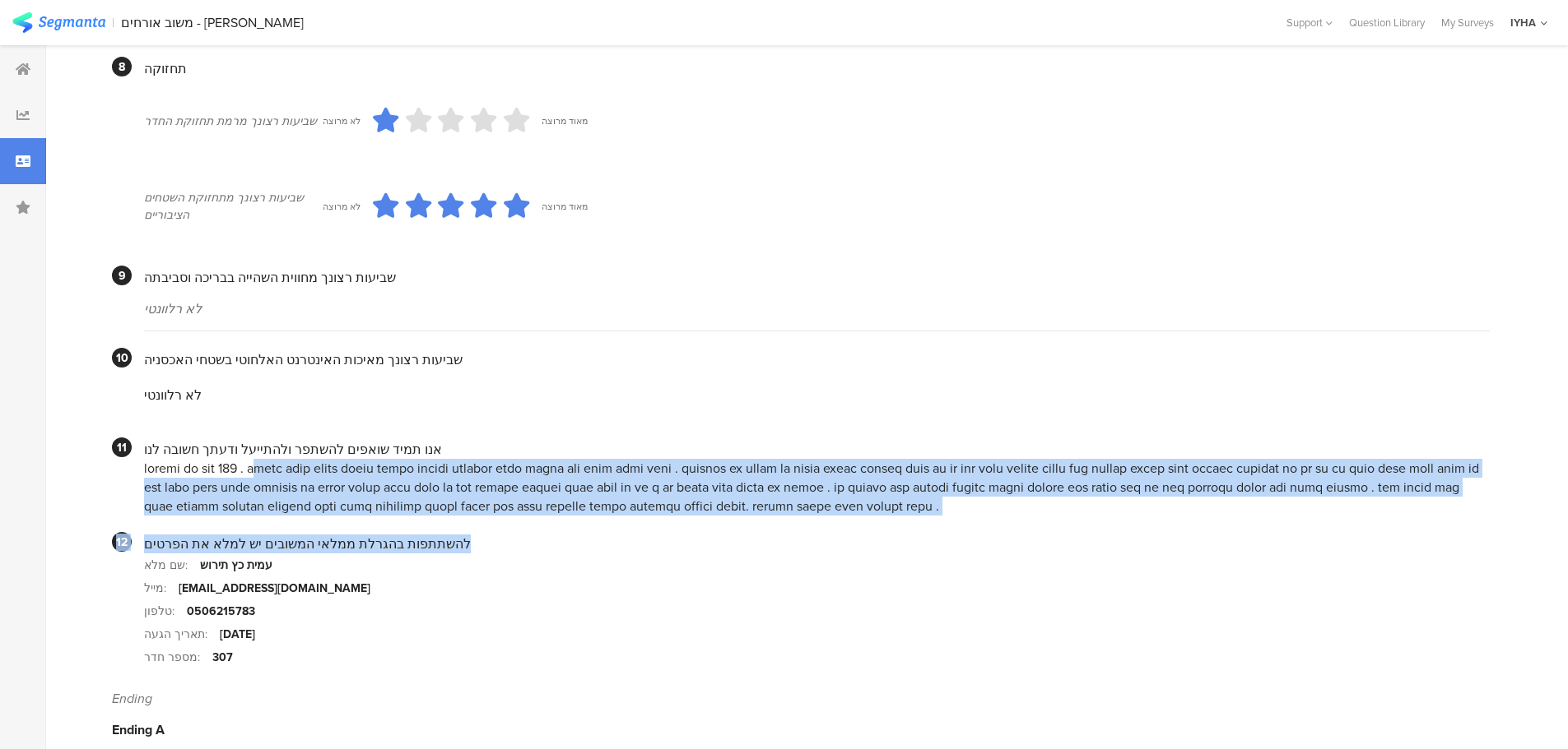
drag, startPoint x: 1389, startPoint y: 448, endPoint x: 651, endPoint y: 522, distance: 741.7
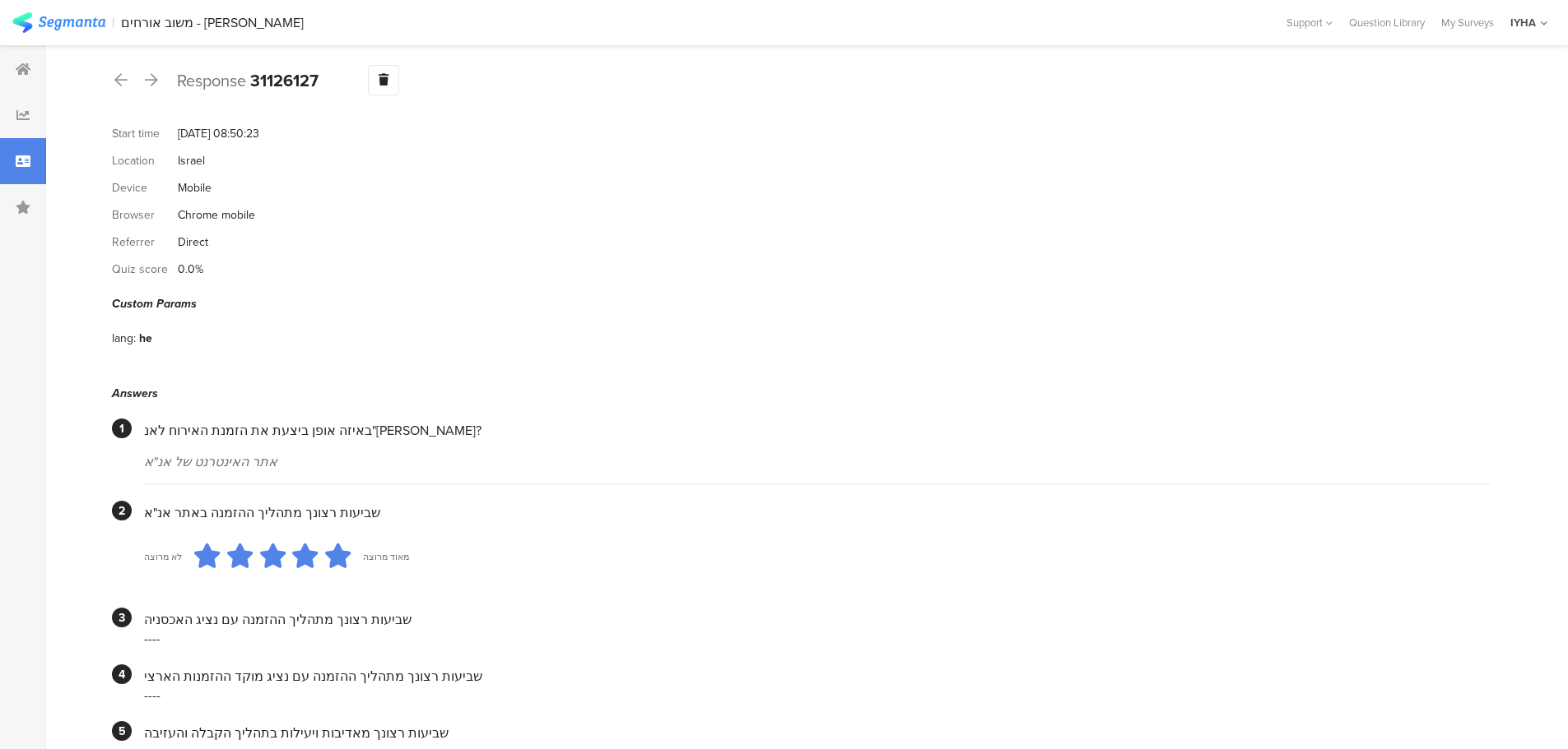
scroll to position [0, 0]
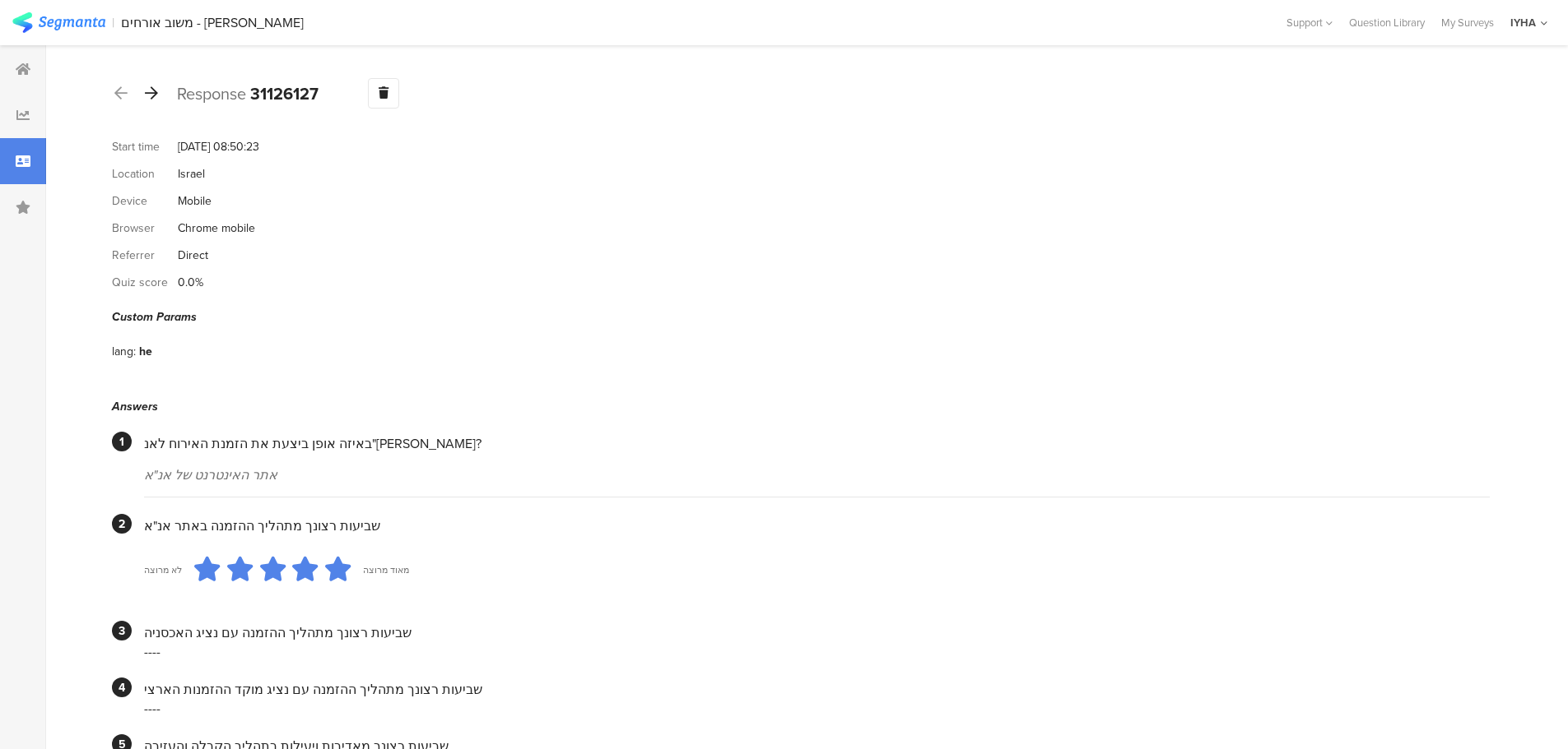
click at [152, 94] on icon at bounding box center [152, 93] width 13 height 15
click at [154, 97] on icon at bounding box center [152, 93] width 13 height 15
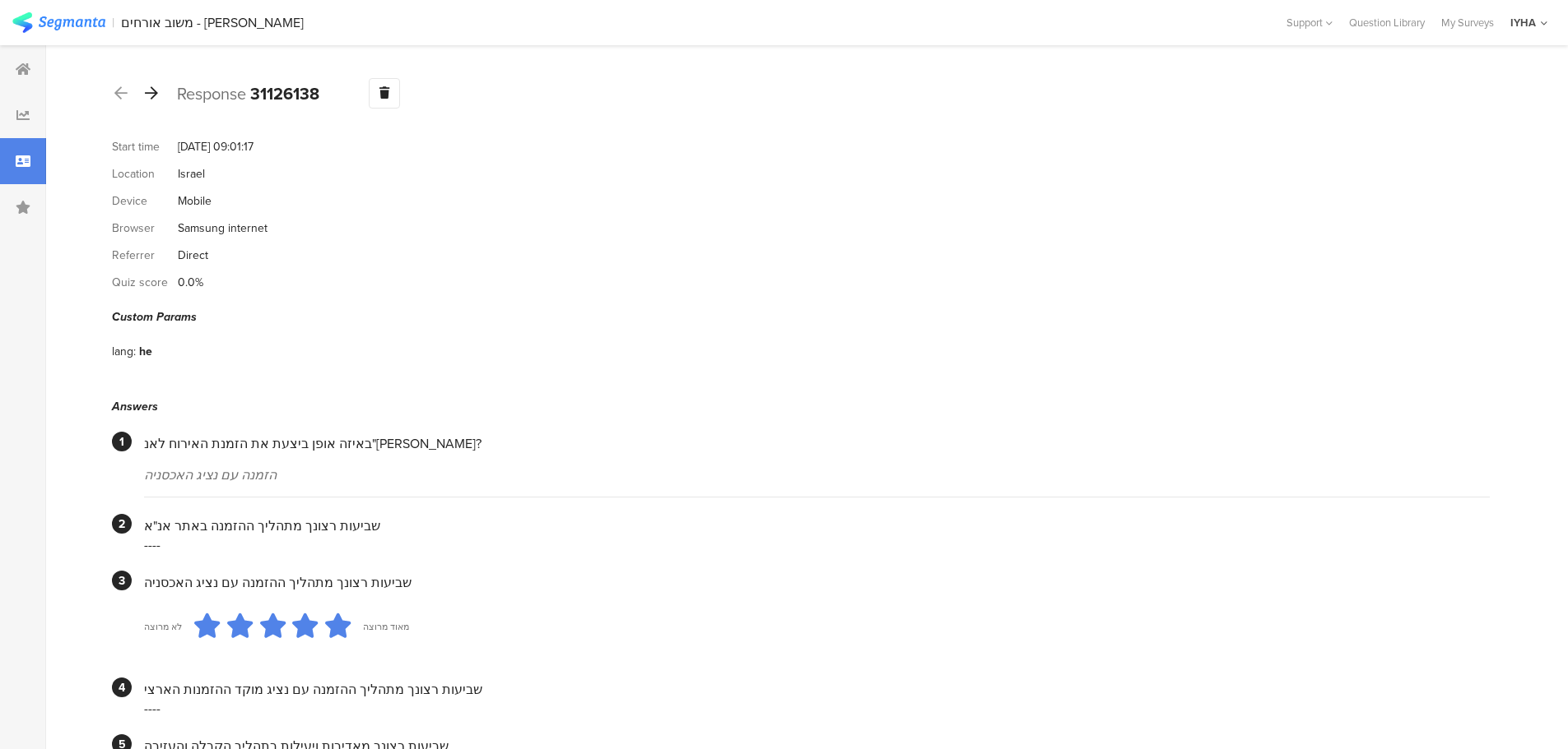
click at [155, 92] on icon at bounding box center [152, 93] width 13 height 15
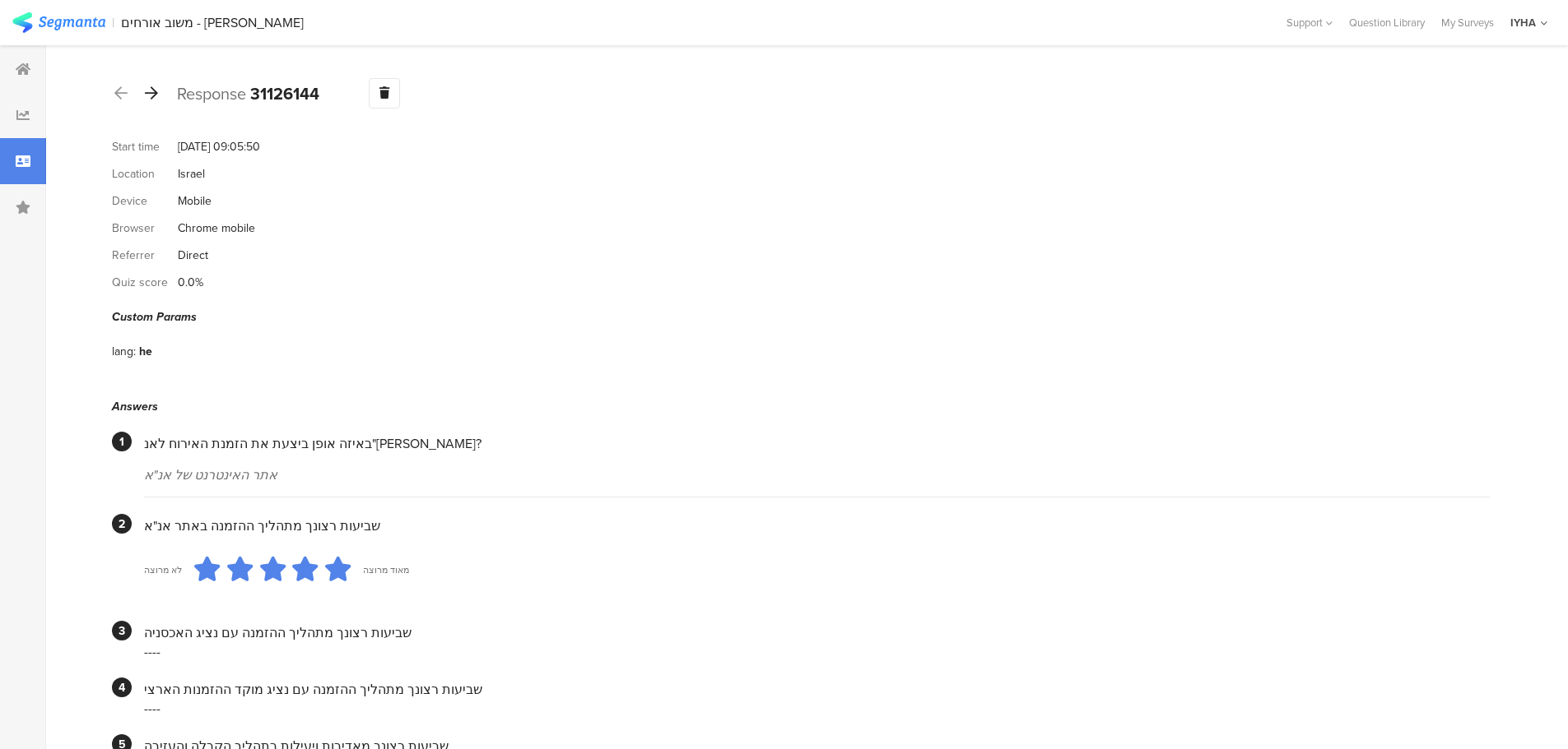
click at [152, 91] on icon at bounding box center [152, 93] width 13 height 15
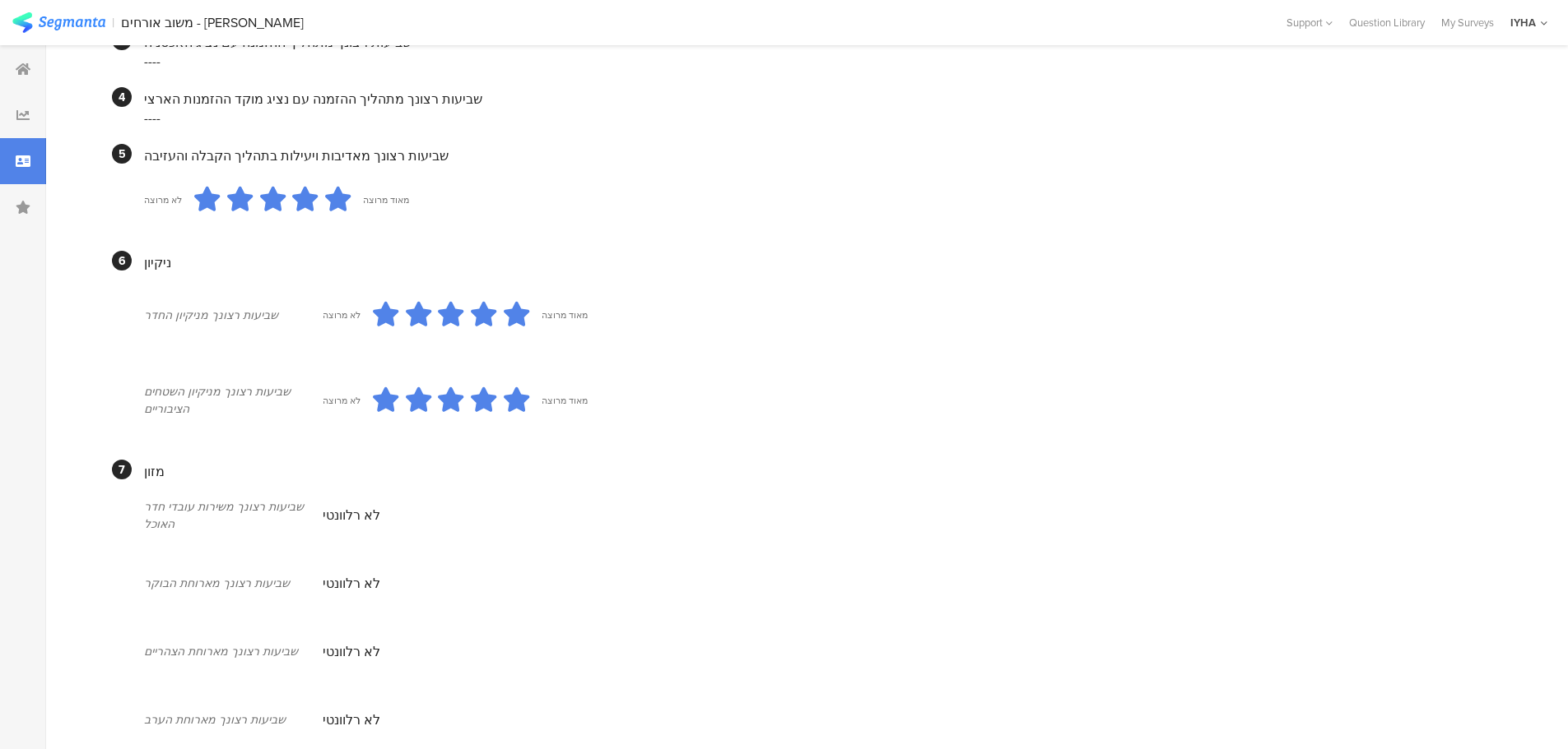
scroll to position [125, 0]
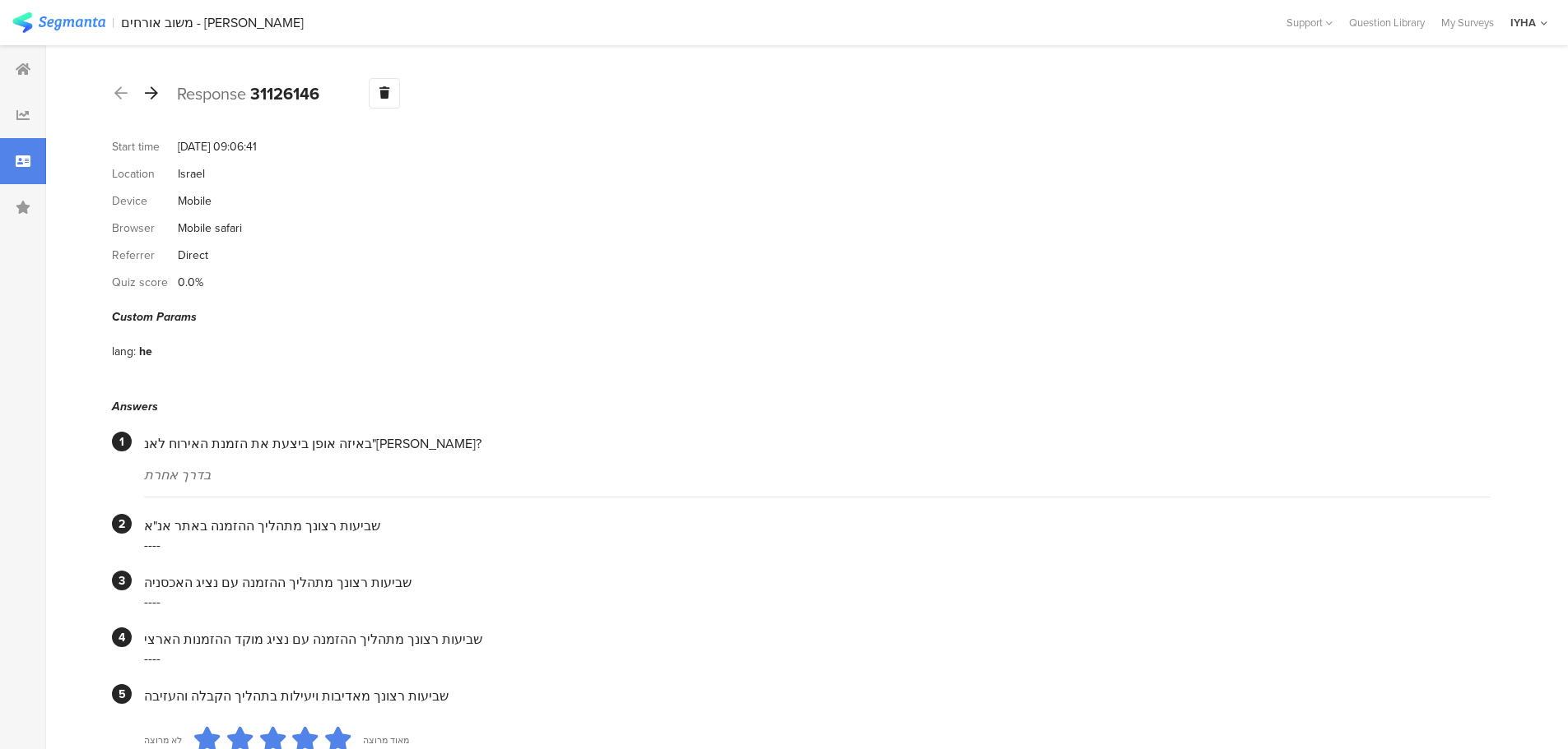
click at [153, 89] on icon at bounding box center [152, 93] width 13 height 15
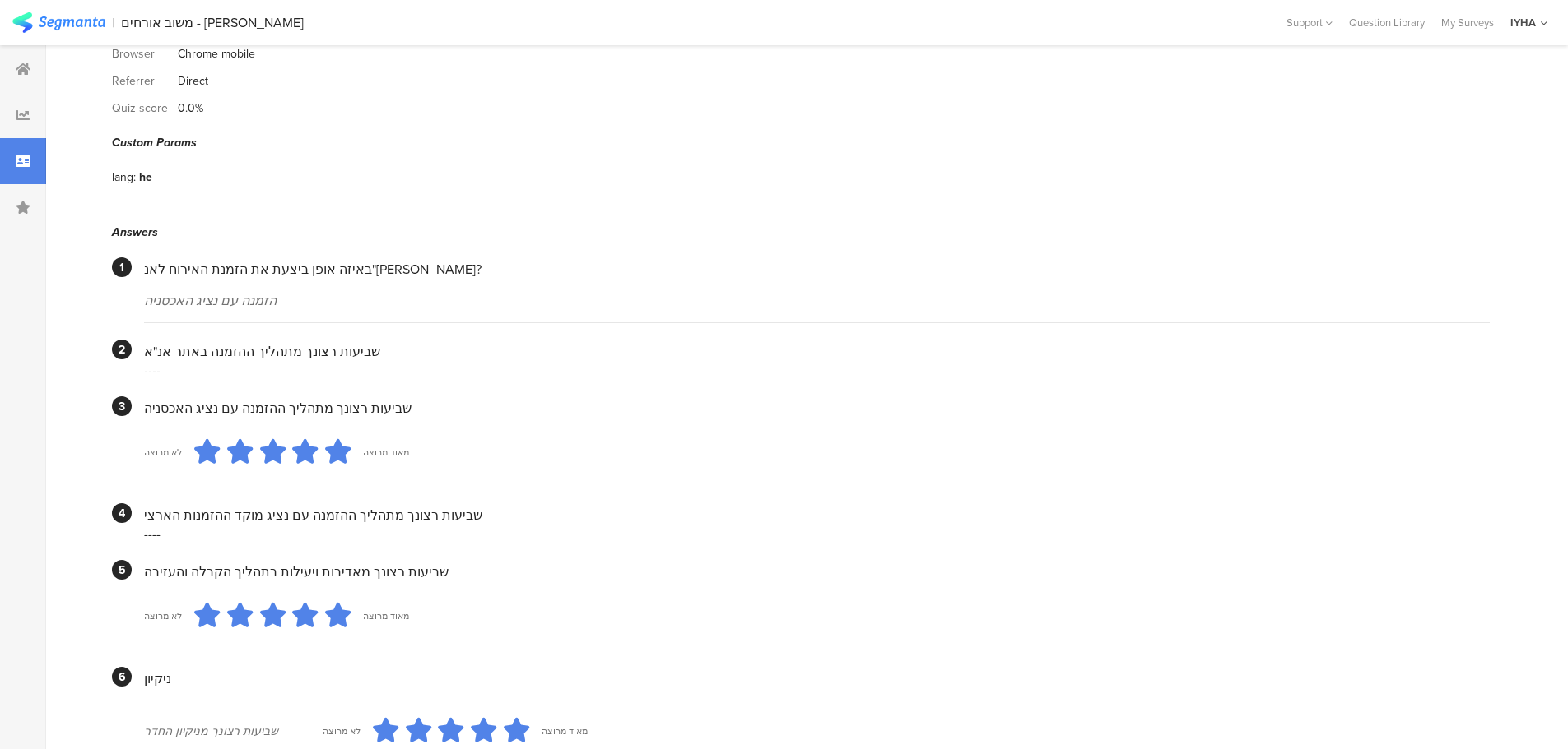
scroll to position [77, 0]
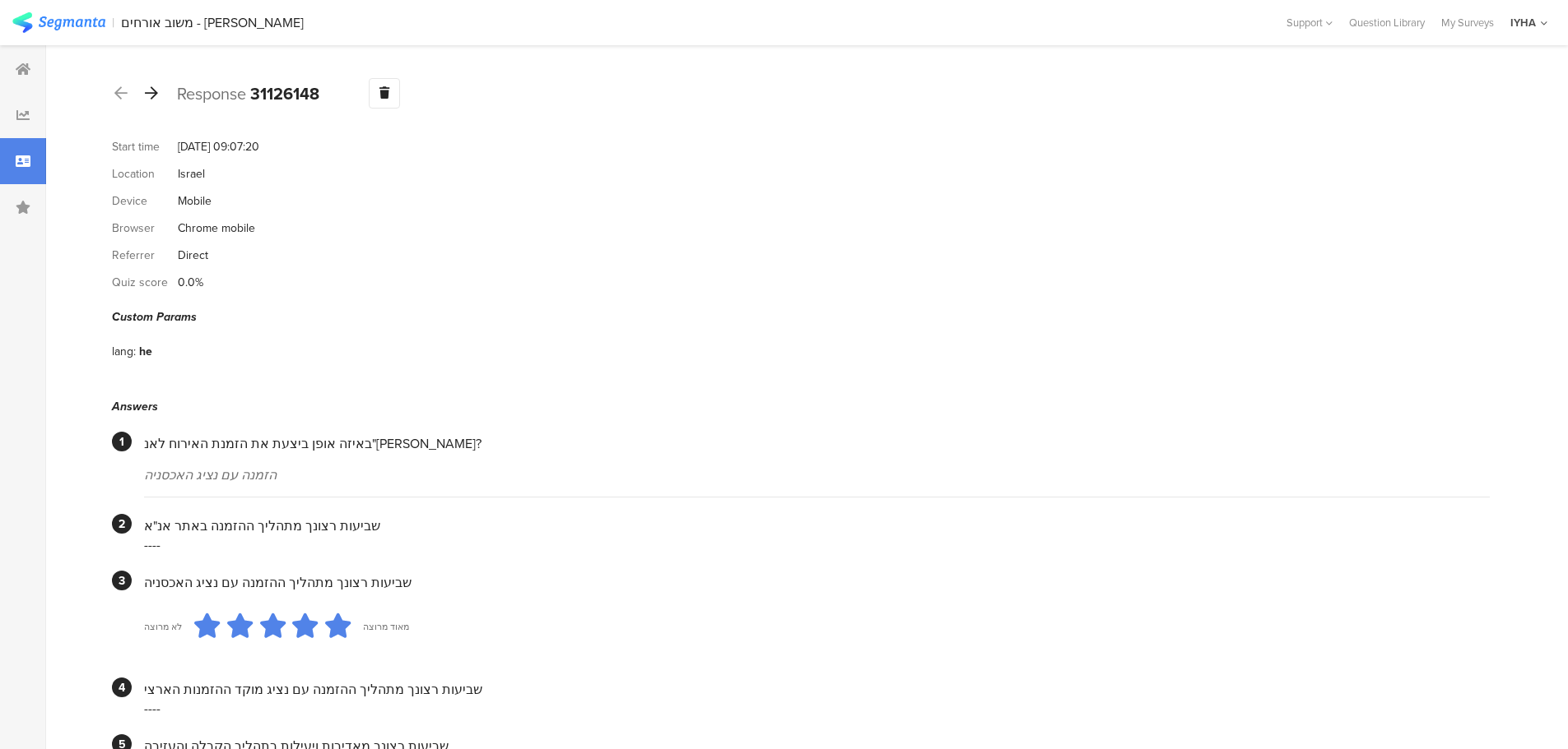
click at [155, 89] on icon at bounding box center [152, 93] width 13 height 15
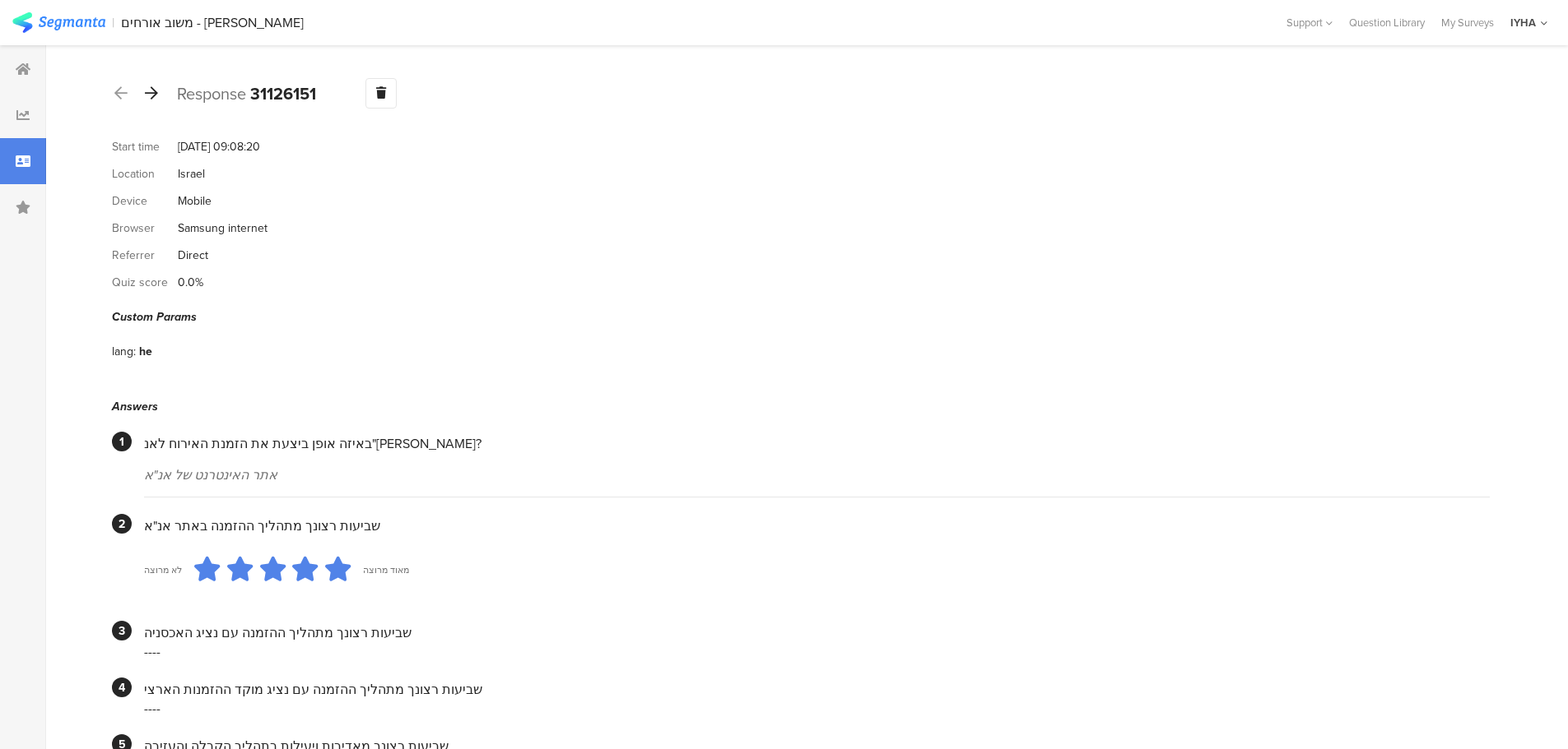
click at [153, 101] on div at bounding box center [152, 94] width 18 height 27
click at [155, 97] on icon at bounding box center [152, 93] width 13 height 15
click at [154, 94] on icon at bounding box center [152, 93] width 13 height 15
click at [154, 89] on icon at bounding box center [152, 93] width 13 height 15
click at [159, 94] on div at bounding box center [152, 94] width 18 height 27
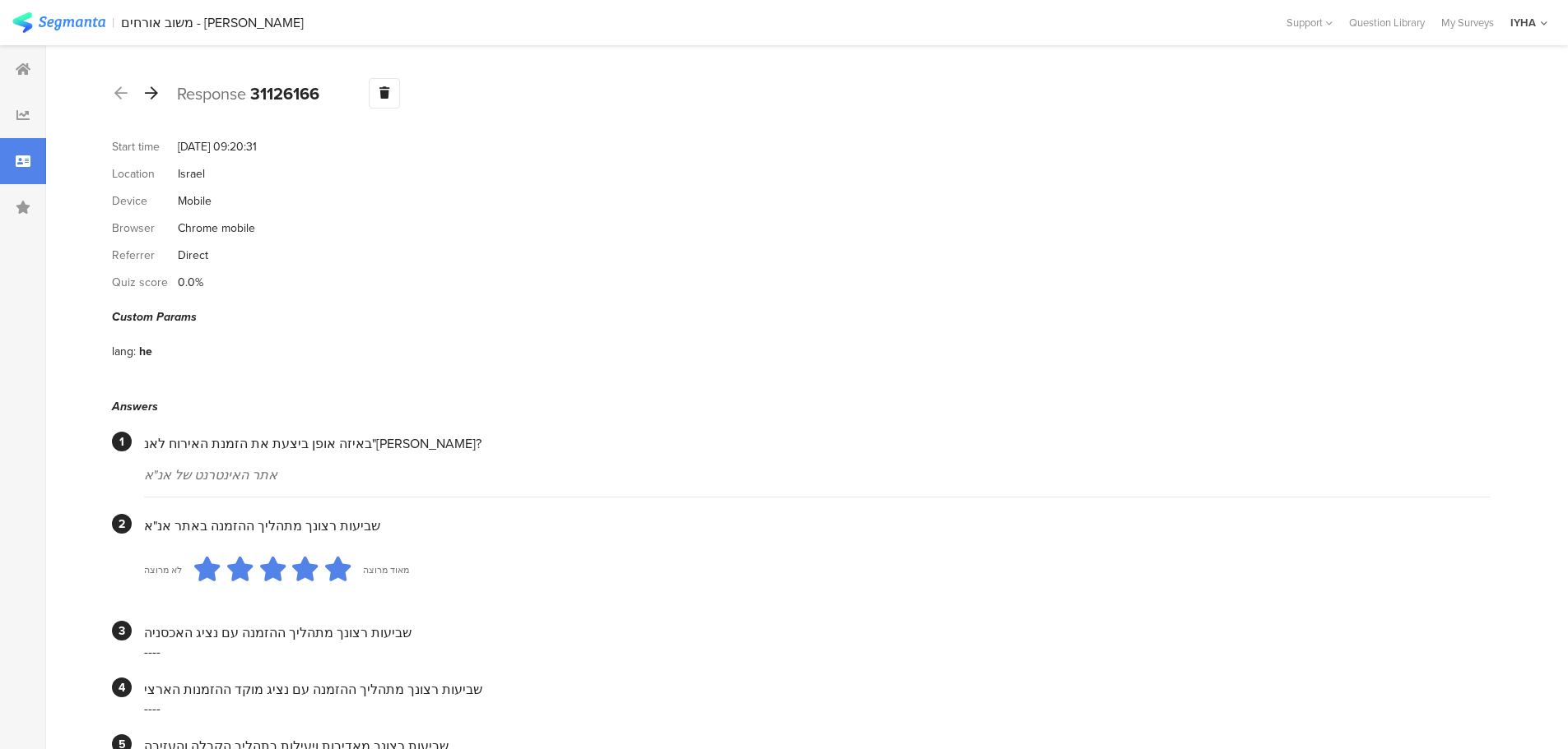
click at [158, 94] on icon at bounding box center [152, 93] width 13 height 15
click at [152, 92] on icon at bounding box center [152, 93] width 13 height 15
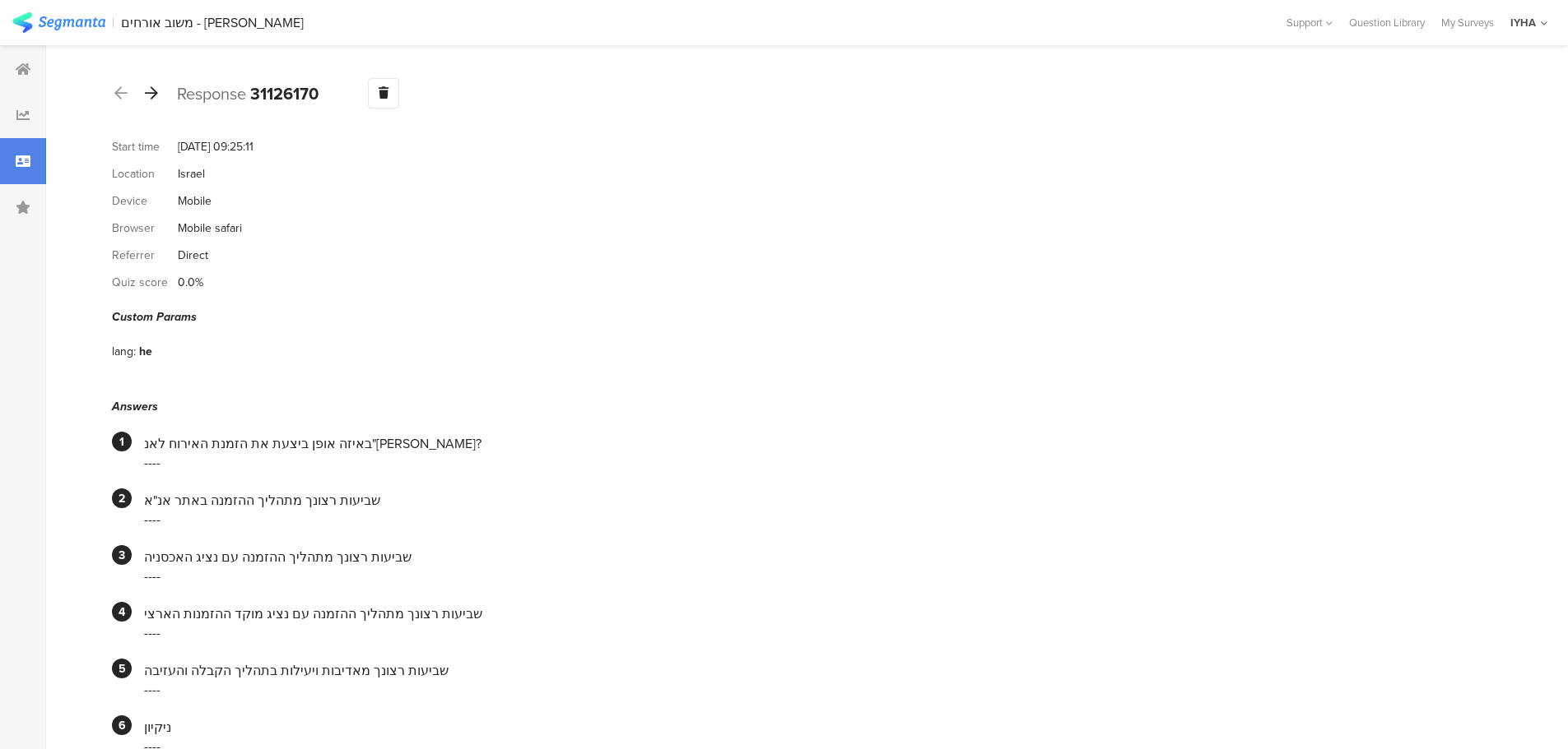
click at [158, 92] on icon at bounding box center [152, 93] width 13 height 15
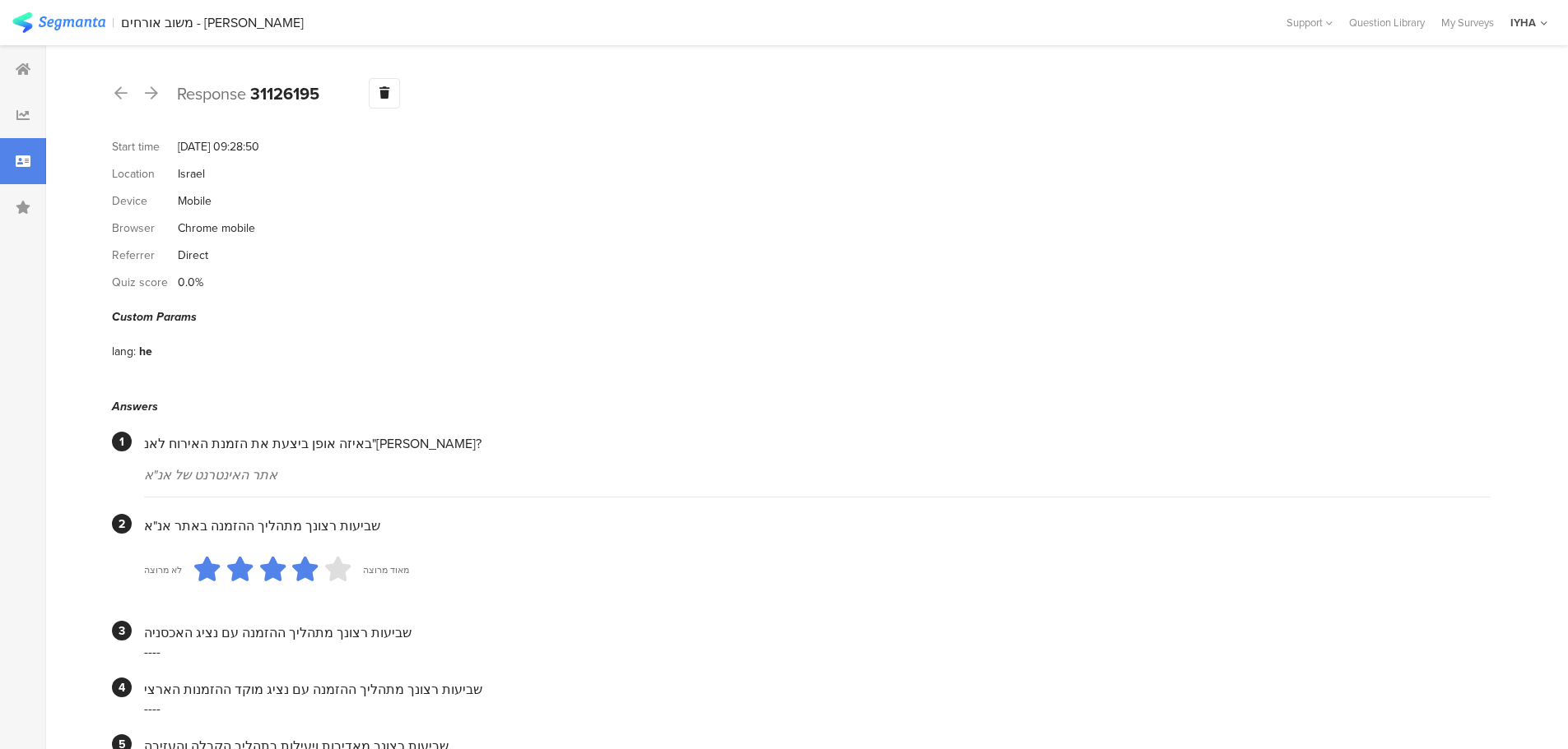
drag, startPoint x: 149, startPoint y: 89, endPoint x: 178, endPoint y: 117, distance: 40.3
click at [150, 89] on icon at bounding box center [152, 93] width 13 height 15
click at [150, 97] on icon at bounding box center [152, 93] width 13 height 15
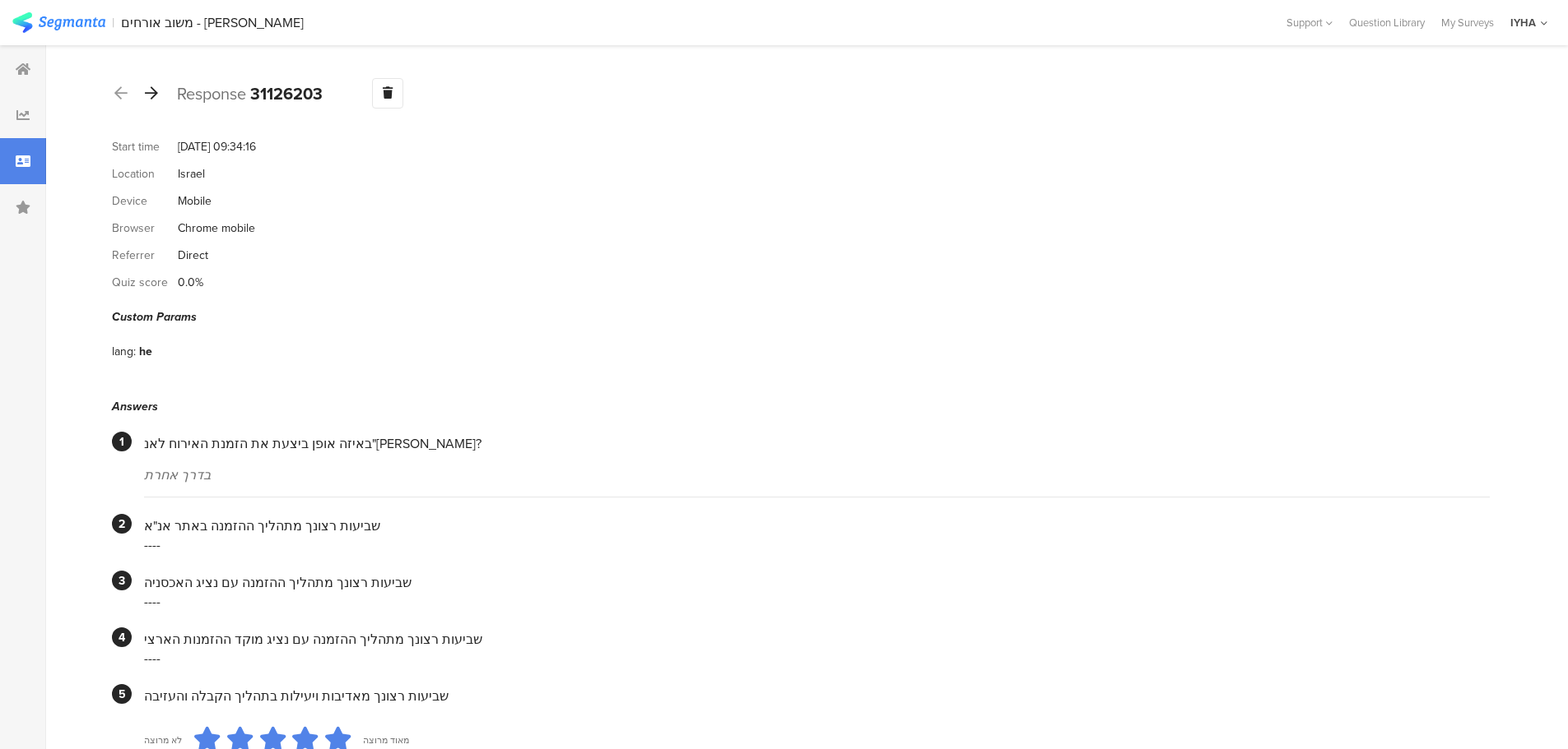
click at [151, 90] on icon at bounding box center [152, 93] width 13 height 15
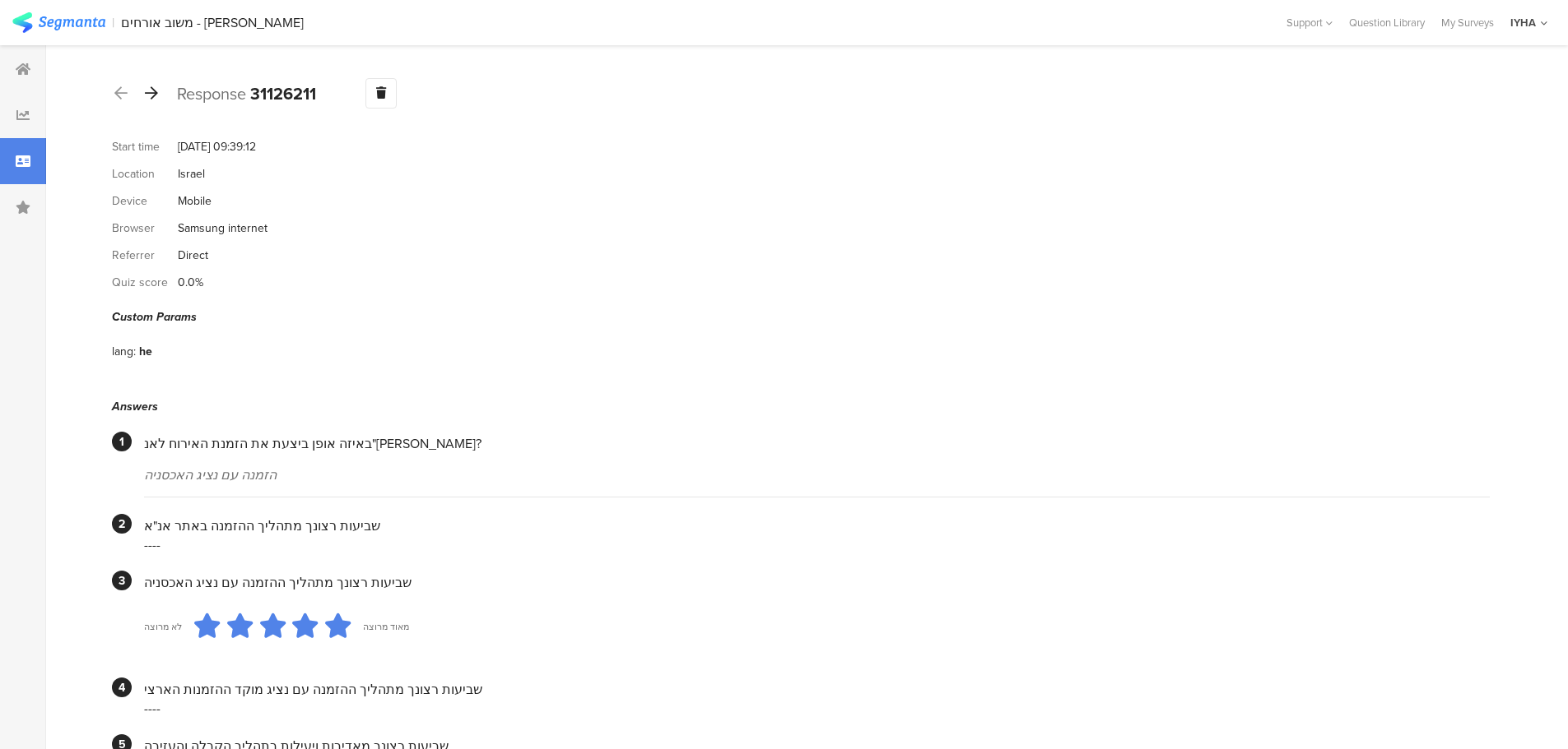
click at [154, 94] on icon at bounding box center [152, 93] width 13 height 15
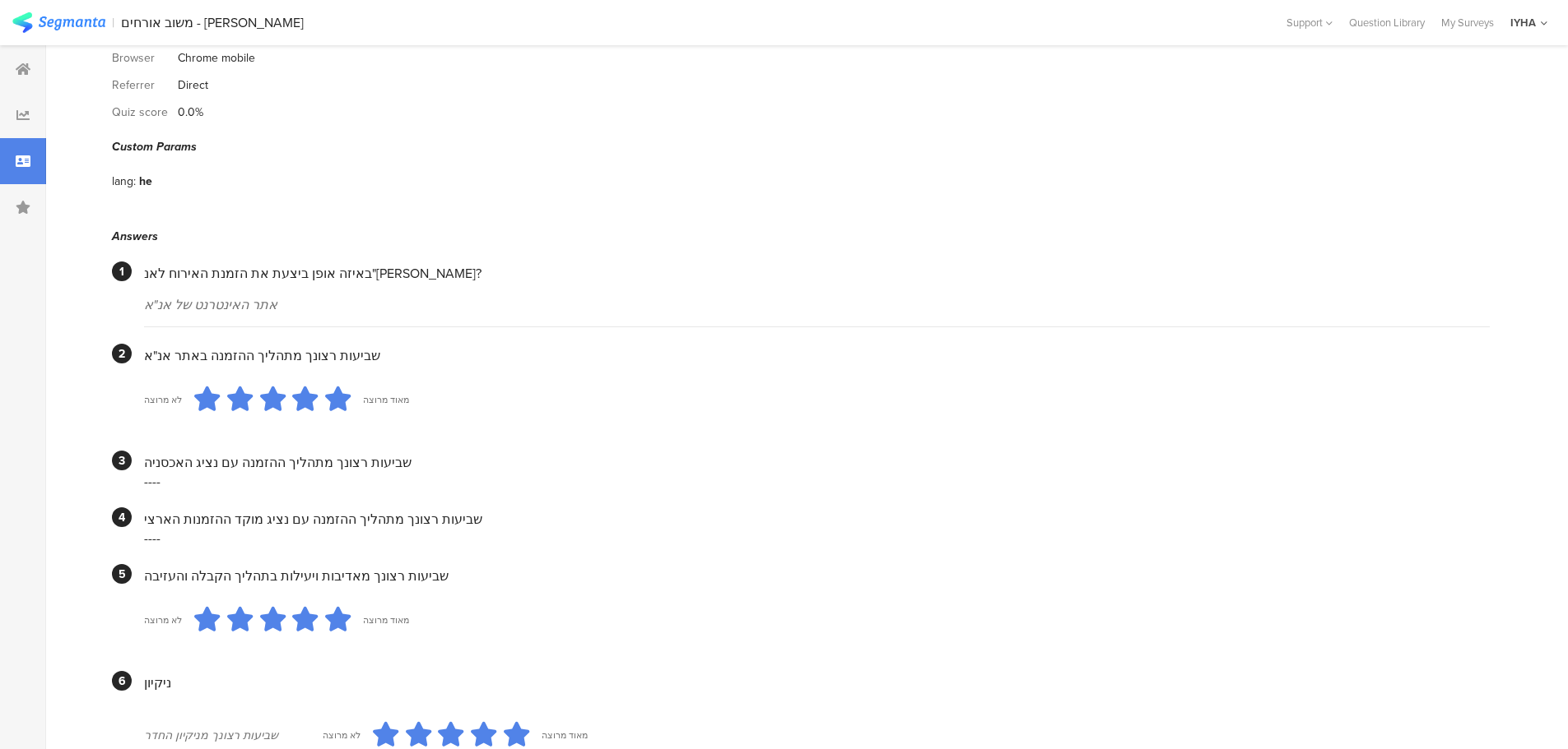
scroll to position [4, 0]
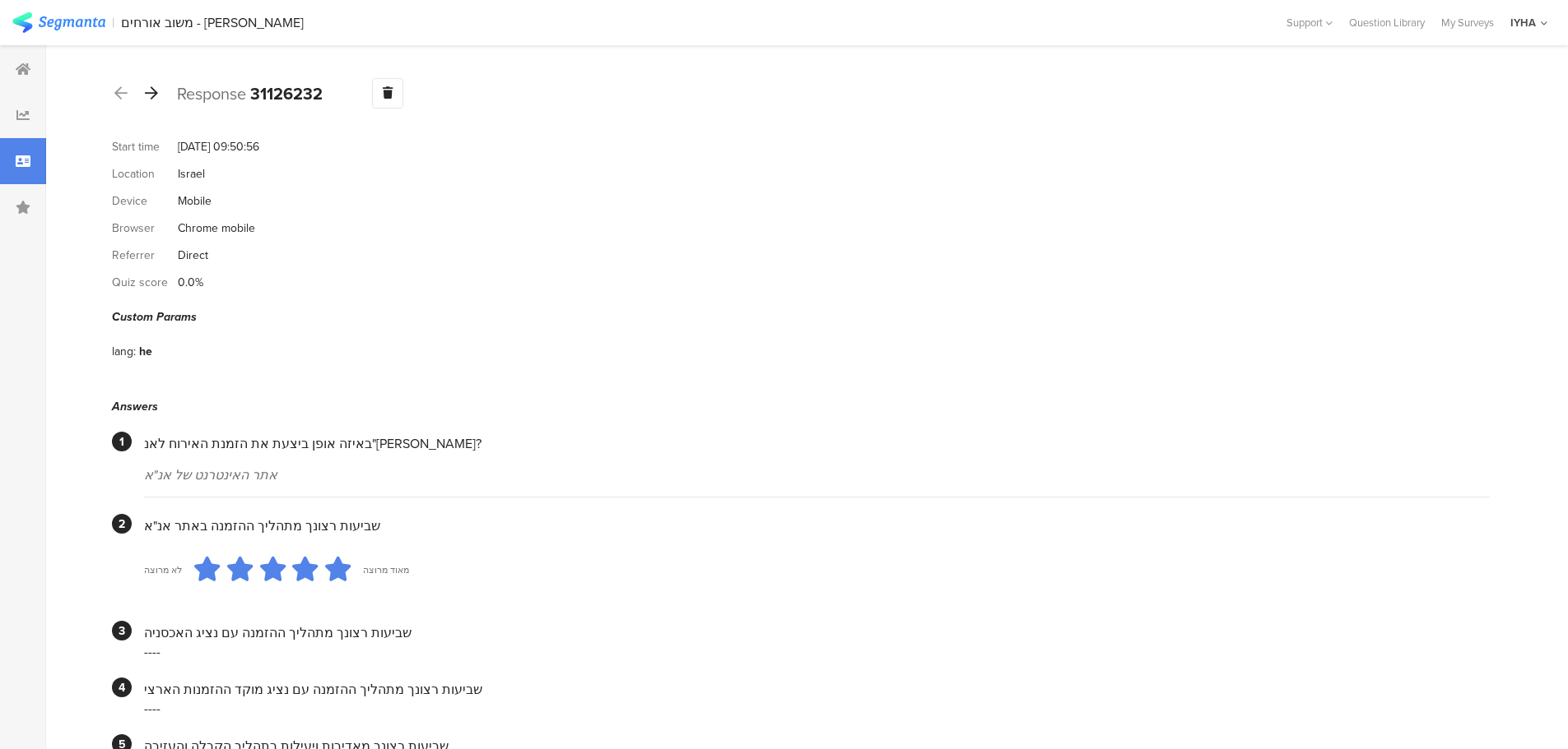
click at [149, 97] on icon at bounding box center [152, 93] width 13 height 15
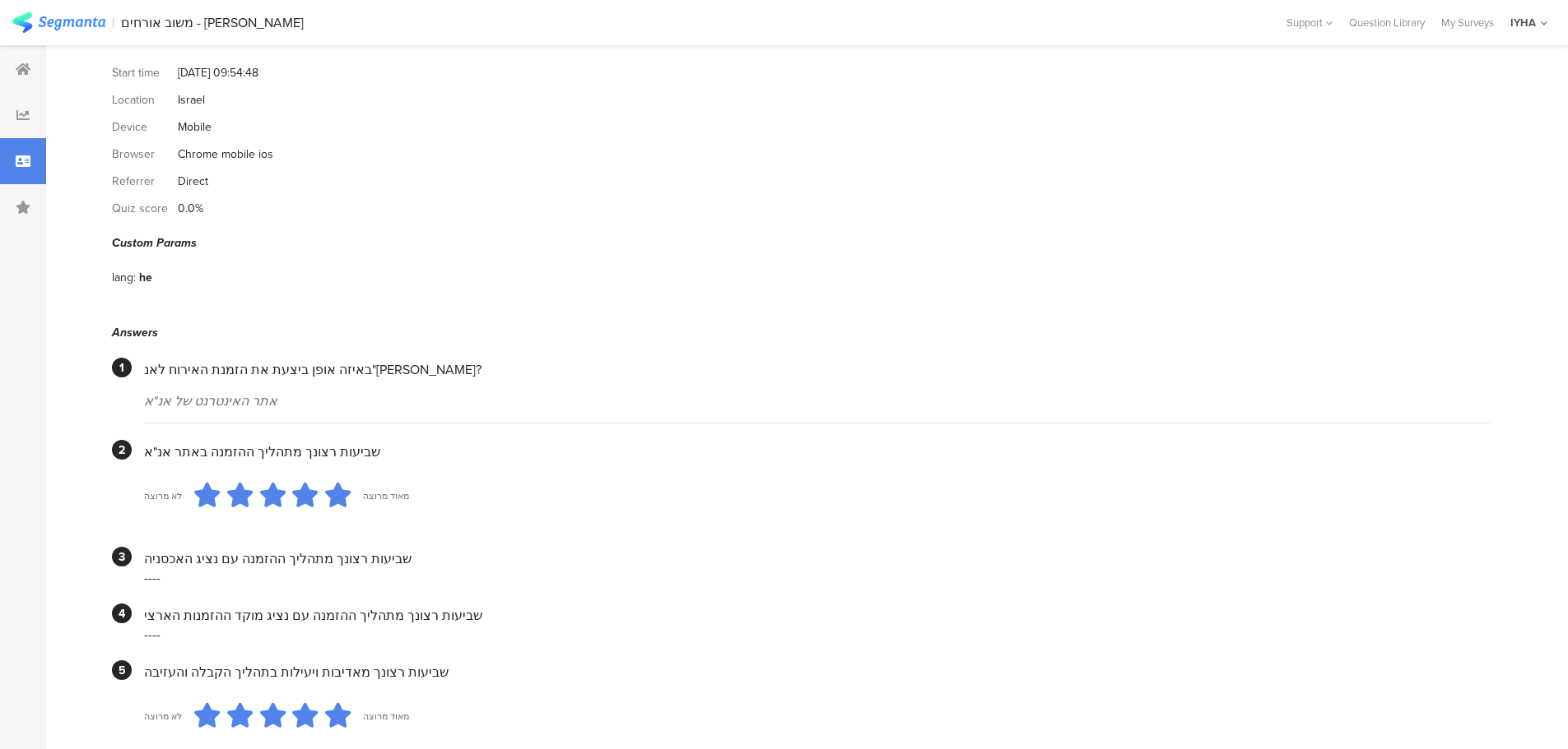
scroll to position [1, 0]
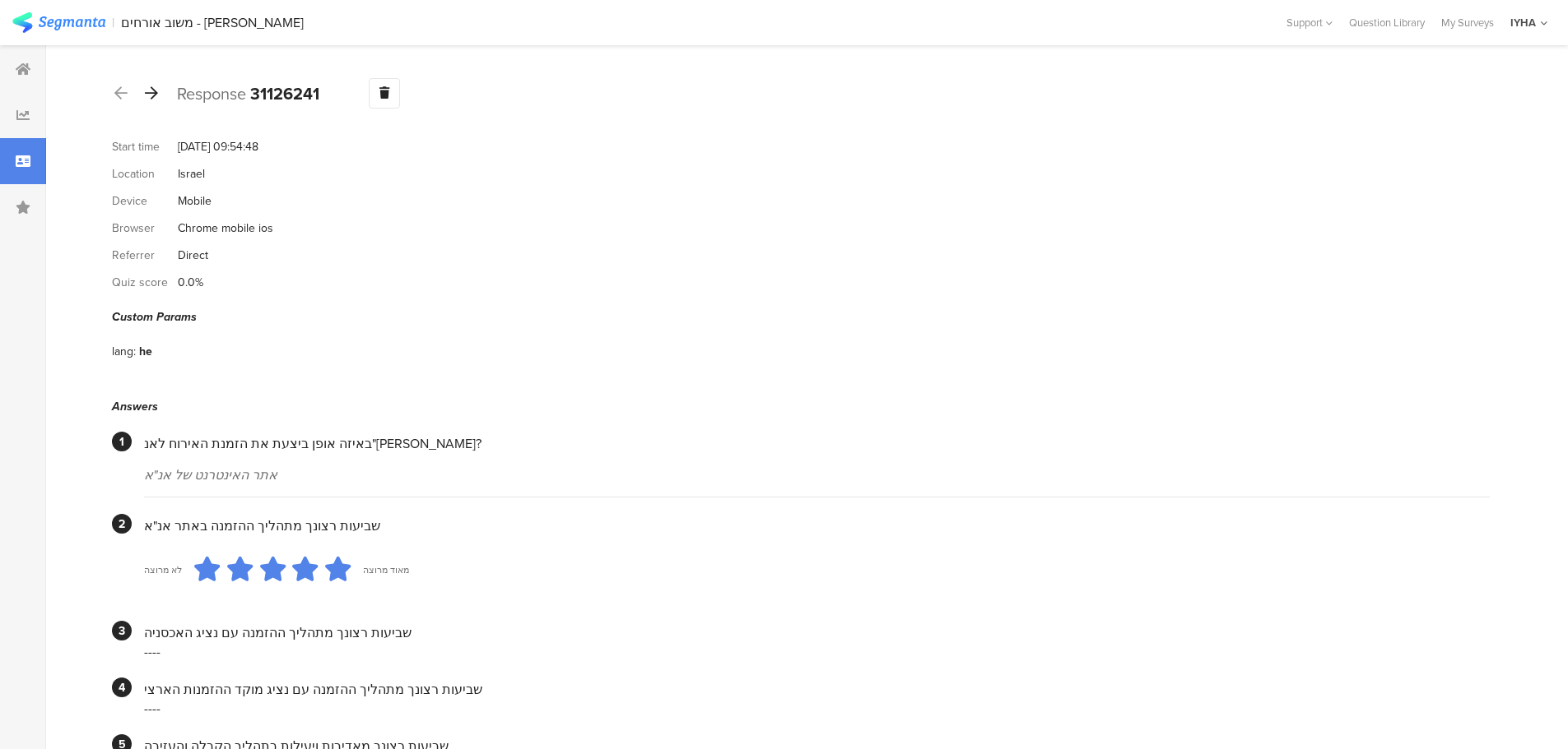
click at [153, 92] on icon at bounding box center [152, 93] width 13 height 15
click at [153, 93] on icon at bounding box center [152, 93] width 13 height 15
click at [154, 92] on icon at bounding box center [152, 93] width 13 height 15
click at [152, 98] on icon at bounding box center [152, 93] width 13 height 15
click at [154, 96] on icon at bounding box center [152, 93] width 13 height 15
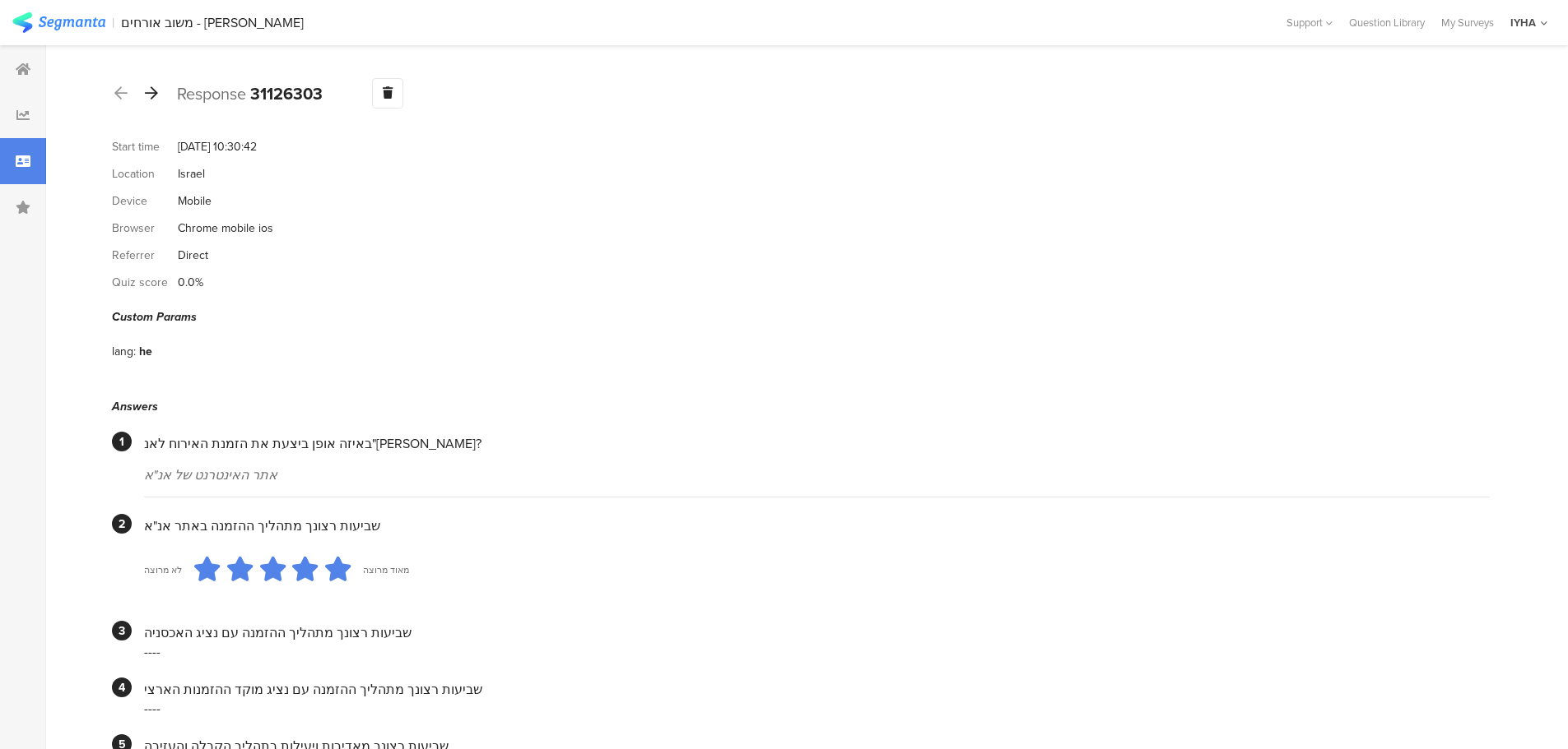
click at [153, 88] on icon at bounding box center [152, 93] width 13 height 15
click at [148, 94] on icon at bounding box center [152, 93] width 13 height 15
click at [153, 96] on icon at bounding box center [152, 93] width 13 height 15
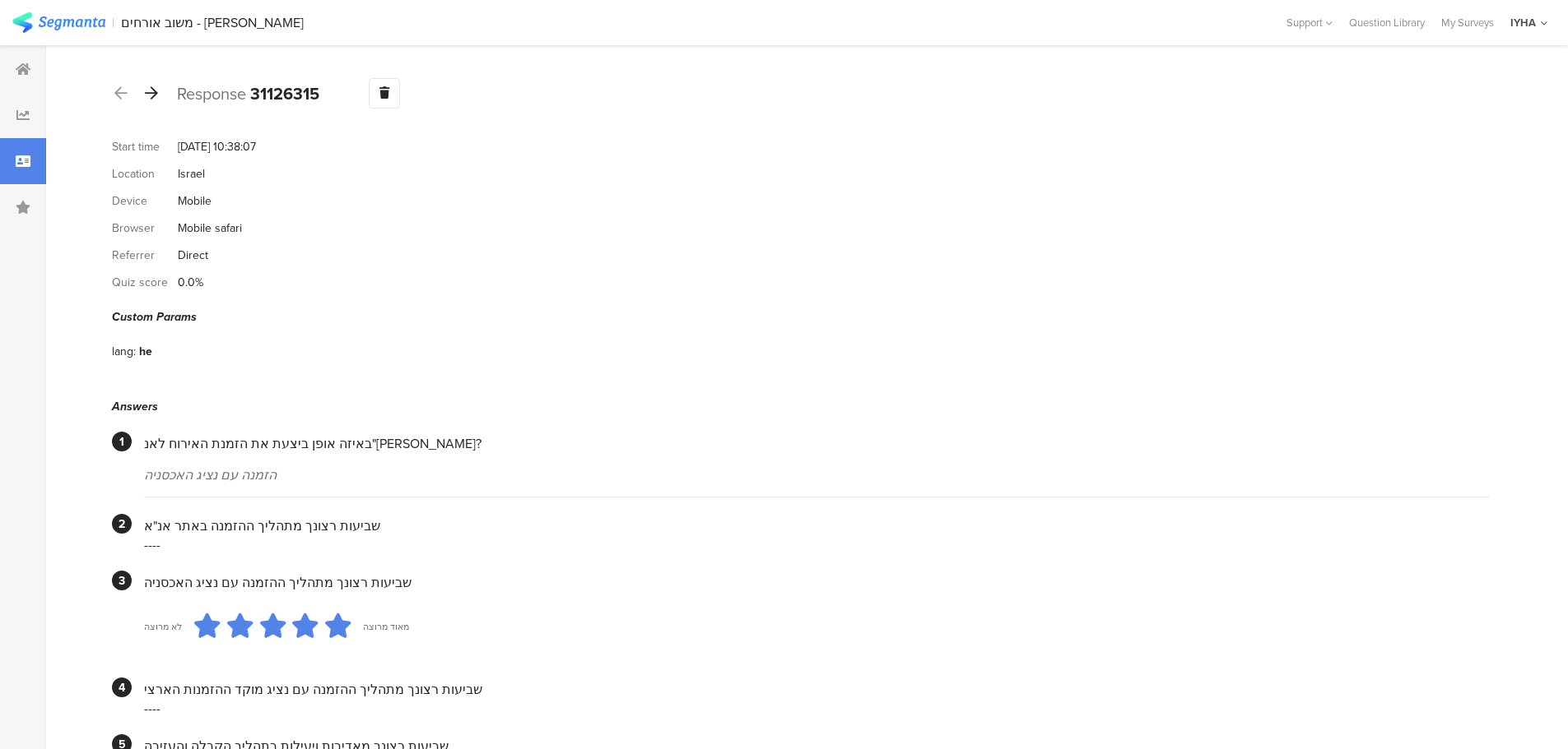
click at [148, 95] on icon at bounding box center [152, 93] width 13 height 15
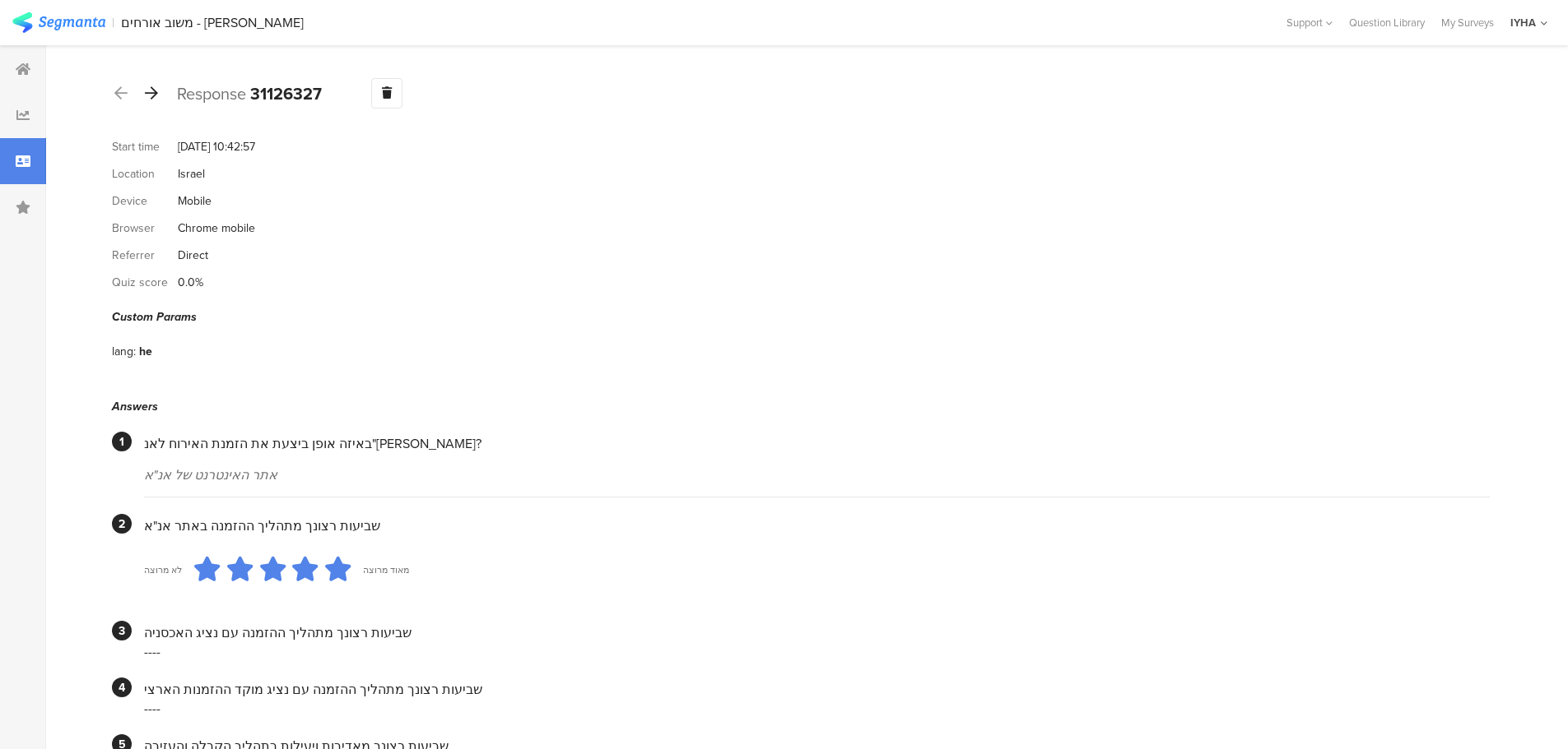
click at [153, 97] on icon at bounding box center [152, 93] width 13 height 15
drag, startPoint x: 151, startPoint y: 92, endPoint x: 158, endPoint y: 102, distance: 12.2
click at [152, 92] on icon at bounding box center [152, 93] width 13 height 15
click at [153, 92] on icon at bounding box center [152, 93] width 13 height 15
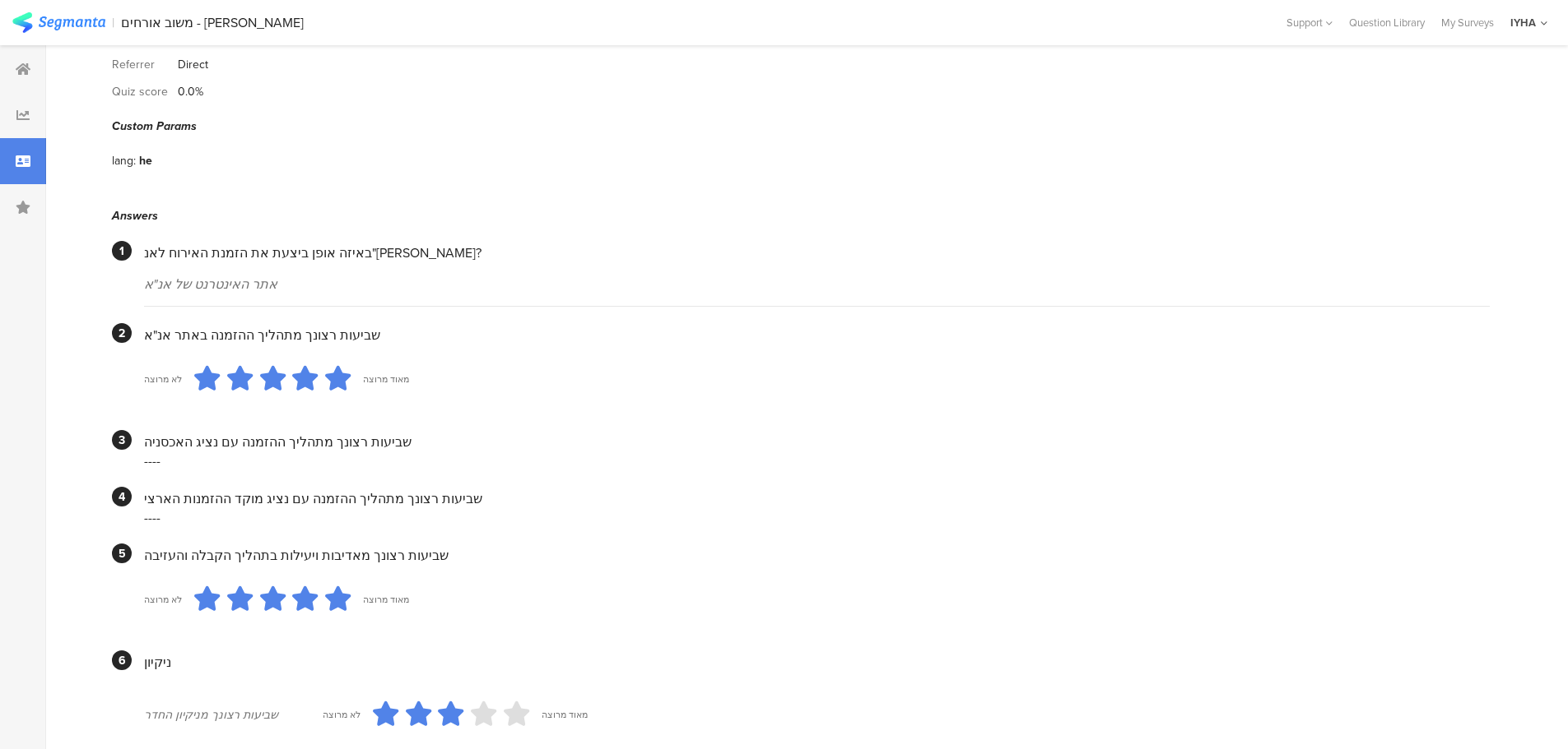
scroll to position [82, 0]
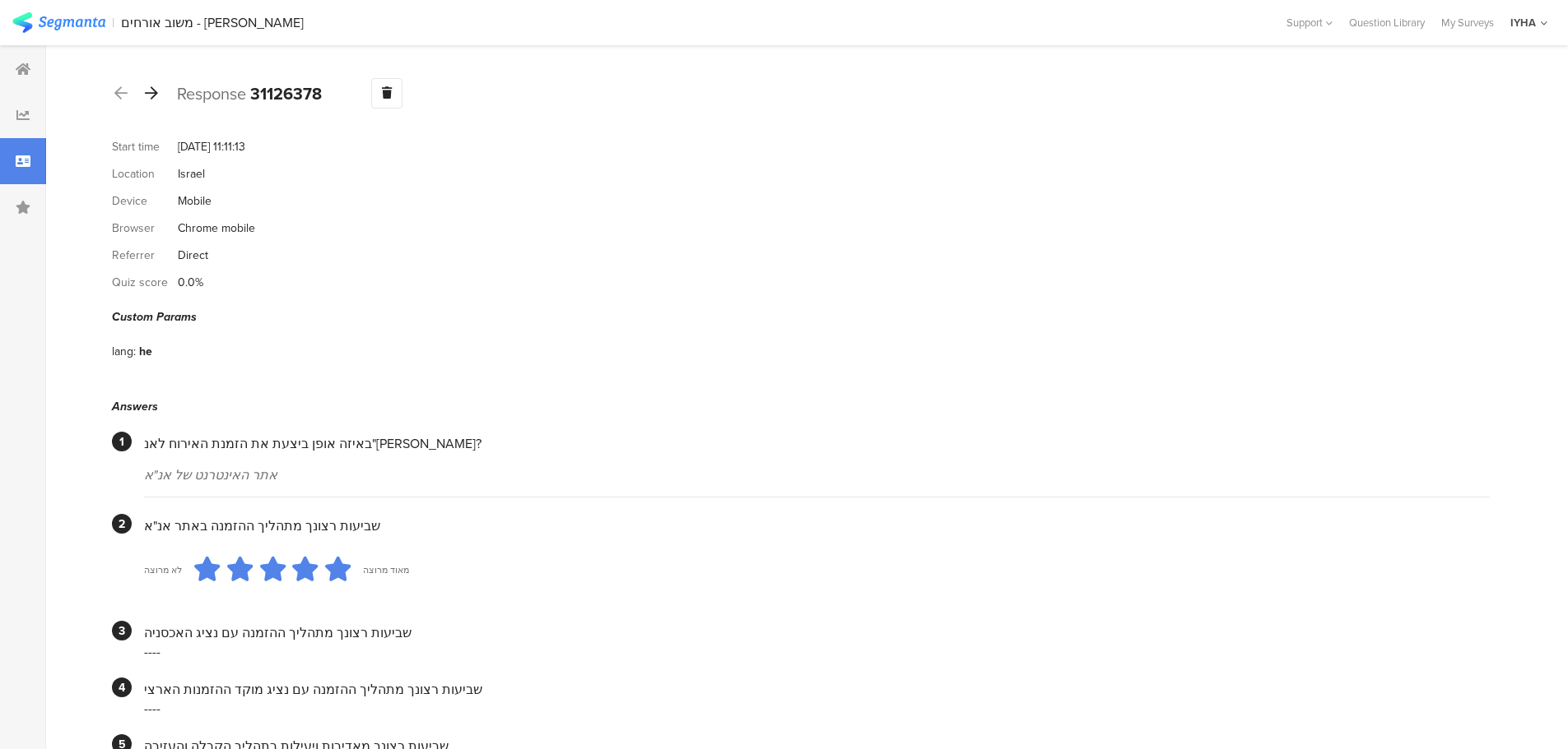
click at [151, 97] on icon at bounding box center [152, 93] width 13 height 15
click at [151, 95] on icon at bounding box center [152, 93] width 13 height 15
click at [153, 88] on icon at bounding box center [152, 93] width 13 height 15
click at [158, 97] on div at bounding box center [152, 94] width 18 height 27
